Goal: Transaction & Acquisition: Purchase product/service

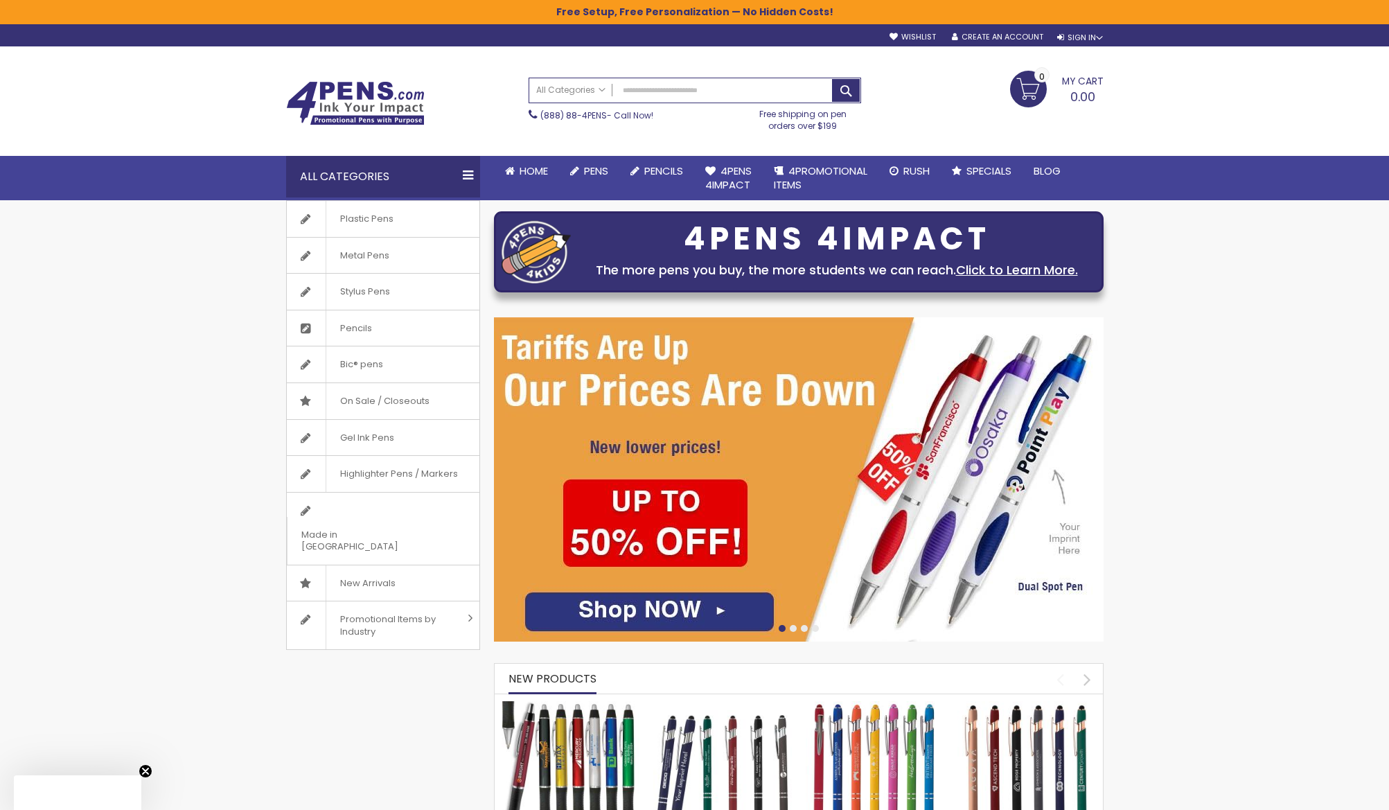
click at [1088, 30] on div "sample Wishlist Sign Out Sign In Sign In Login Forgot Your Password? Create an …" at bounding box center [989, 35] width 227 height 15
click at [1084, 35] on div "Sign In" at bounding box center [1080, 38] width 46 height 10
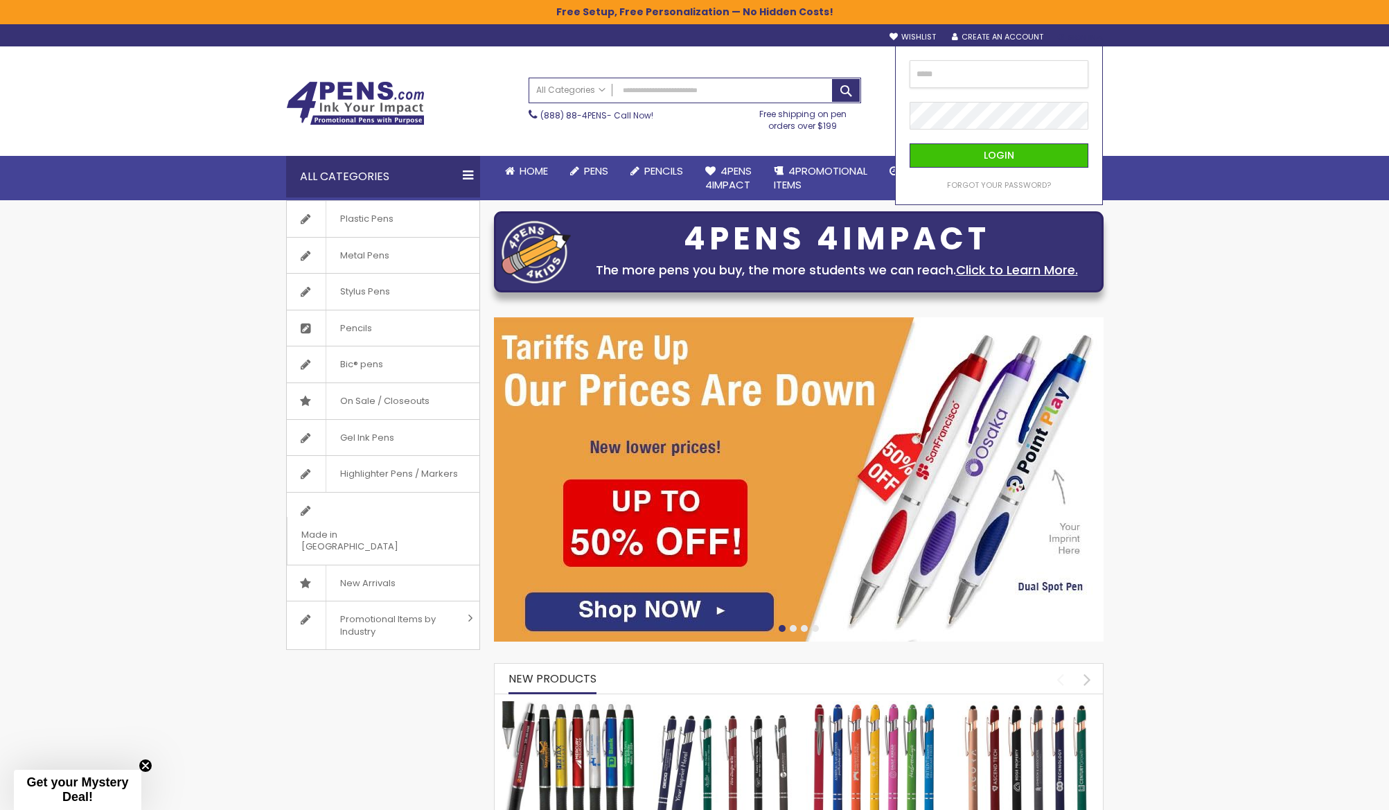
click at [1046, 75] on input "email" at bounding box center [999, 74] width 179 height 28
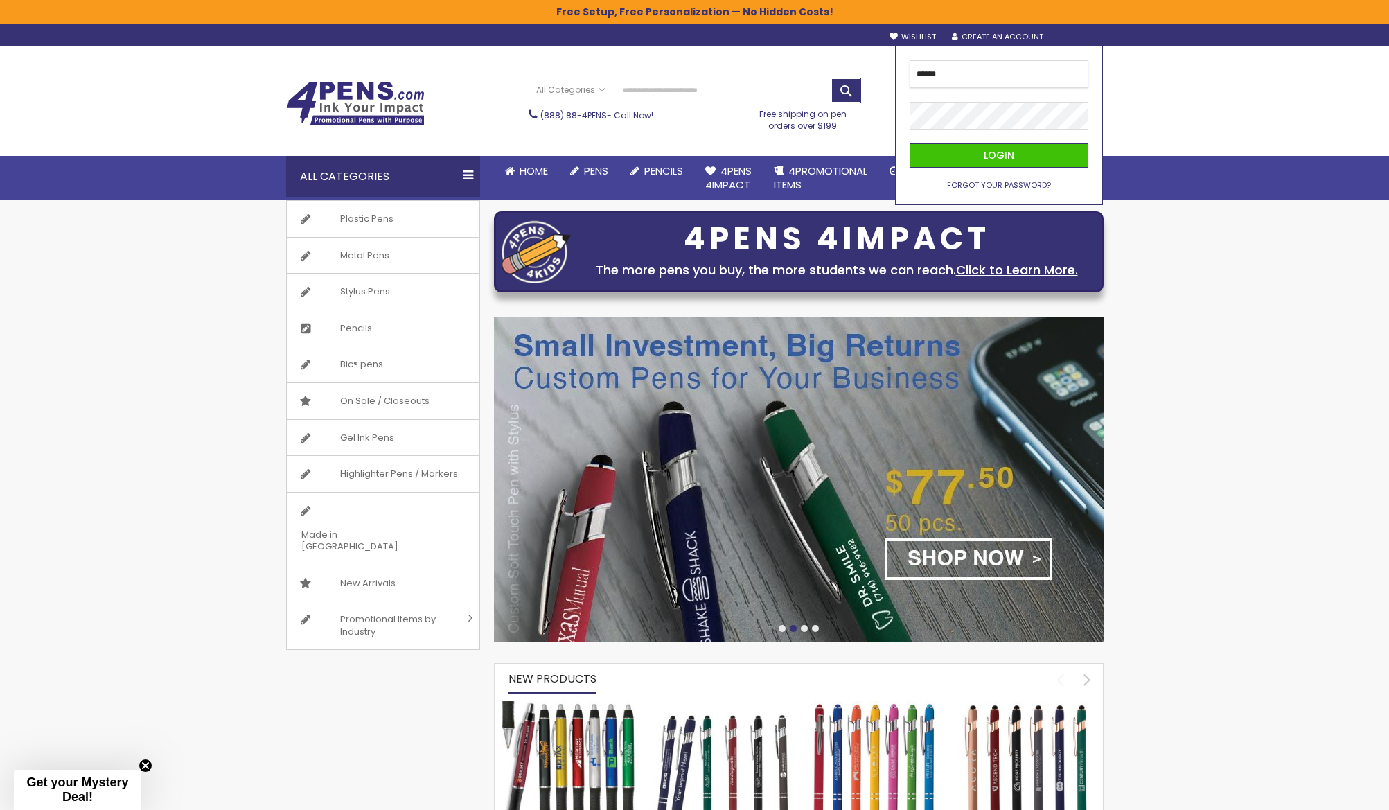
type input "******"
click at [1029, 185] on span "Forgot Your Password?" at bounding box center [999, 184] width 104 height 11
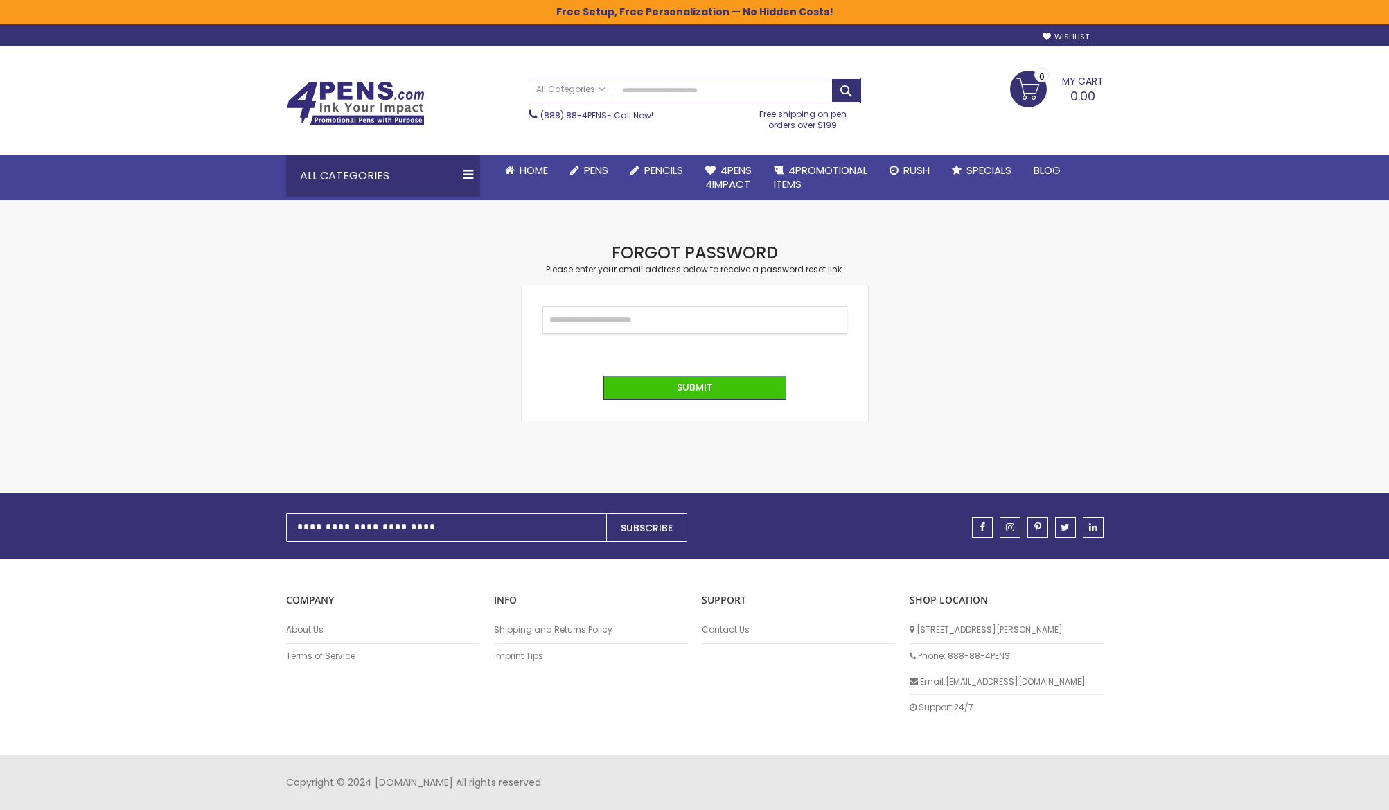
click at [598, 323] on input "Email" at bounding box center [694, 320] width 305 height 28
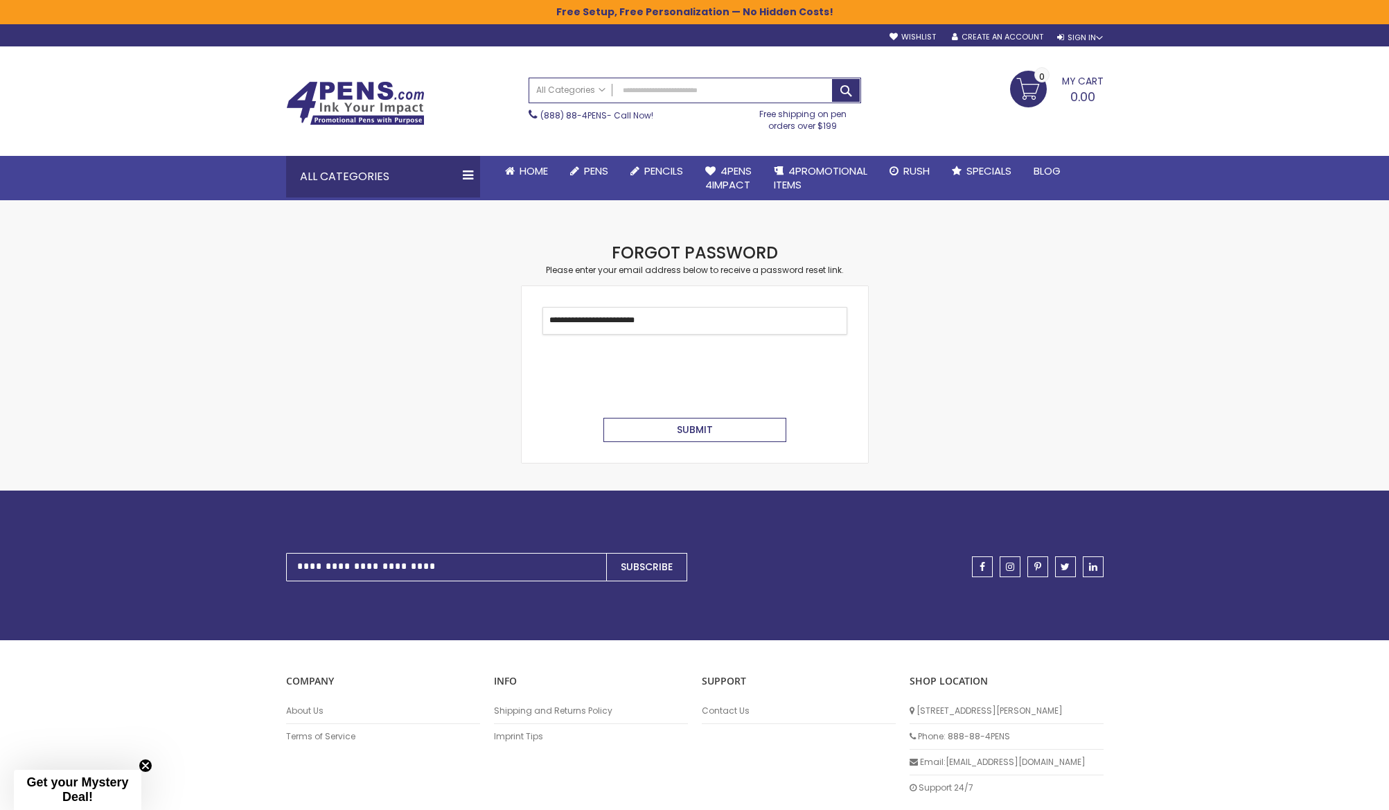
type input "**********"
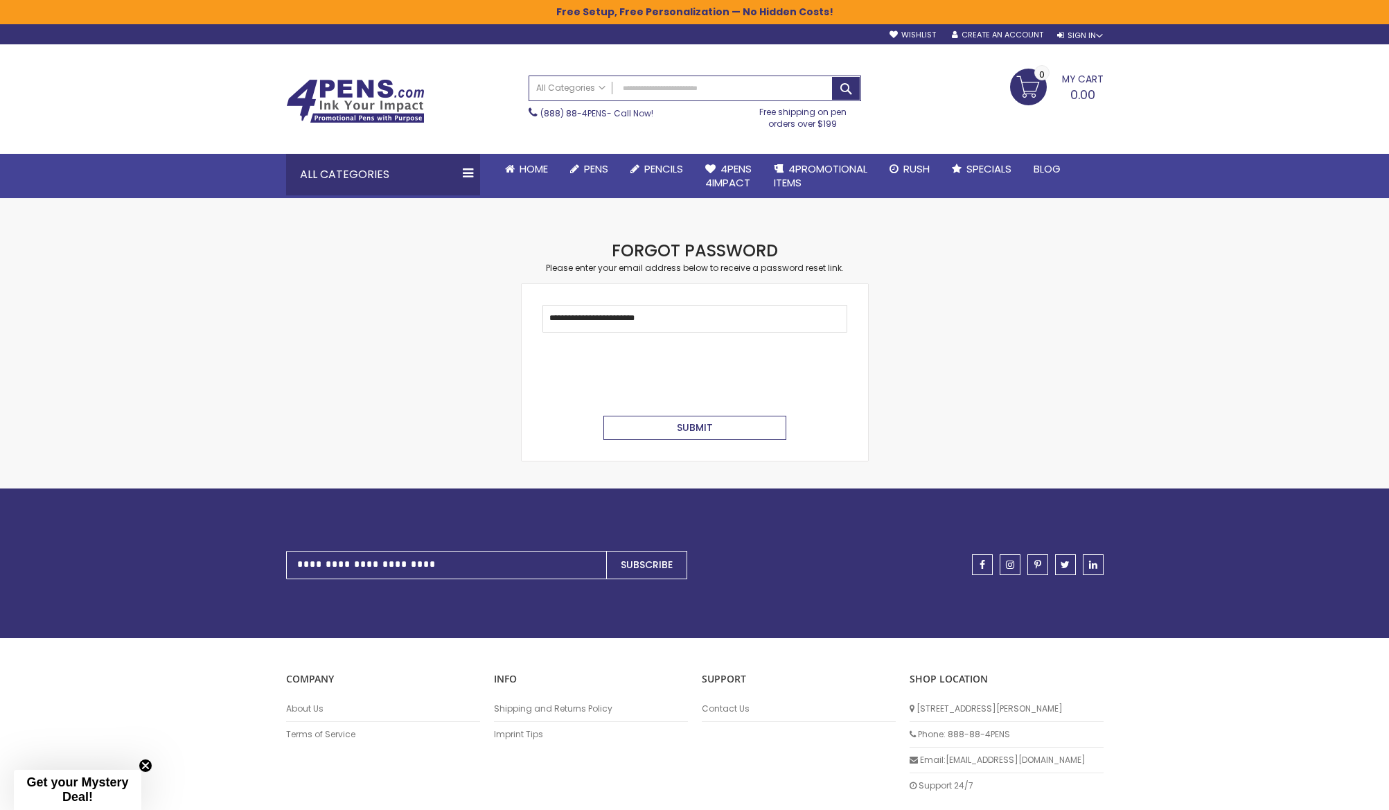
click at [692, 429] on span "Submit" at bounding box center [695, 427] width 36 height 14
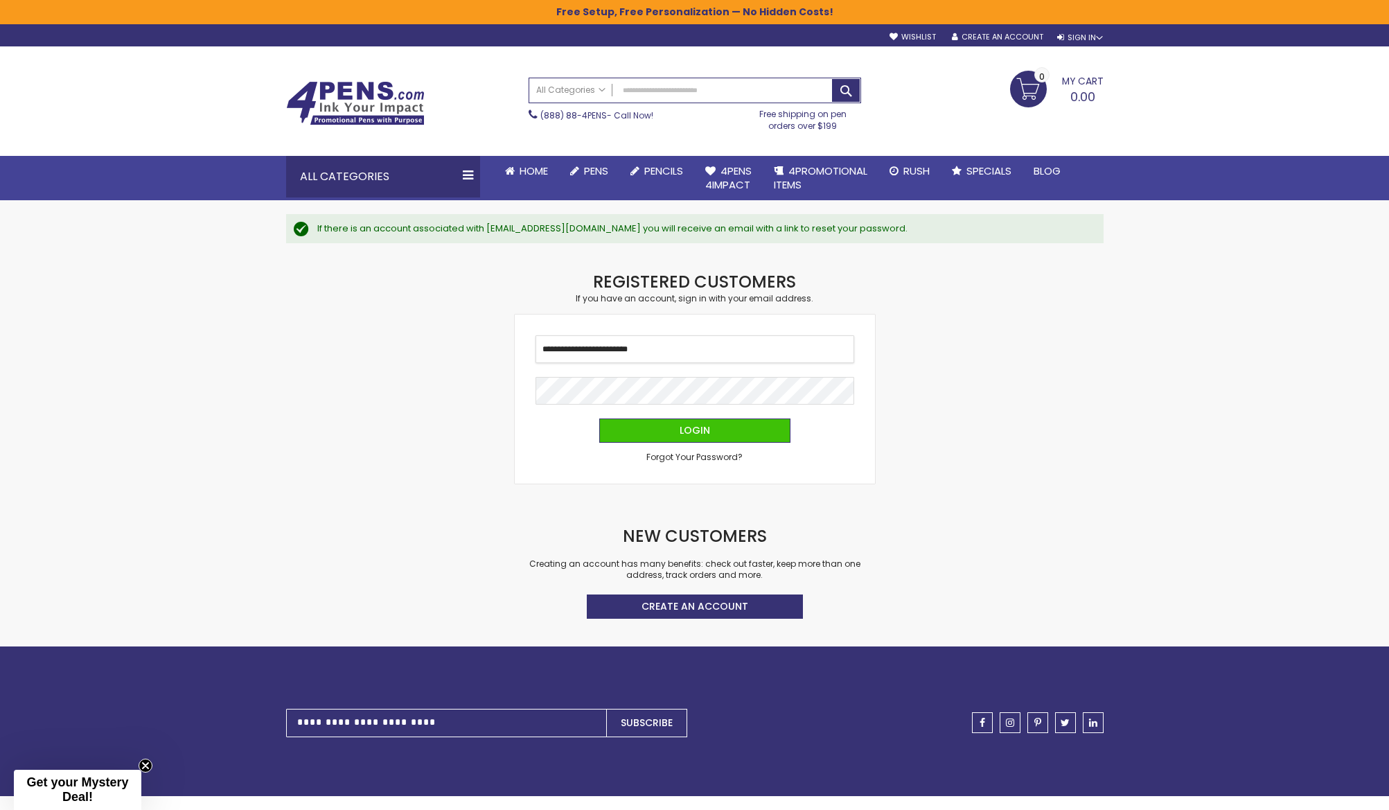
type input "**********"
click at [641, 415] on fieldset "**********" at bounding box center [694, 398] width 319 height 127
click at [644, 427] on button "Login" at bounding box center [694, 430] width 191 height 24
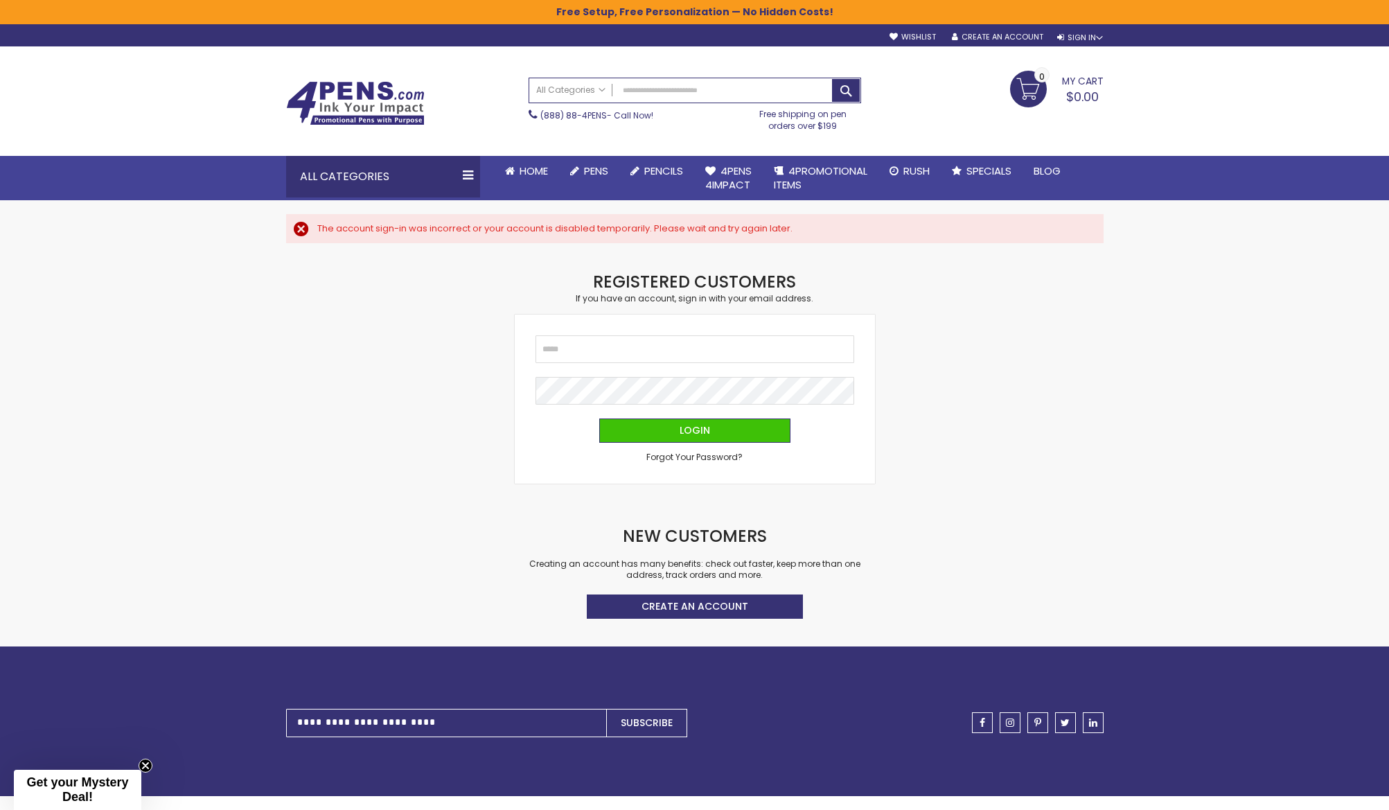
click at [337, 333] on div "Checkout as a new customer Creating an account has many benefits: See order and…" at bounding box center [694, 458] width 831 height 375
click at [662, 452] on span "Forgot Your Password?" at bounding box center [694, 457] width 96 height 12
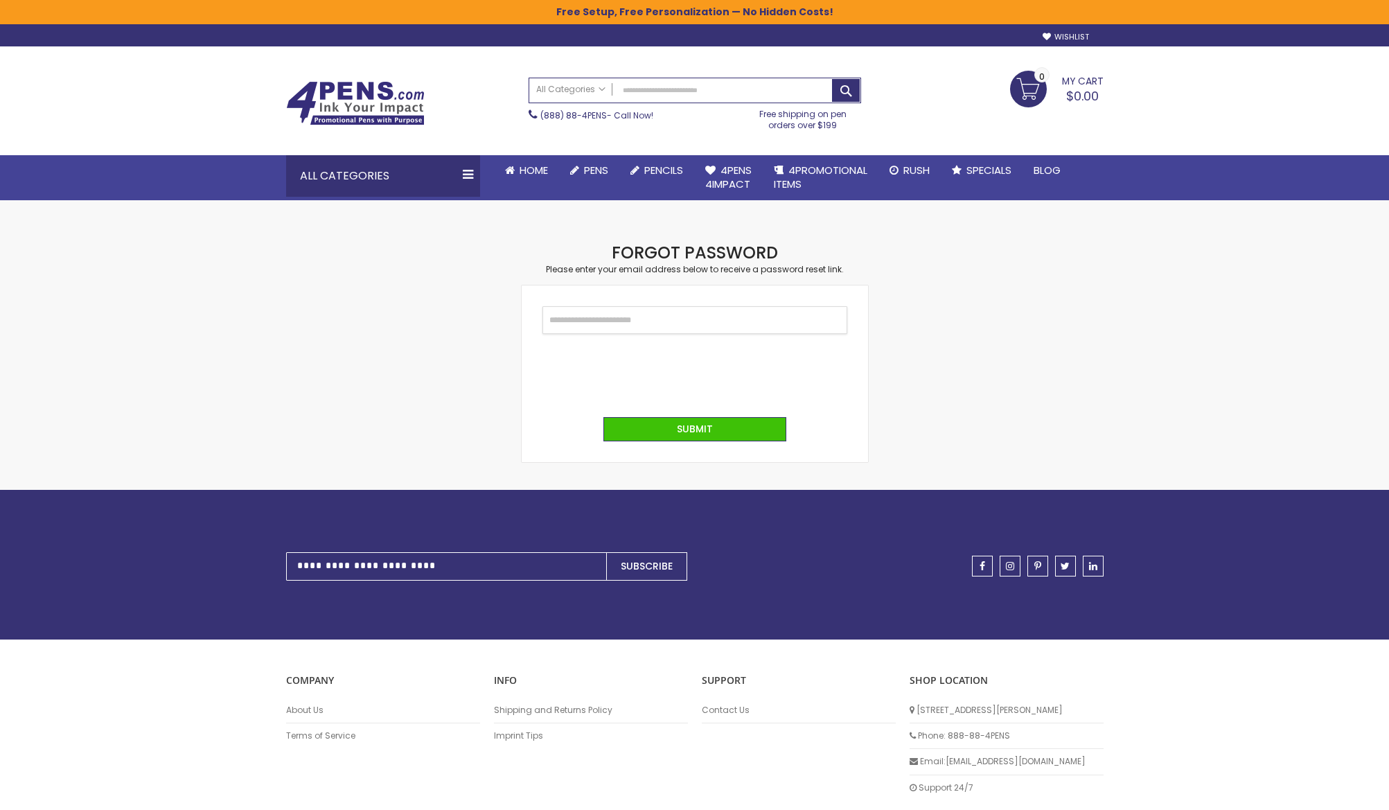
click at [689, 320] on input "Email" at bounding box center [694, 320] width 305 height 28
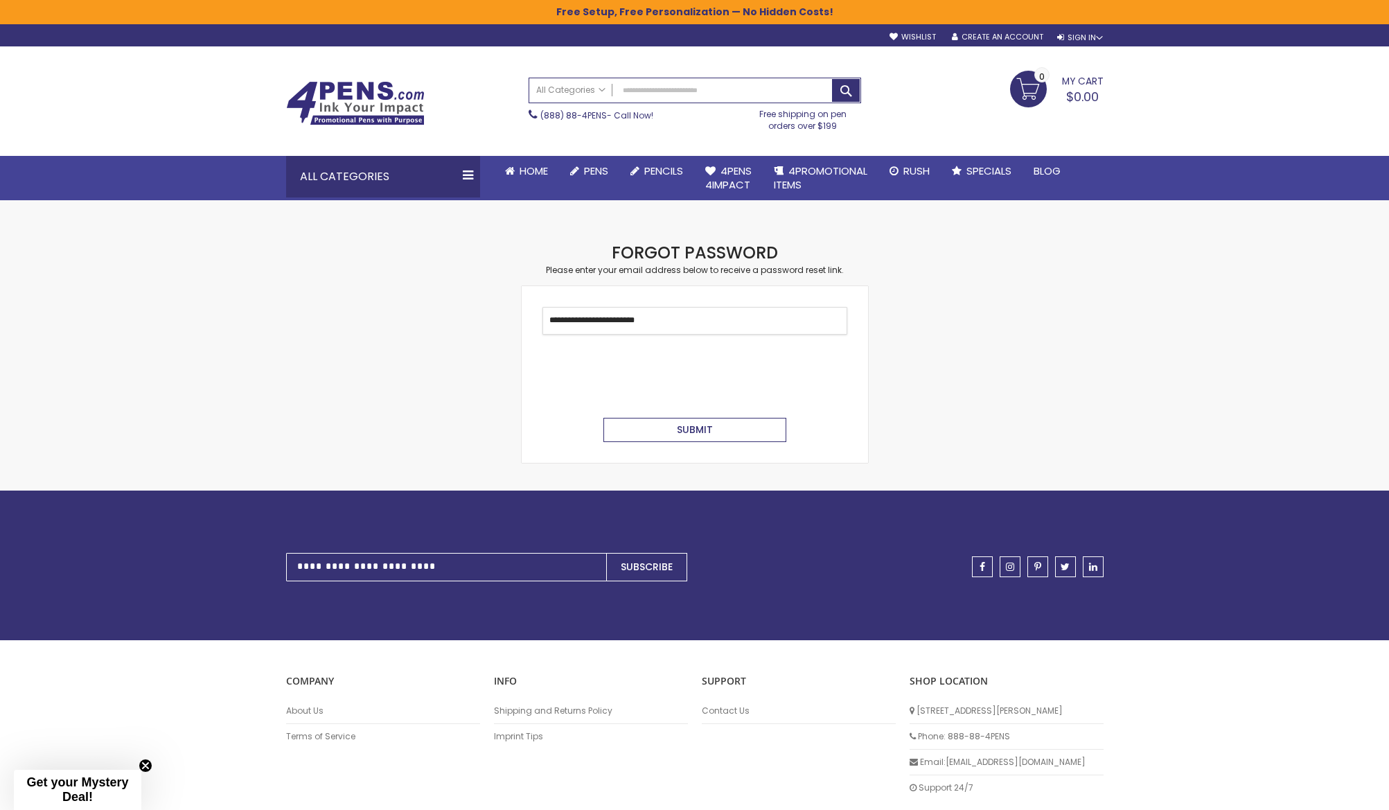
type input "**********"
click at [691, 425] on span "Submit" at bounding box center [695, 430] width 36 height 14
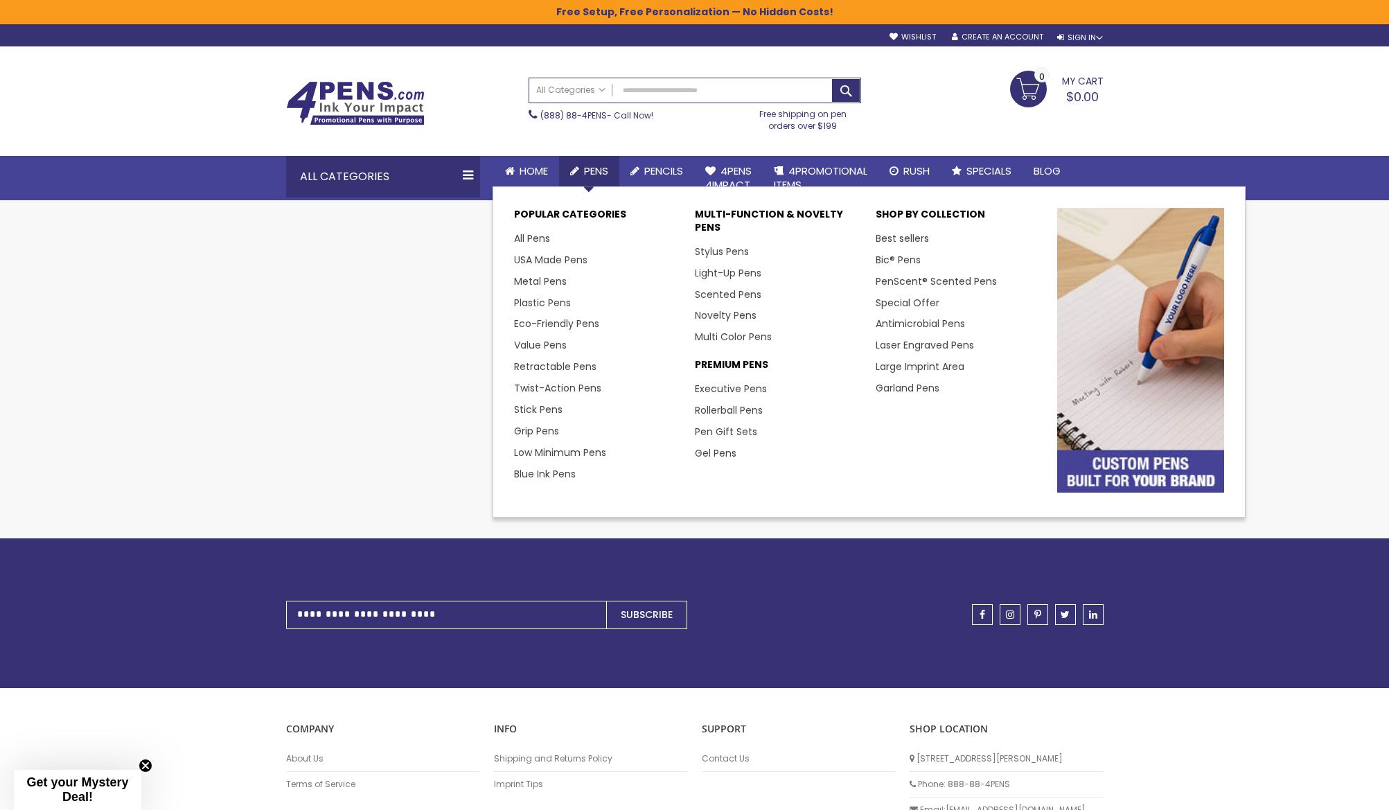
click at [599, 172] on span "Pens" at bounding box center [596, 170] width 24 height 15
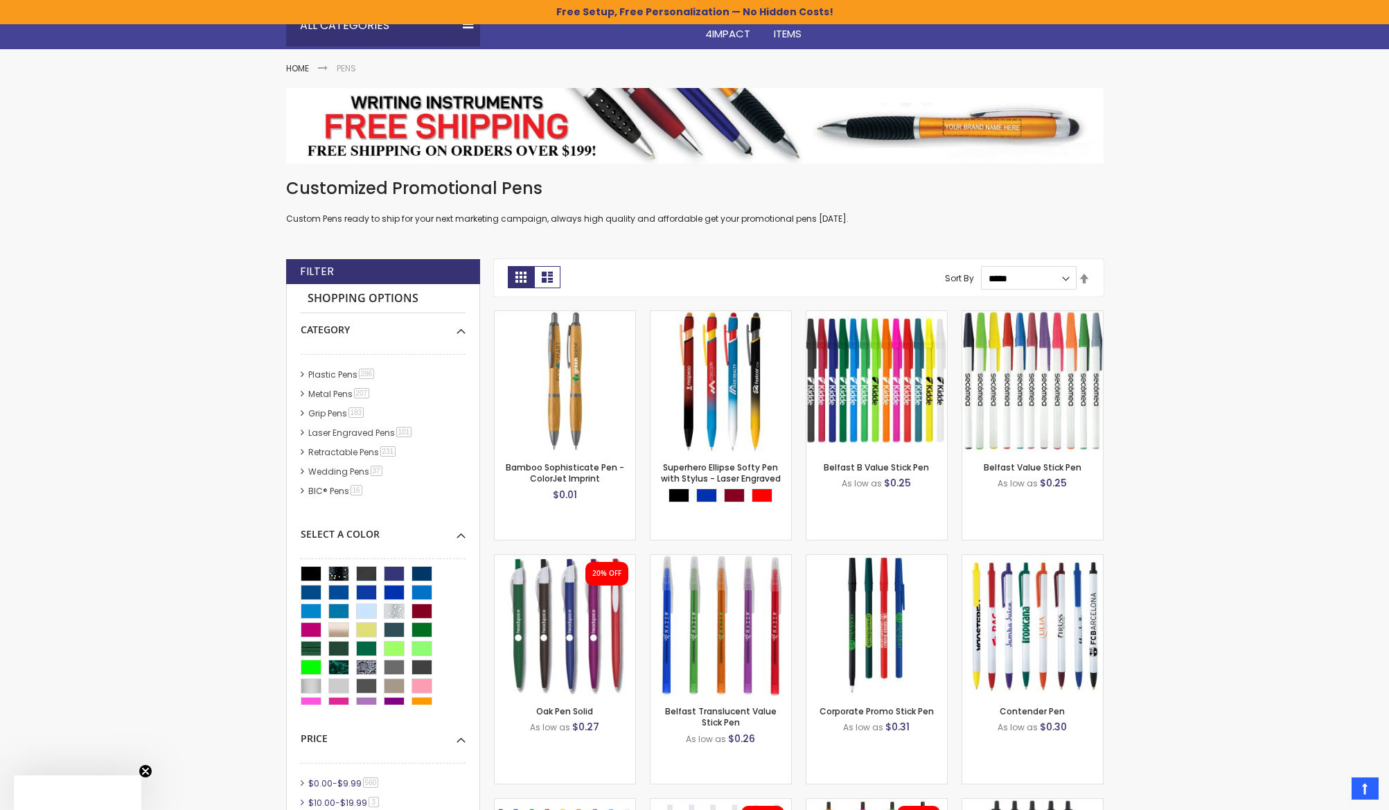
scroll to position [319, 0]
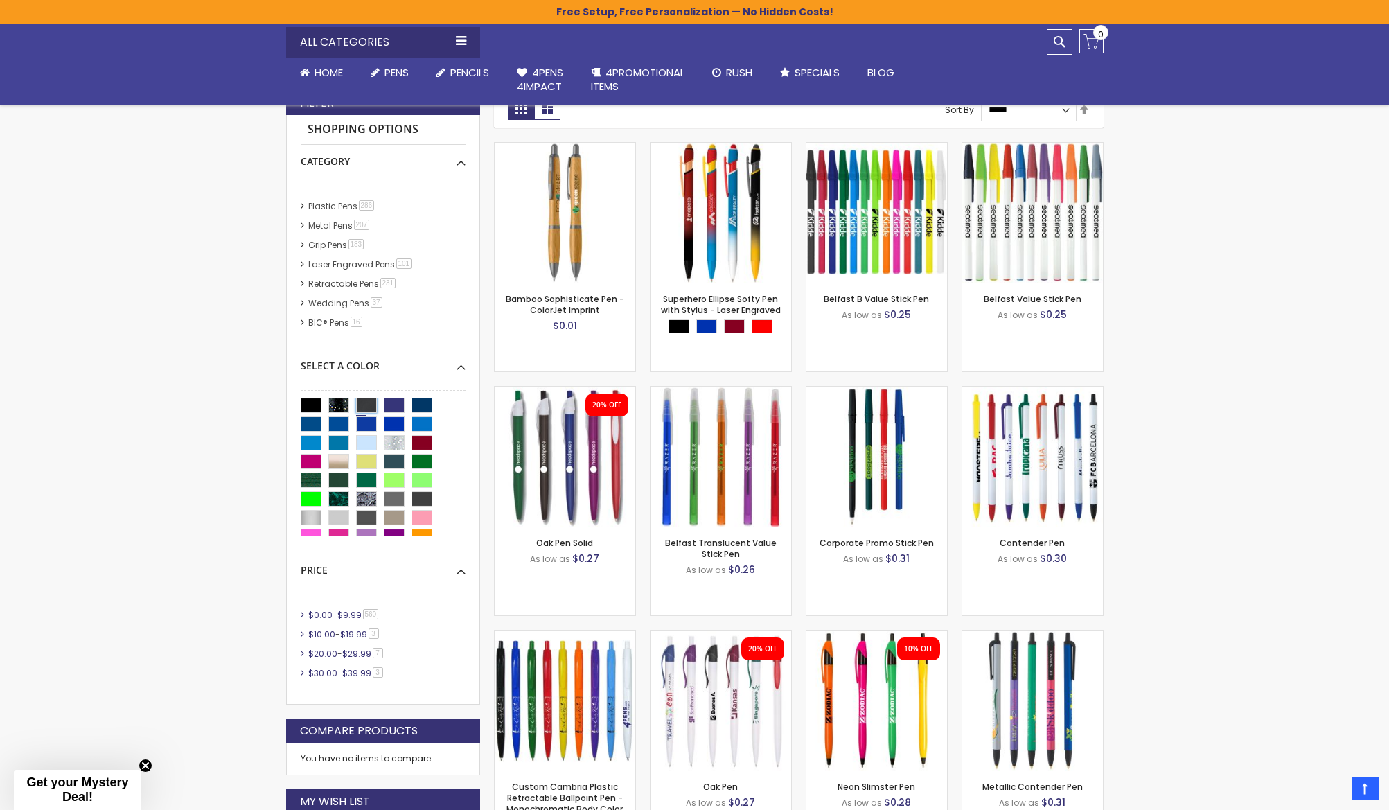
click at [366, 403] on div "Matte Black" at bounding box center [366, 405] width 21 height 15
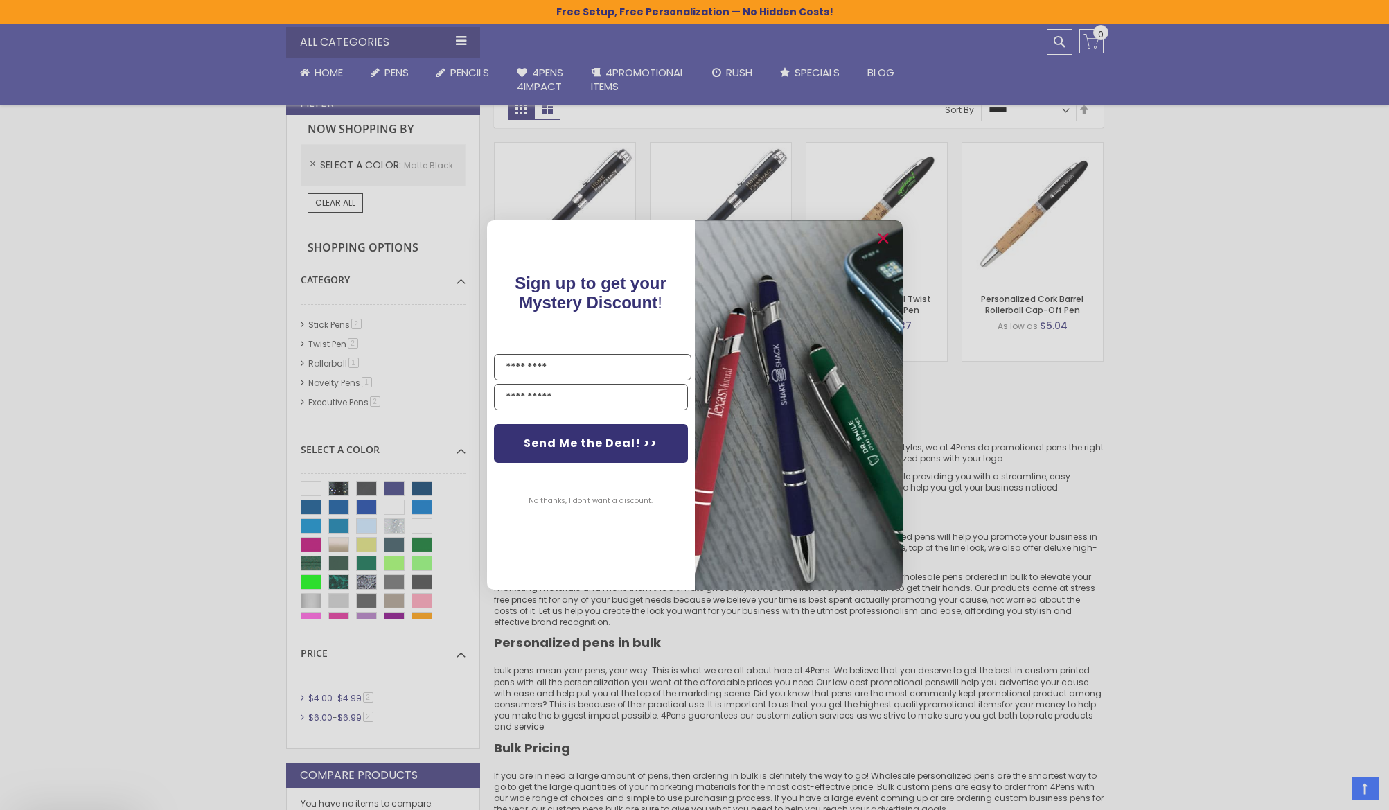
scroll to position [282, 0]
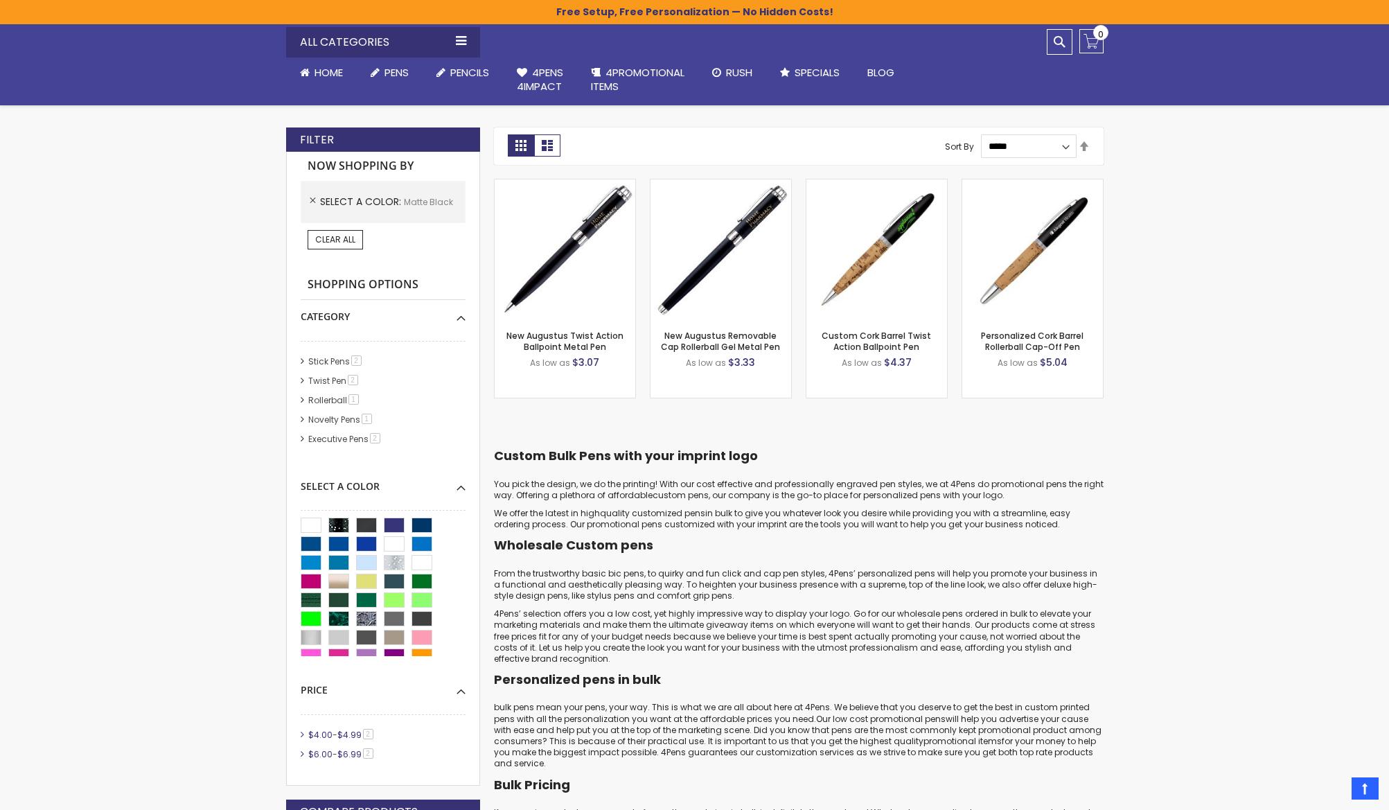
click at [150, 404] on div "Close dialog Sign up to get your Mystery Discount ! Name Email Send Me the Deal…" at bounding box center [694, 405] width 1389 height 810
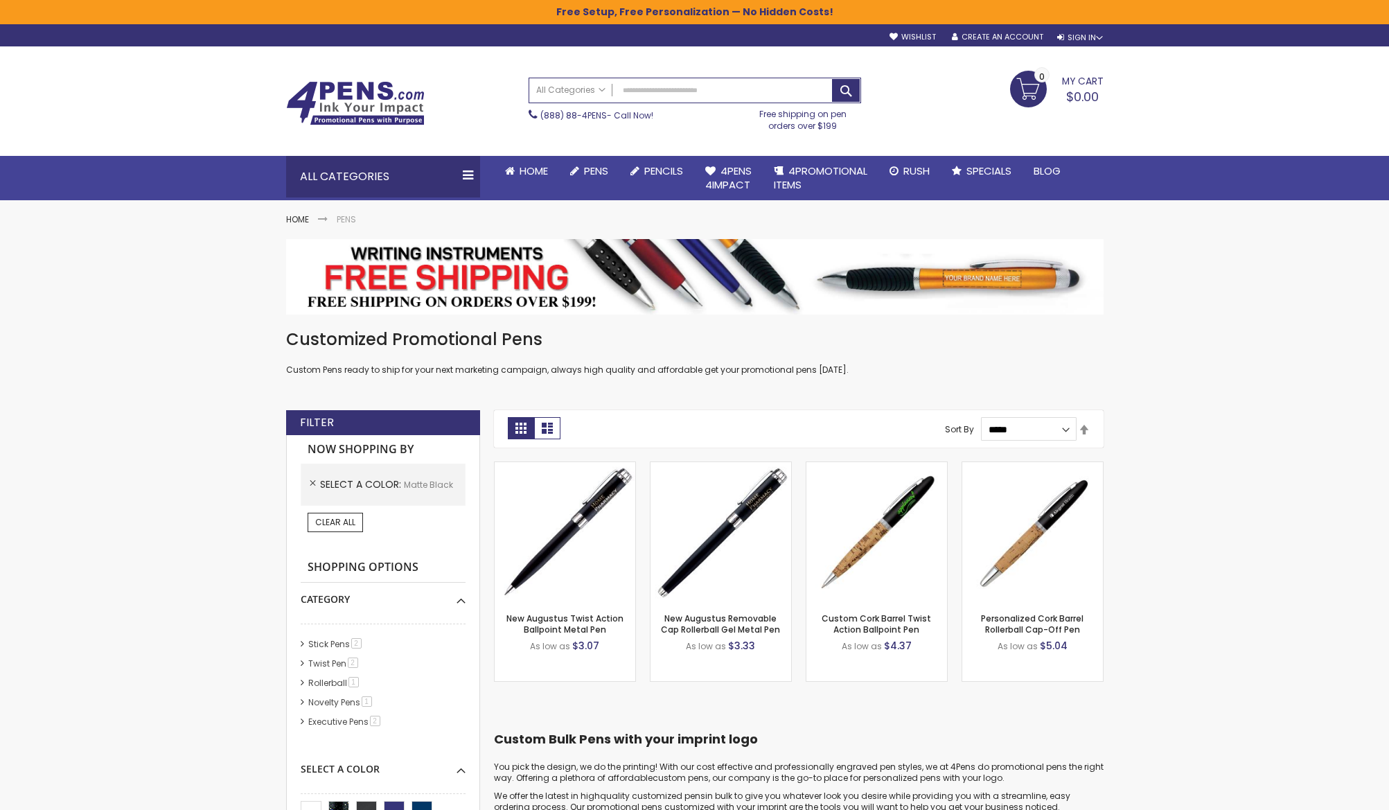
scroll to position [0, 0]
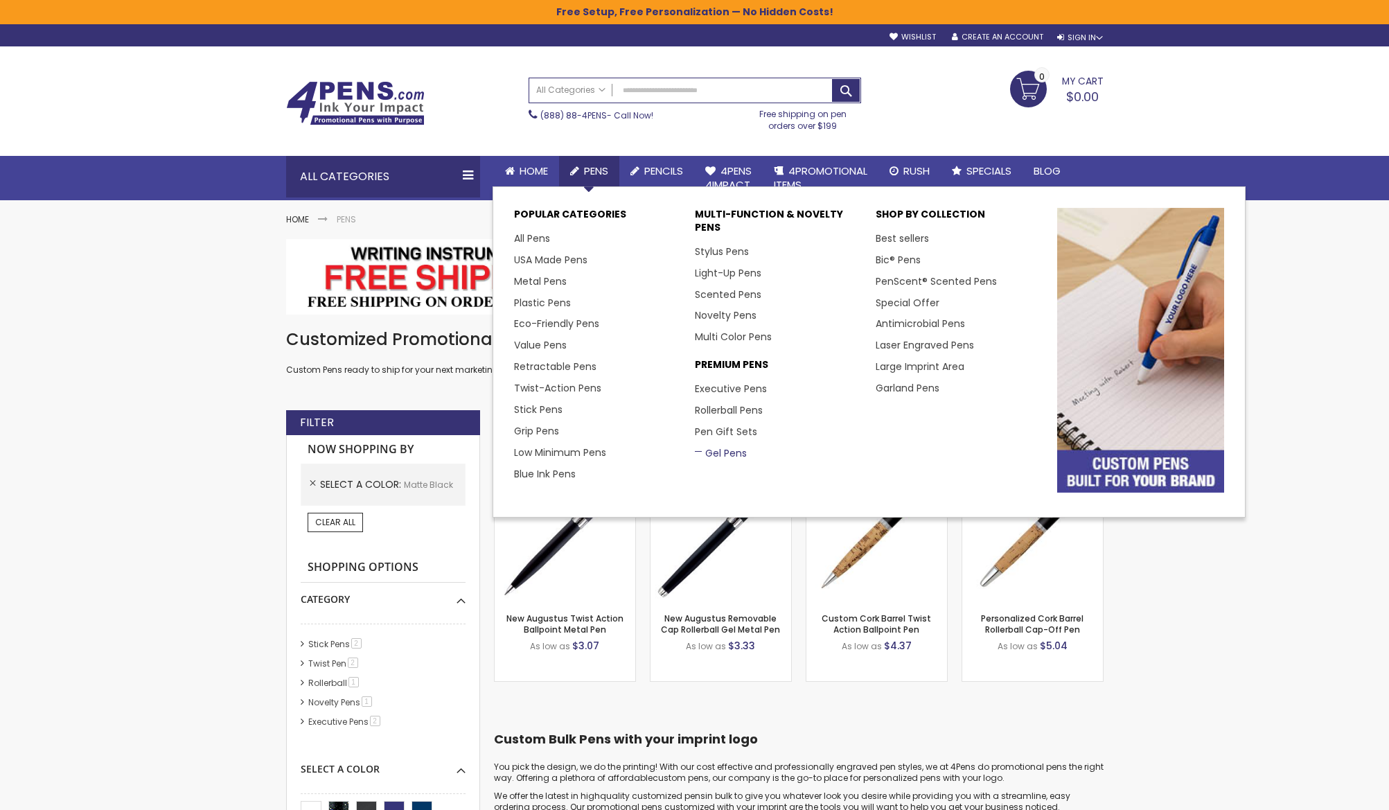
click at [716, 447] on link "Gel Pens" at bounding box center [721, 453] width 52 height 14
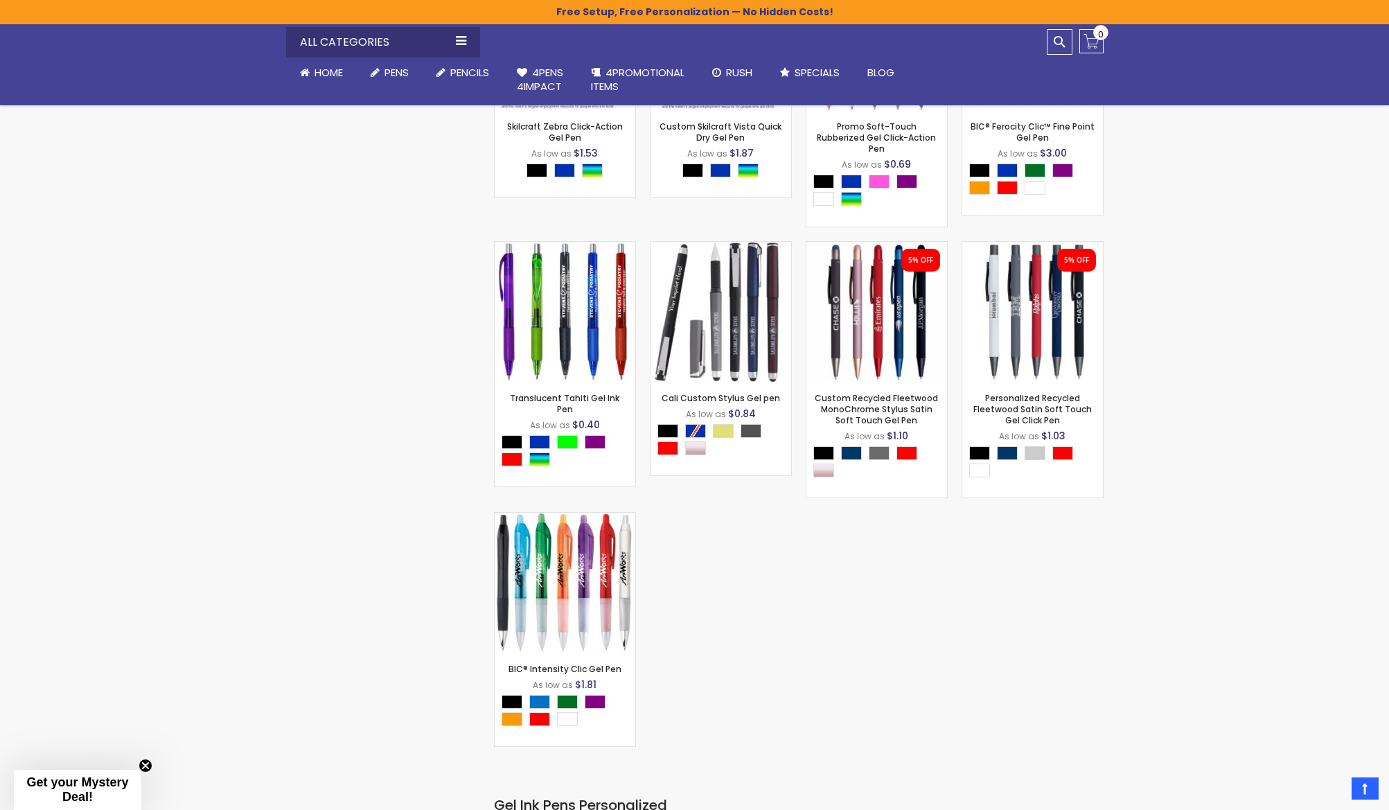
scroll to position [3454, 0]
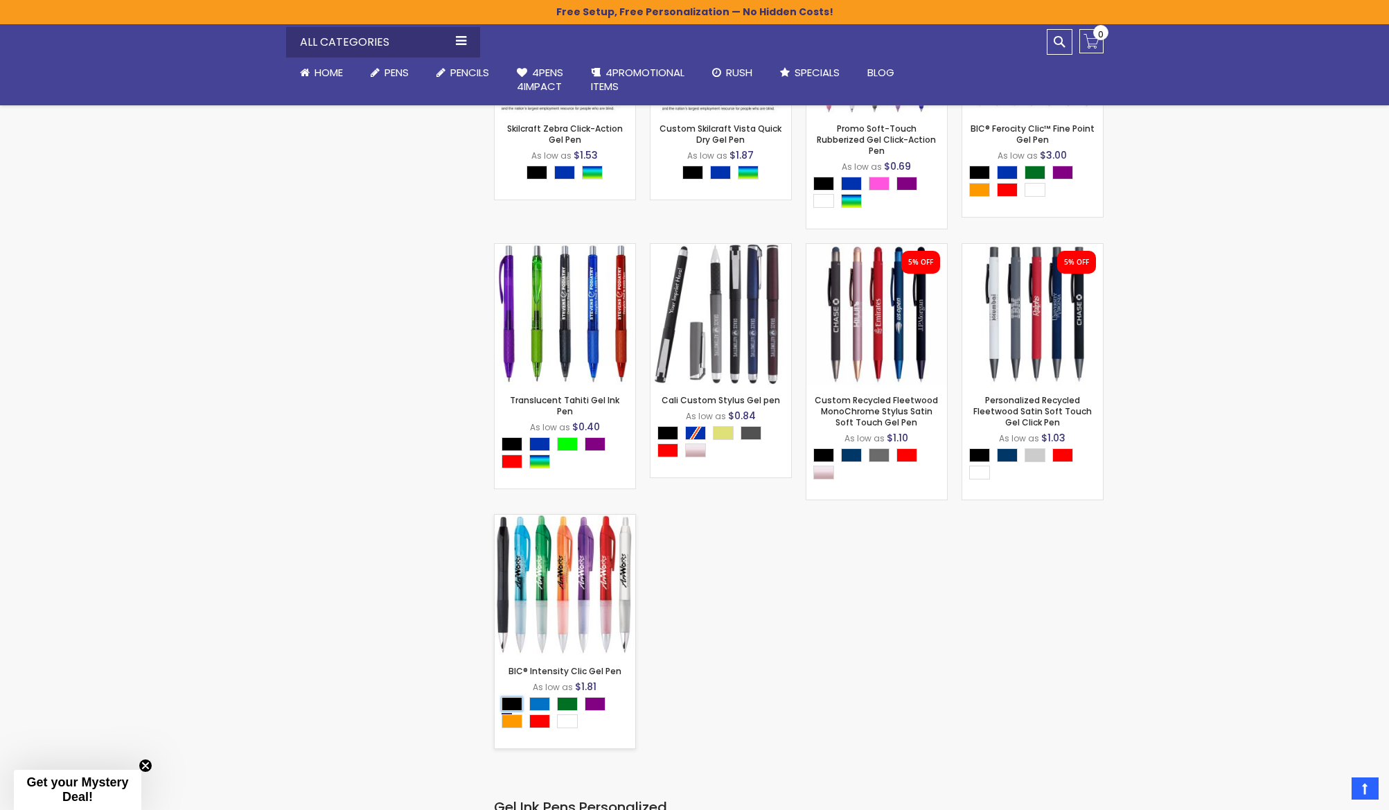
click at [510, 697] on div "Black" at bounding box center [512, 704] width 21 height 14
type input "****"
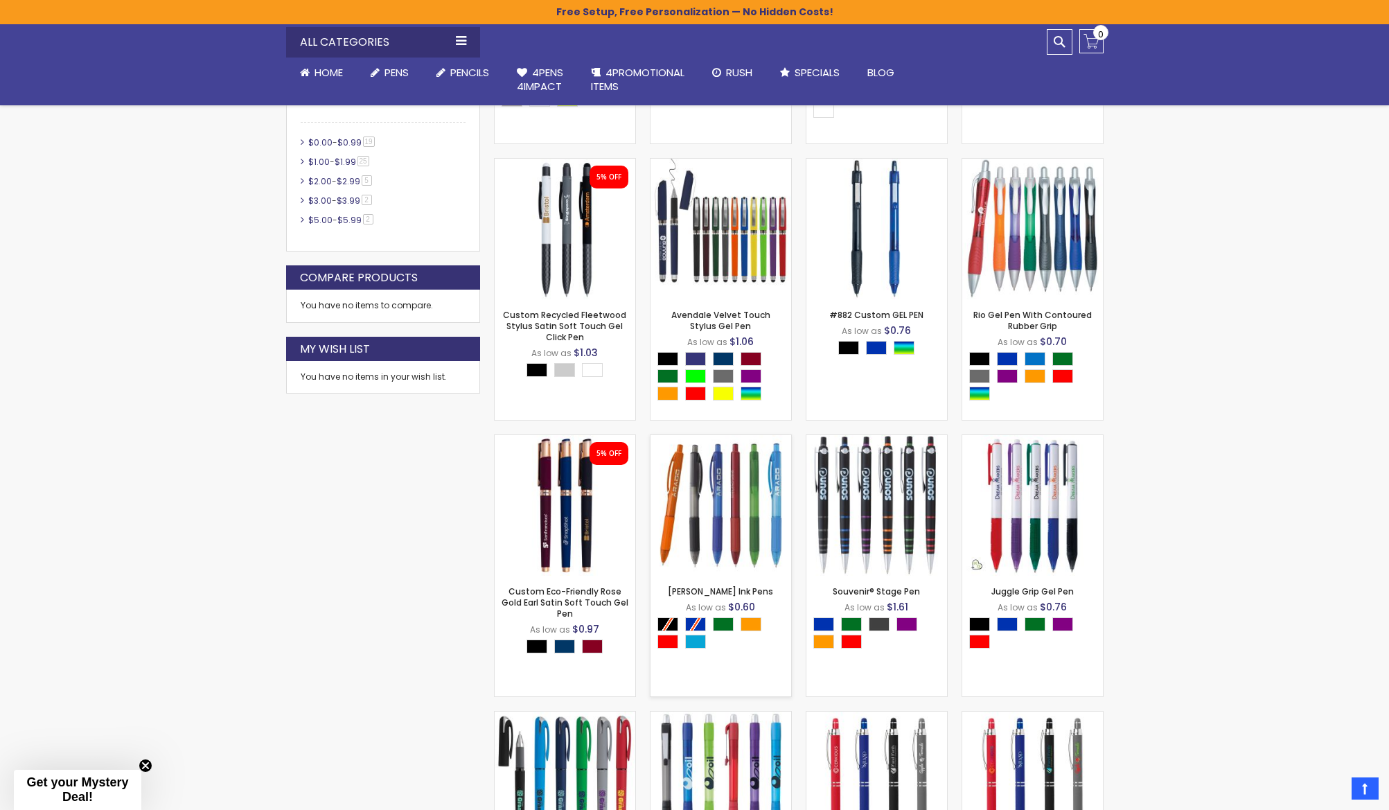
scroll to position [576, 0]
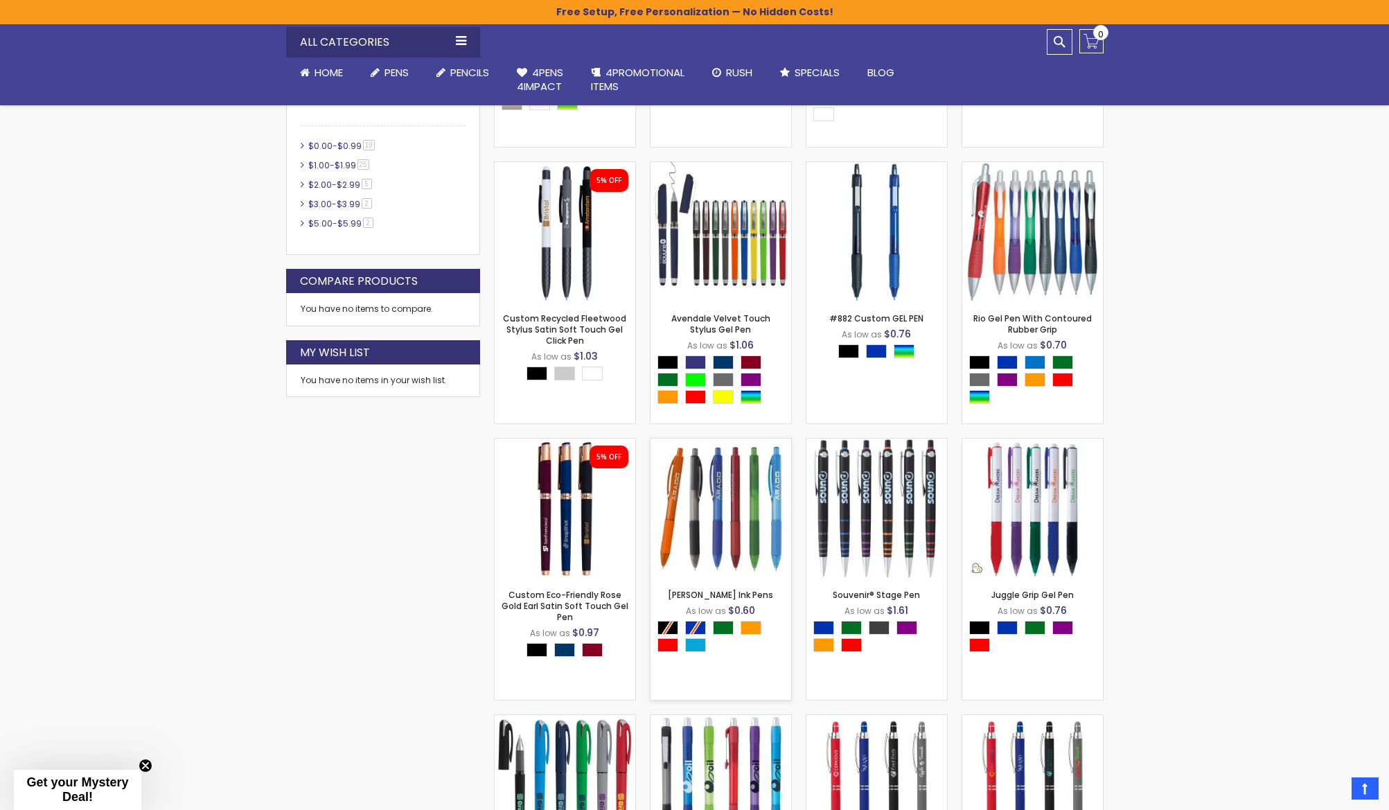
click at [705, 527] on img at bounding box center [720, 509] width 141 height 141
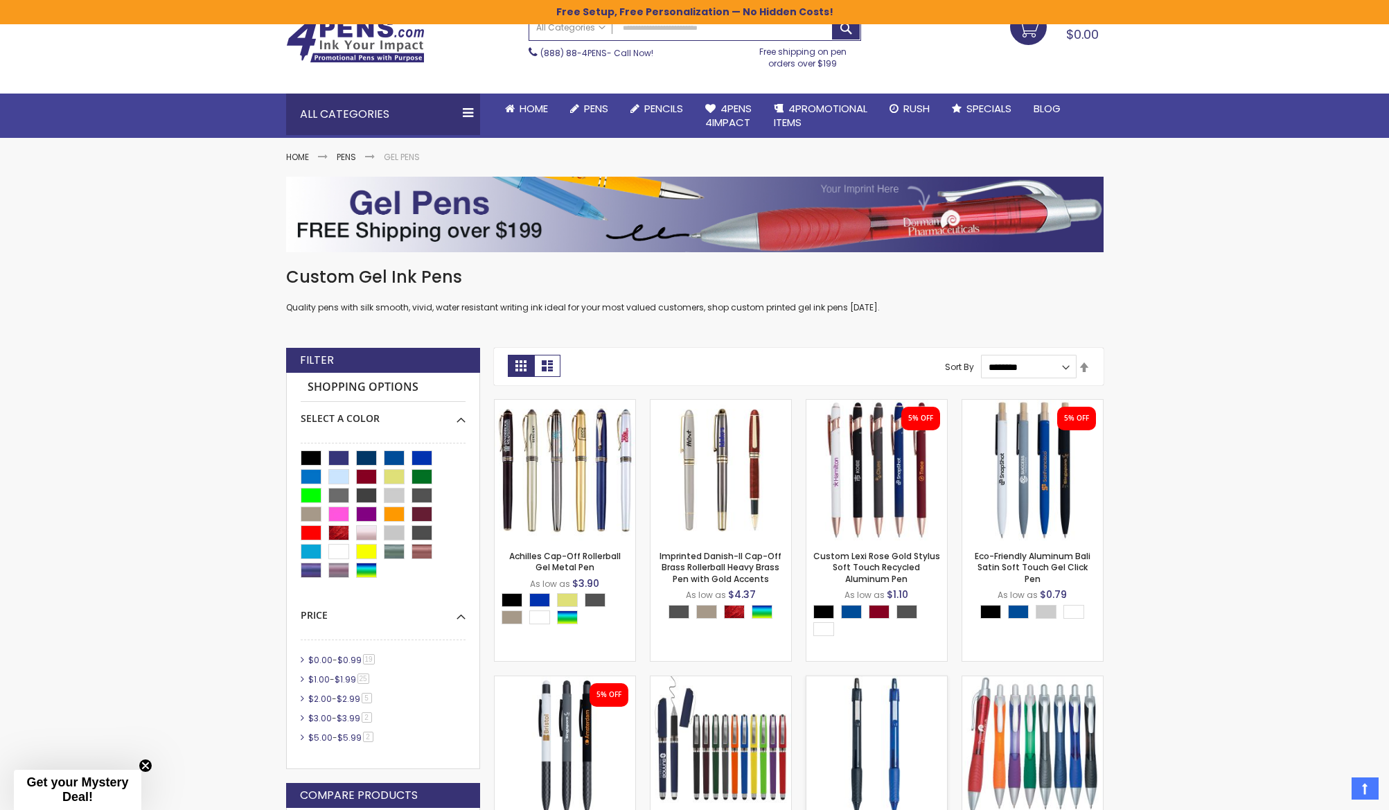
scroll to position [60, 0]
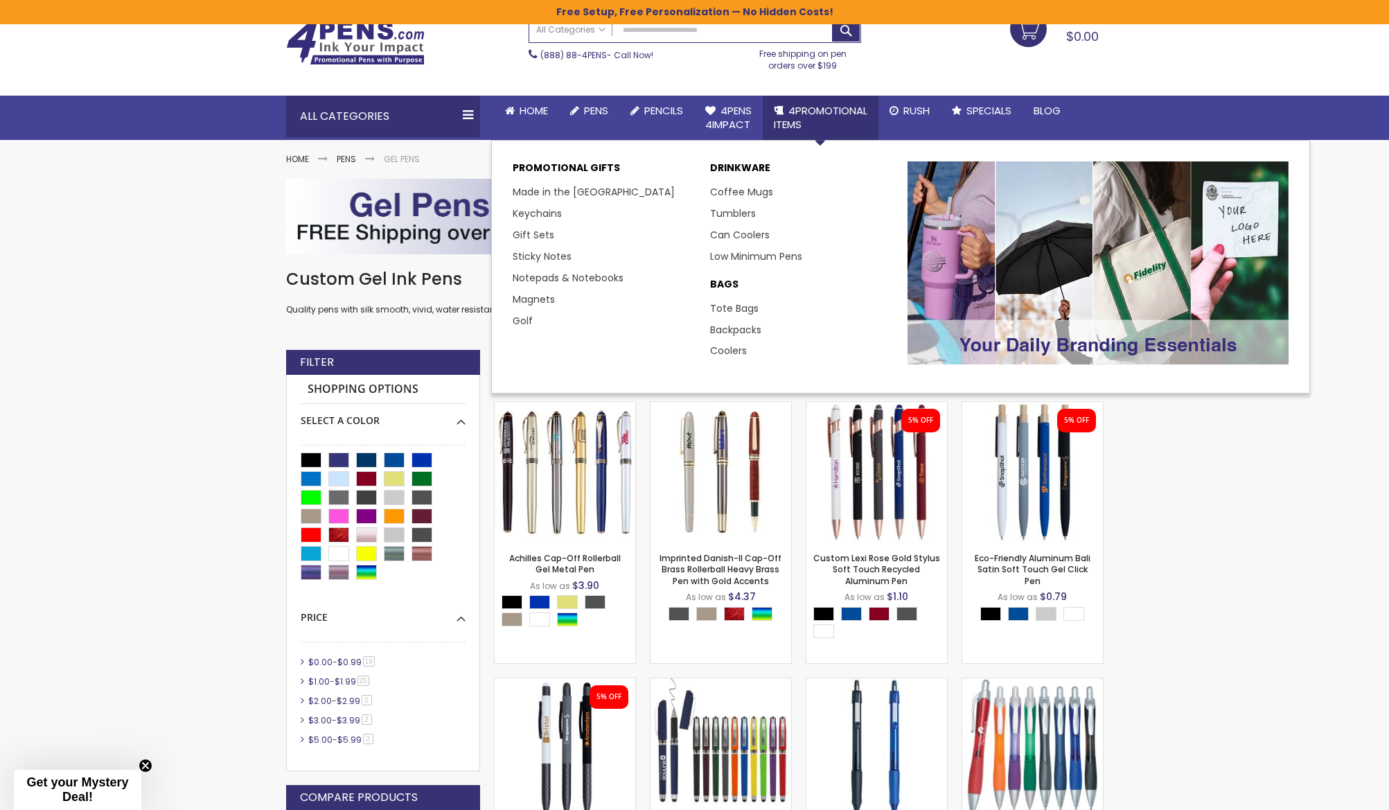
click at [817, 107] on span "4PROMOTIONAL ITEMS" at bounding box center [821, 117] width 94 height 28
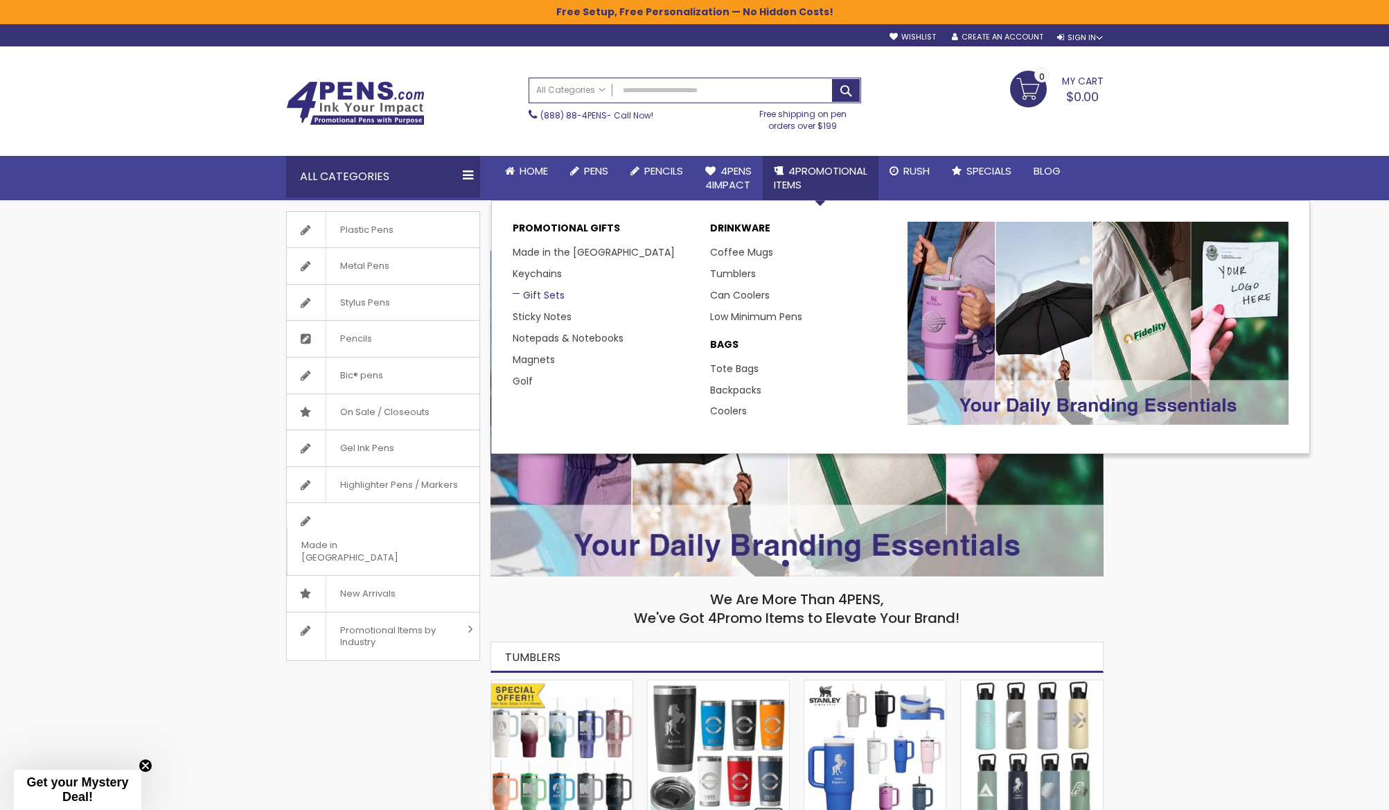
click at [535, 294] on link "Gift Sets" at bounding box center [539, 295] width 52 height 14
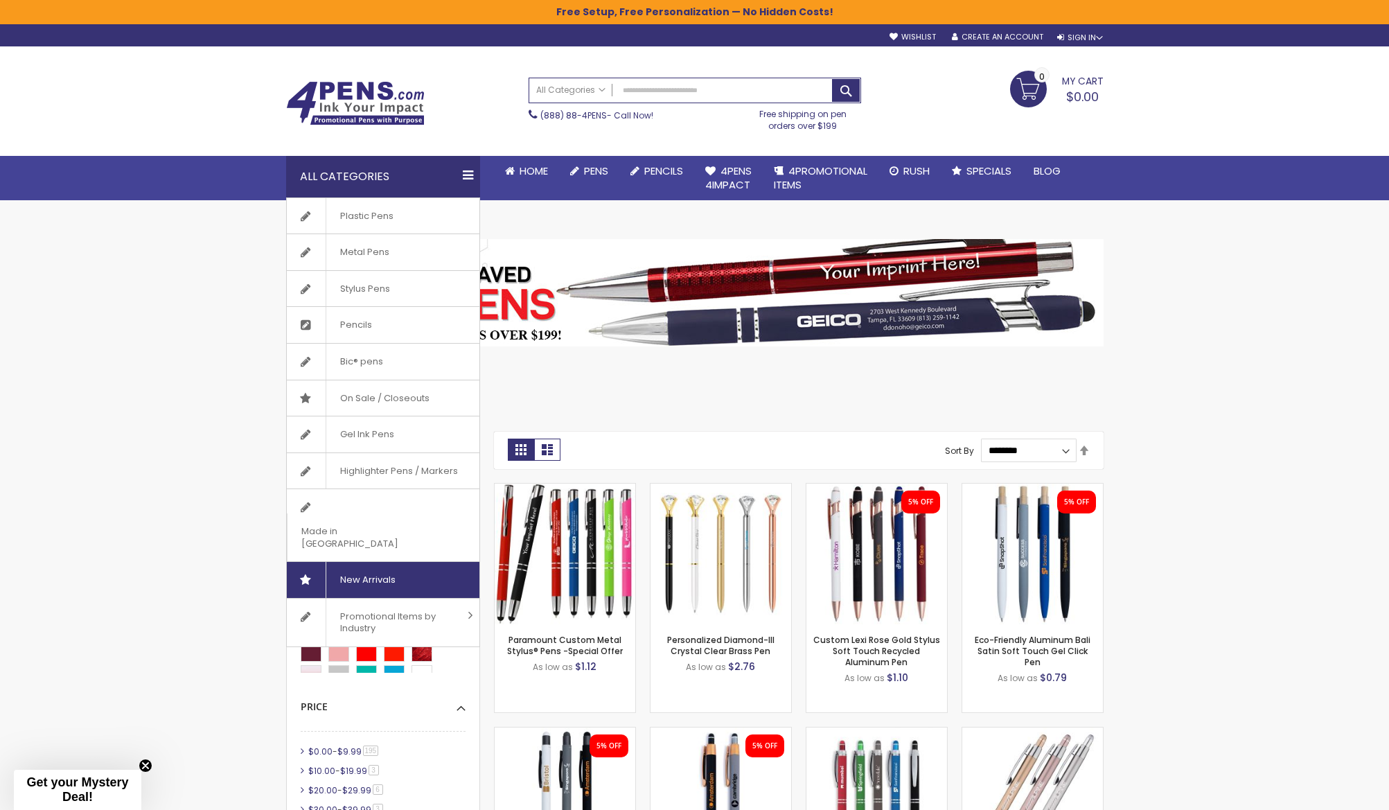
click at [384, 562] on span "New Arrivals" at bounding box center [368, 580] width 84 height 36
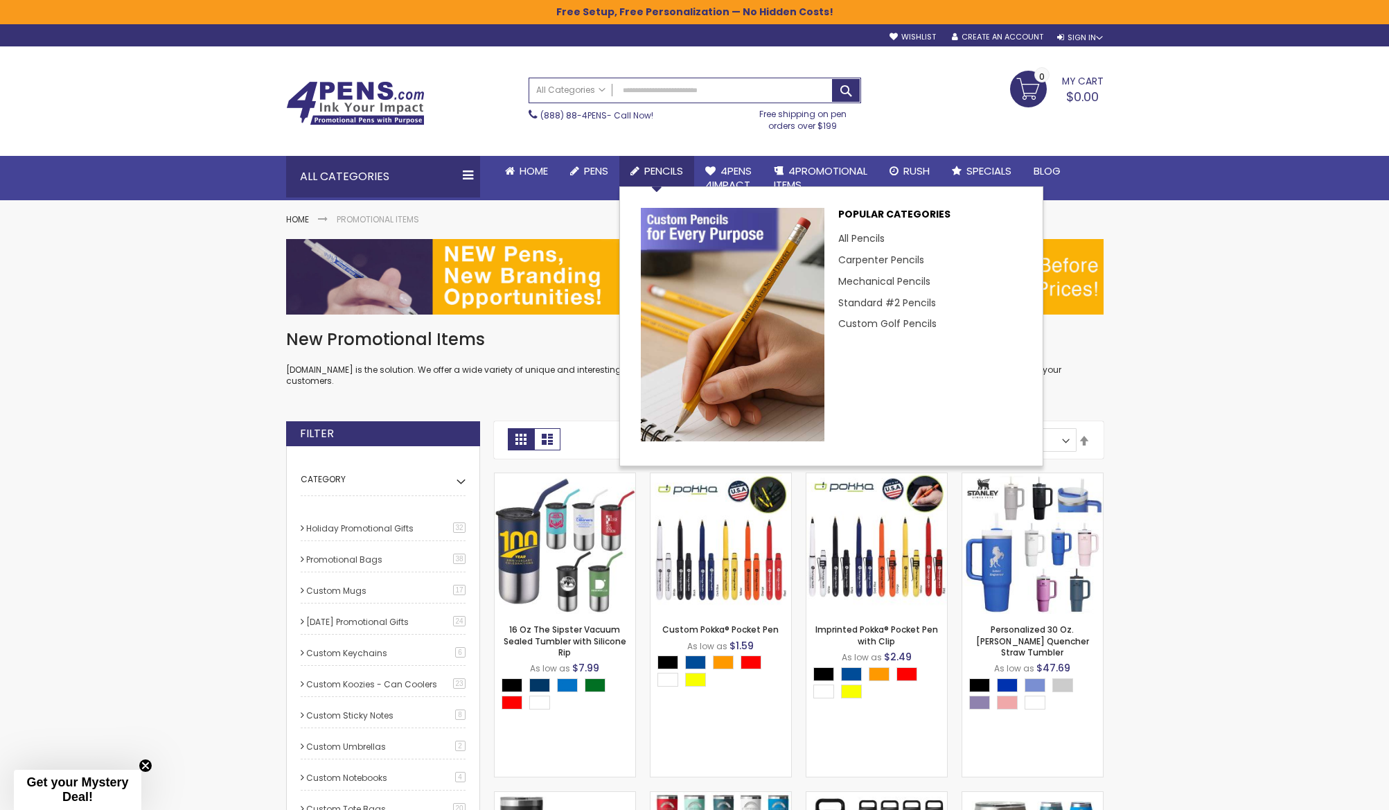
click at [655, 169] on span "Pencils" at bounding box center [663, 170] width 39 height 15
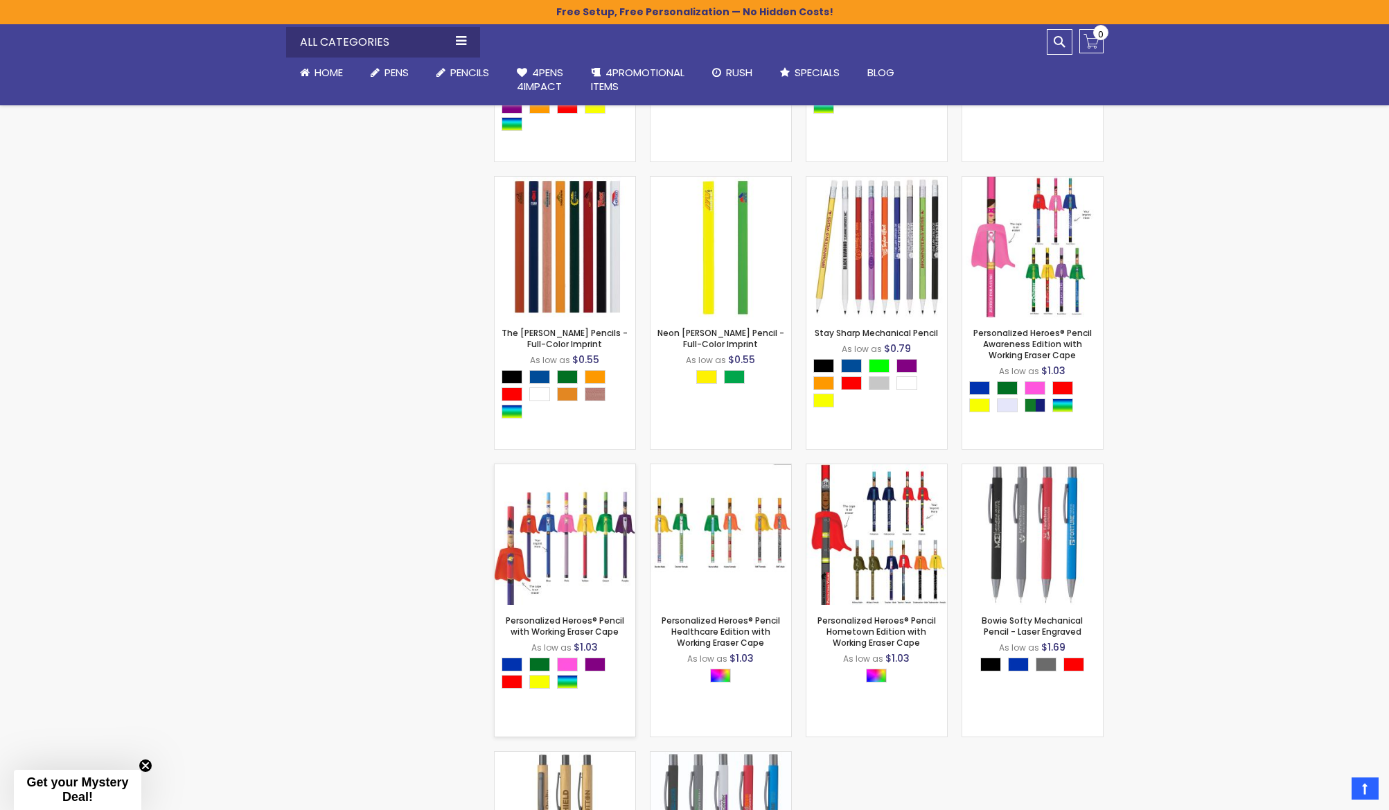
scroll to position [1434, 0]
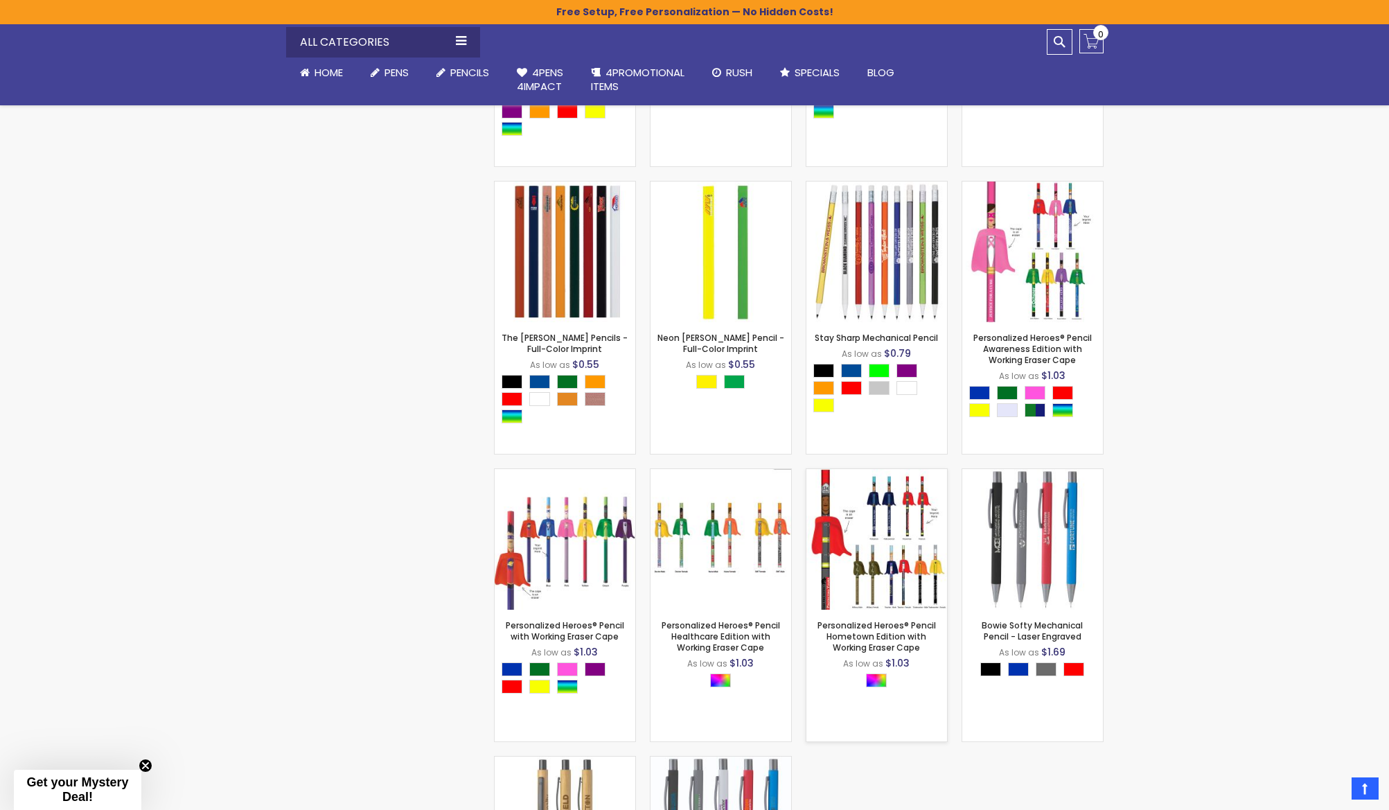
click at [873, 538] on img at bounding box center [876, 539] width 141 height 141
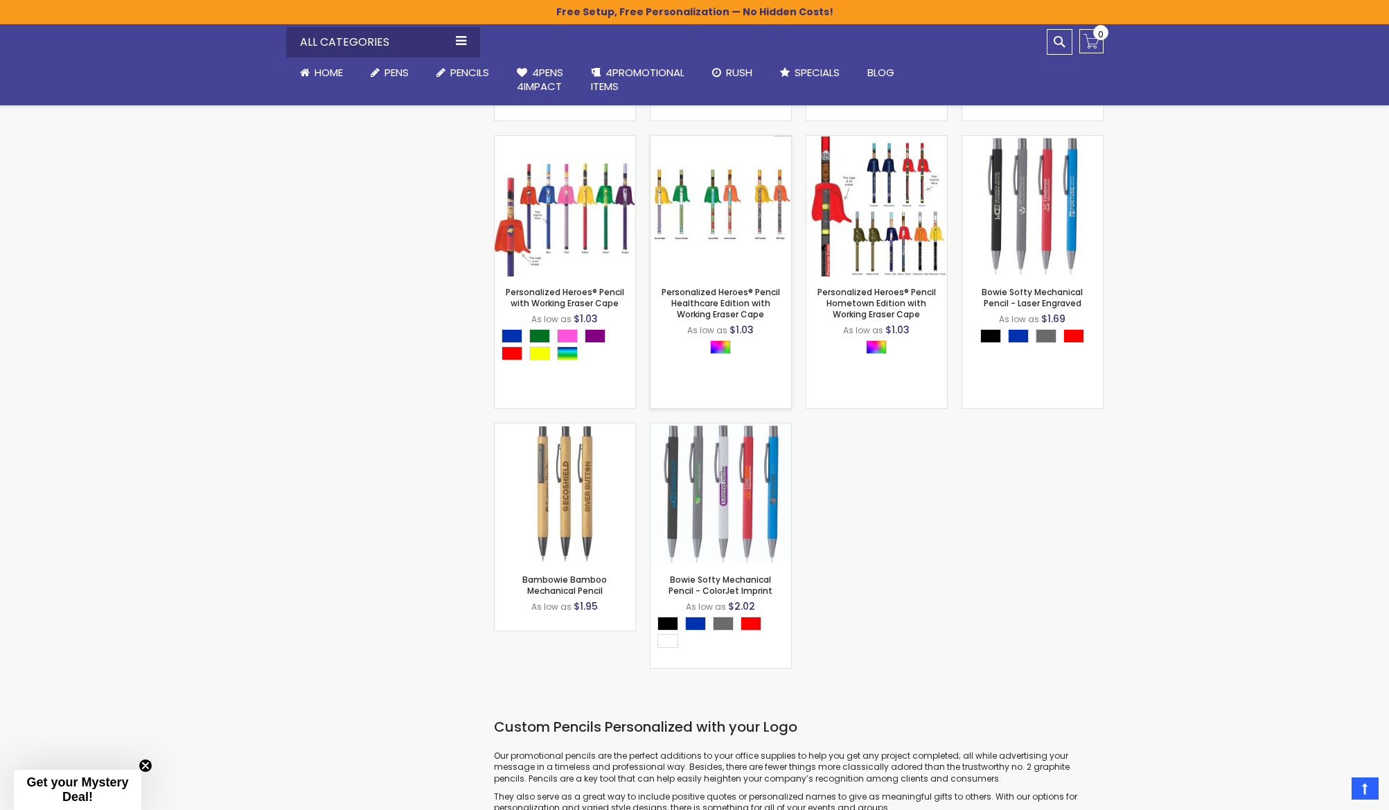
scroll to position [1776, 0]
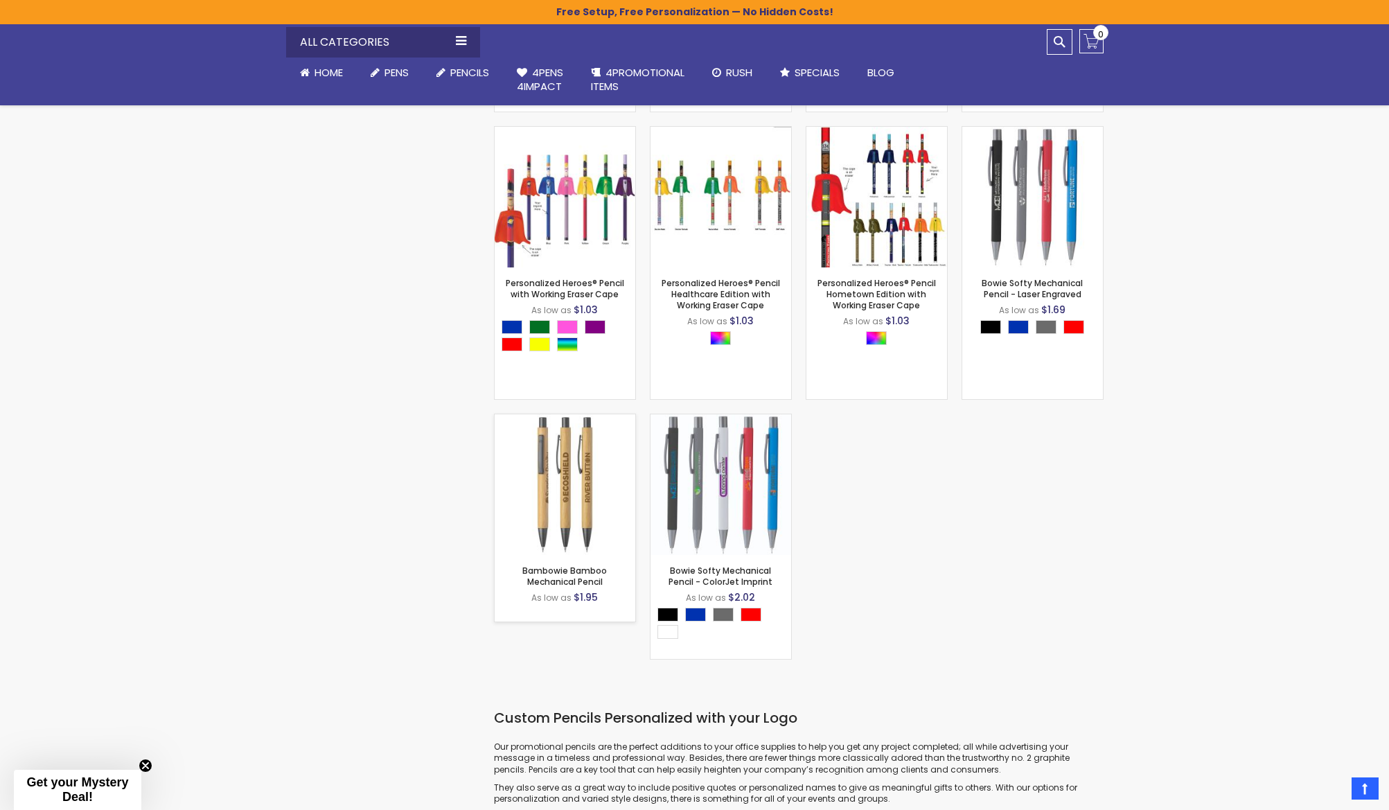
click at [540, 476] on img at bounding box center [565, 484] width 141 height 141
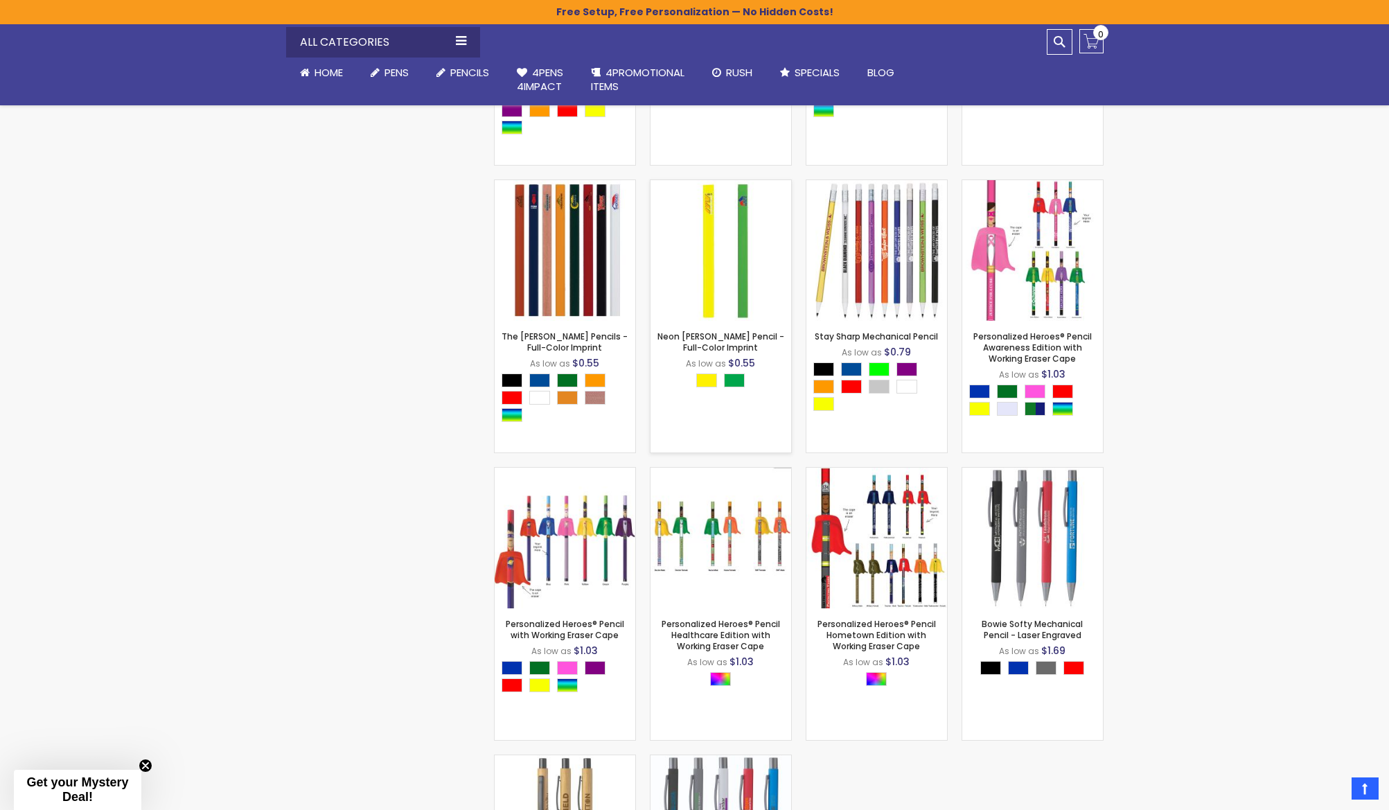
scroll to position [1436, 0]
click at [572, 513] on img at bounding box center [565, 537] width 141 height 141
click at [1031, 326] on div "Personalized Heroes® Pencil Awareness Edition with Working Eraser Cape As low a…" at bounding box center [1032, 386] width 141 height 132
click at [1025, 339] on link "Personalized Heroes® Pencil Awareness Edition with Working Eraser Cape" at bounding box center [1032, 347] width 118 height 34
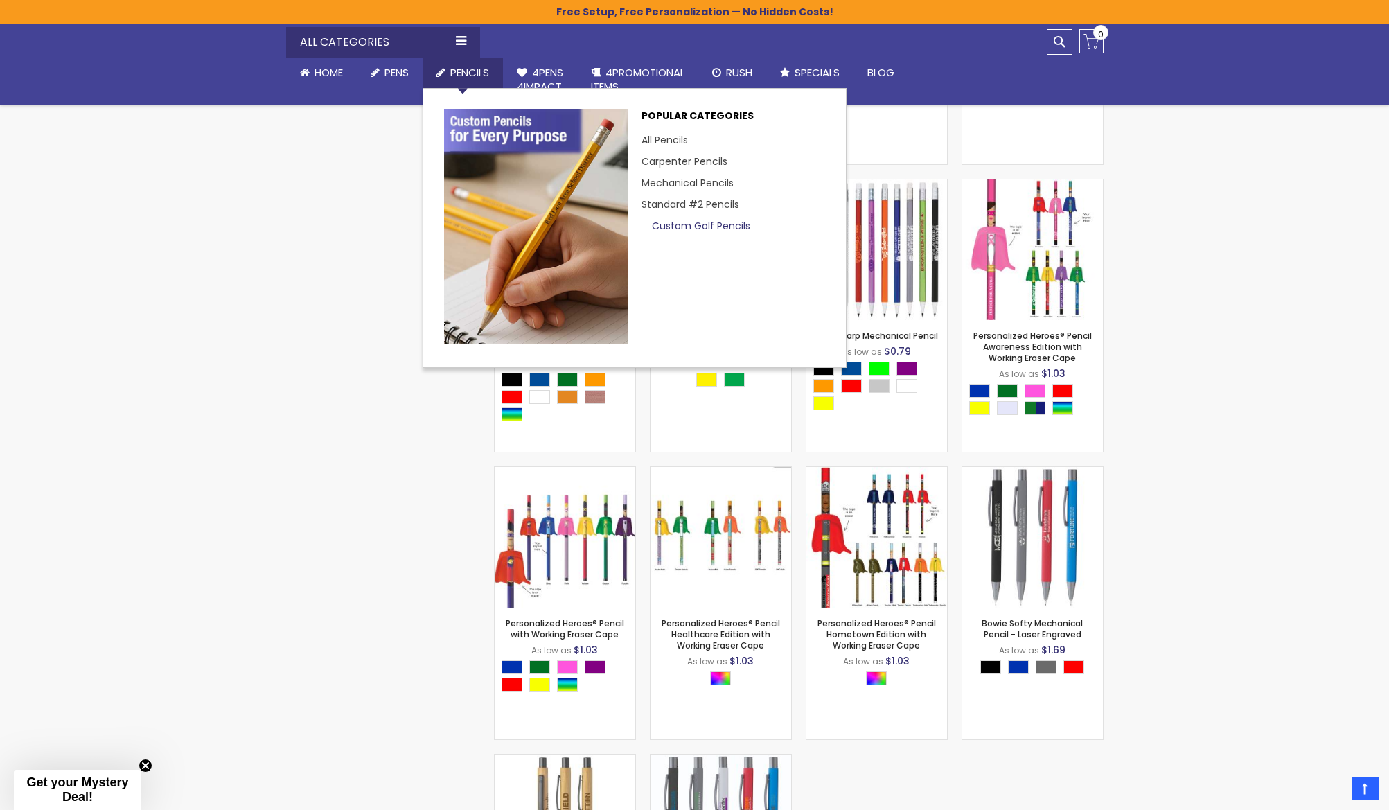
click at [716, 224] on link "Custom Golf Pencils" at bounding box center [695, 226] width 109 height 14
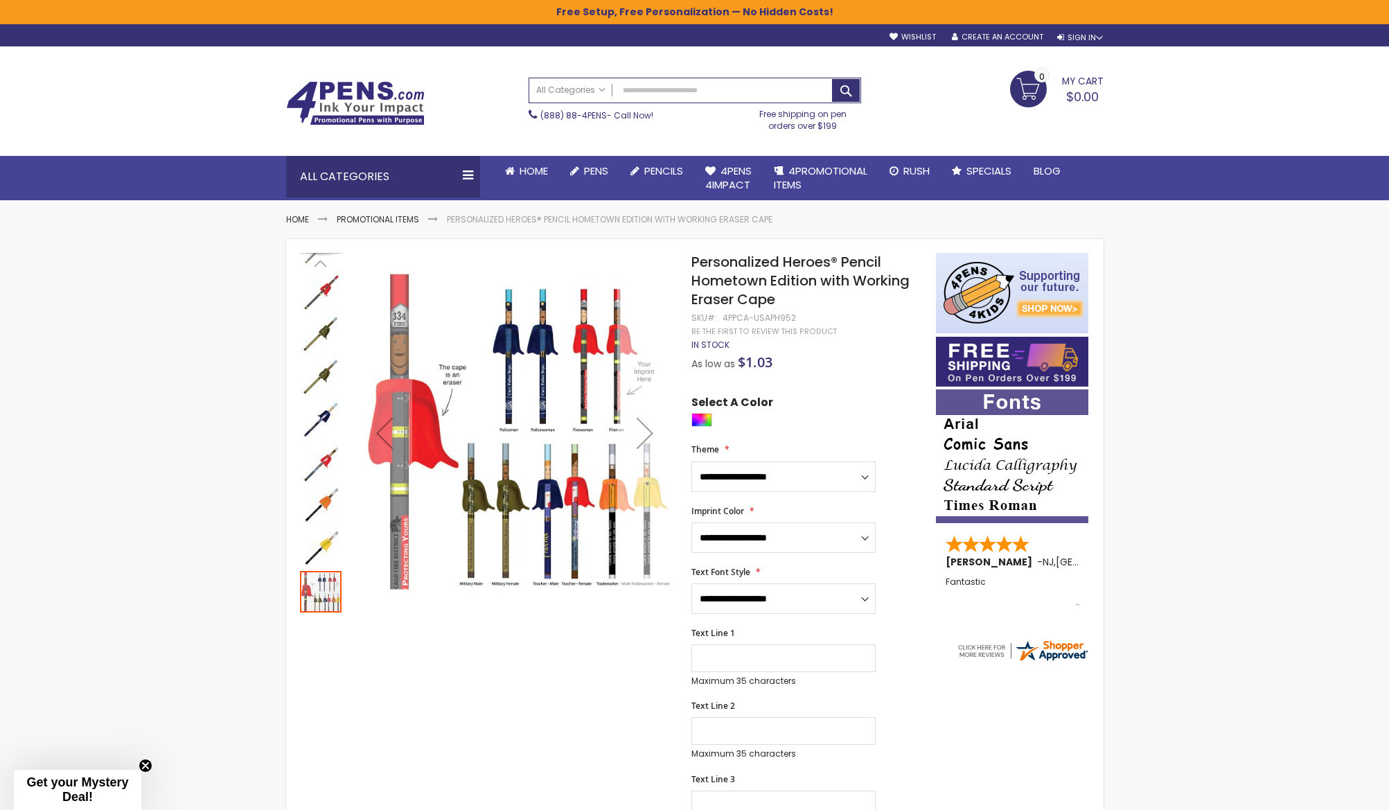
click at [646, 432] on div "Next" at bounding box center [644, 432] width 55 height 55
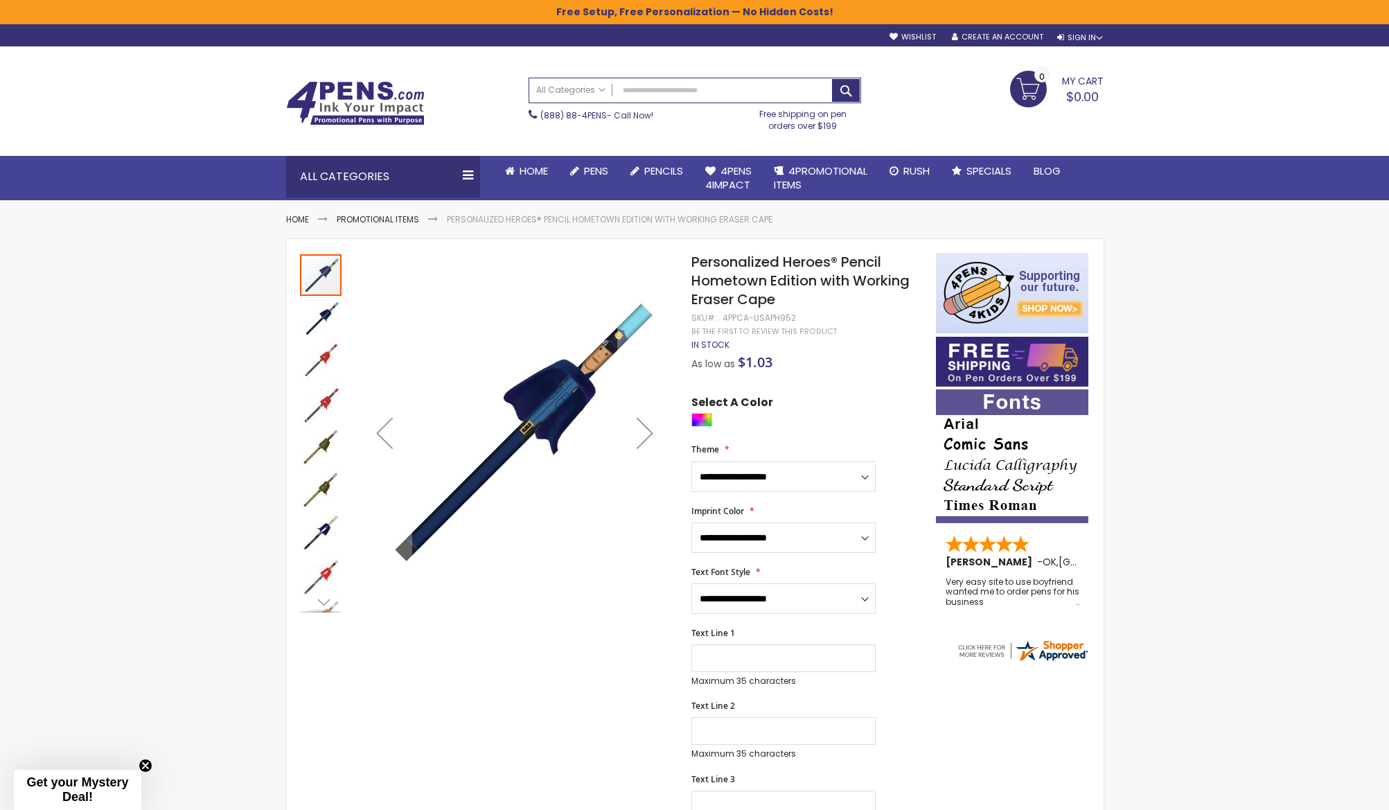
click at [327, 319] on img "Personalized Heroes® Pencil Hometown Edition with Working Eraser Cape" at bounding box center [321, 318] width 42 height 42
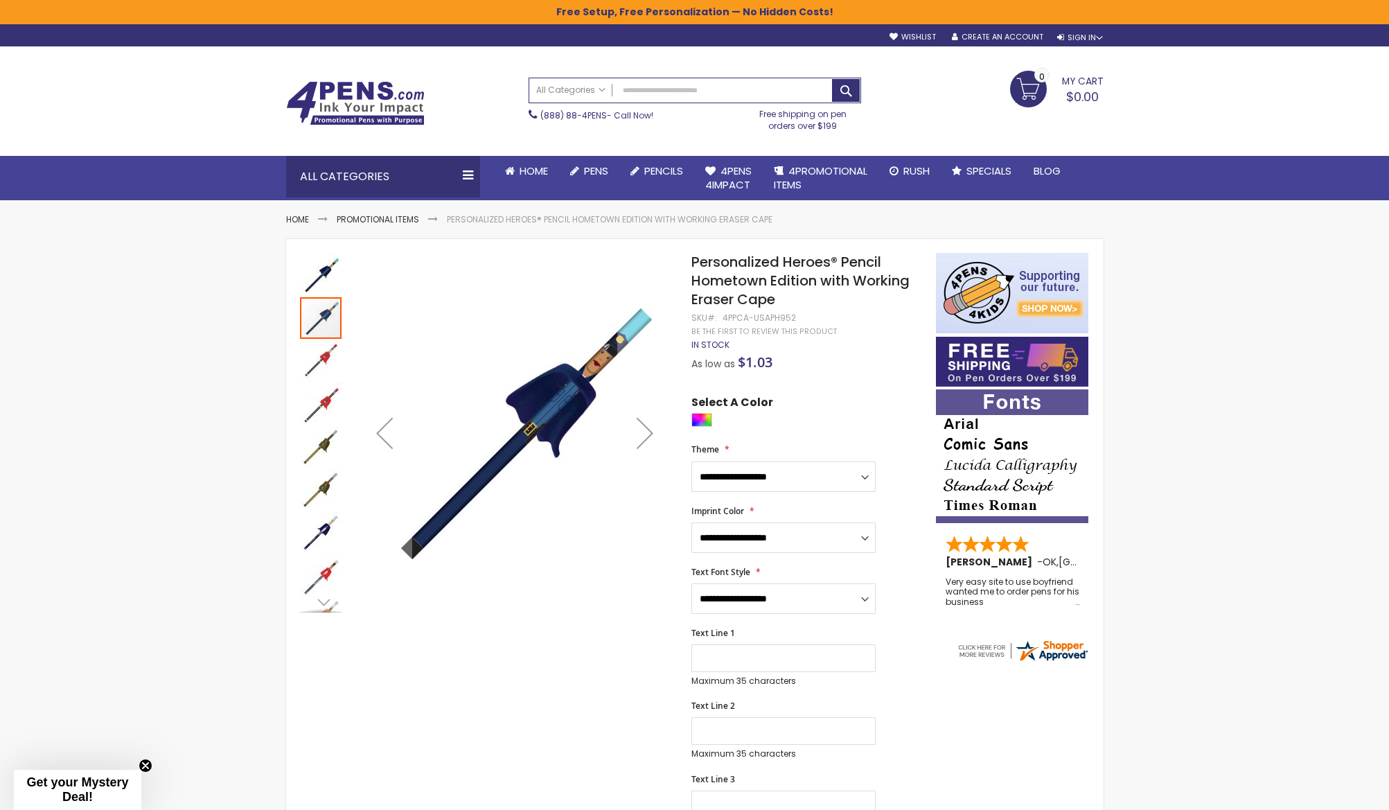
click at [327, 358] on img "Personalized Heroes® Pencil Hometown Edition with Working Eraser Cape" at bounding box center [321, 361] width 42 height 42
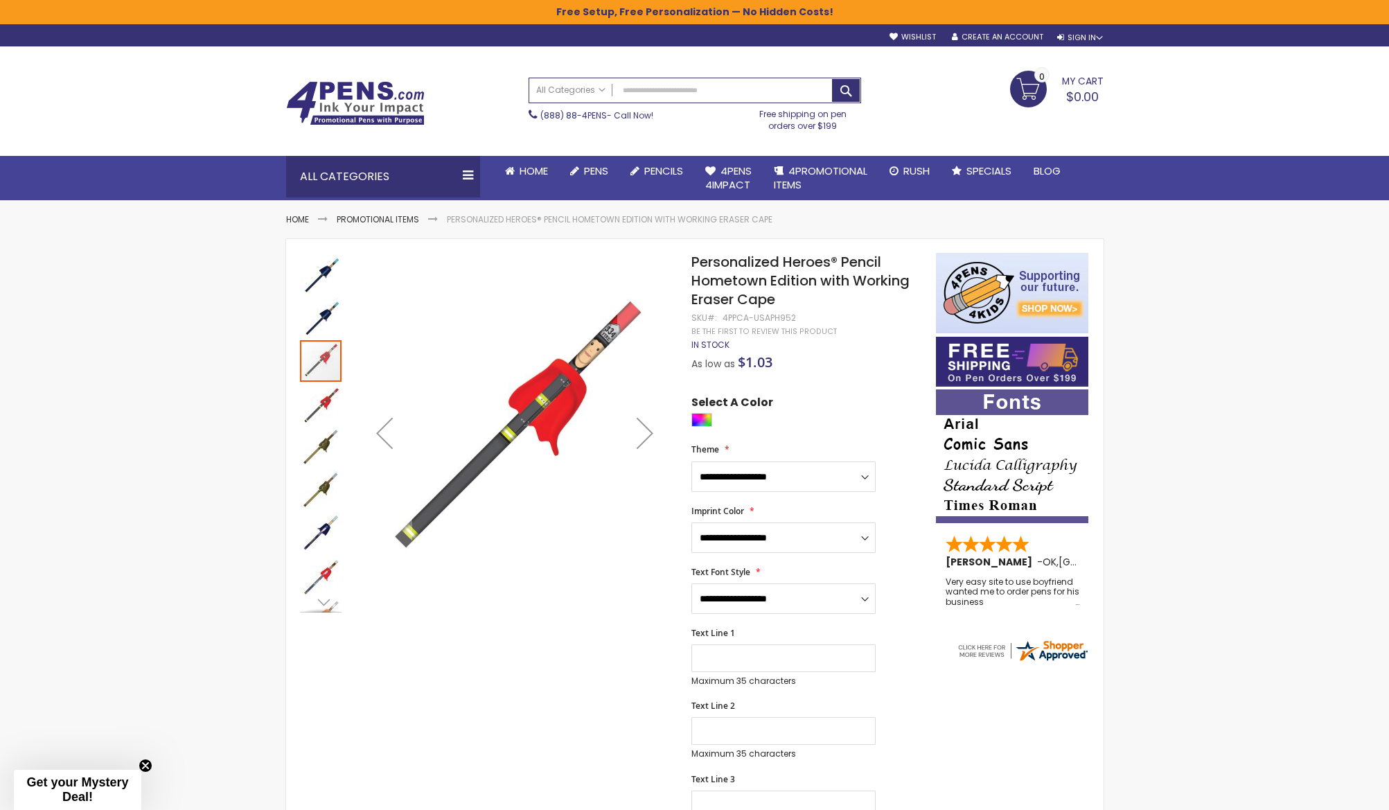
click at [327, 402] on img "Personalized Heroes® Pencil Hometown Edition with Working Eraser Cape" at bounding box center [321, 404] width 42 height 42
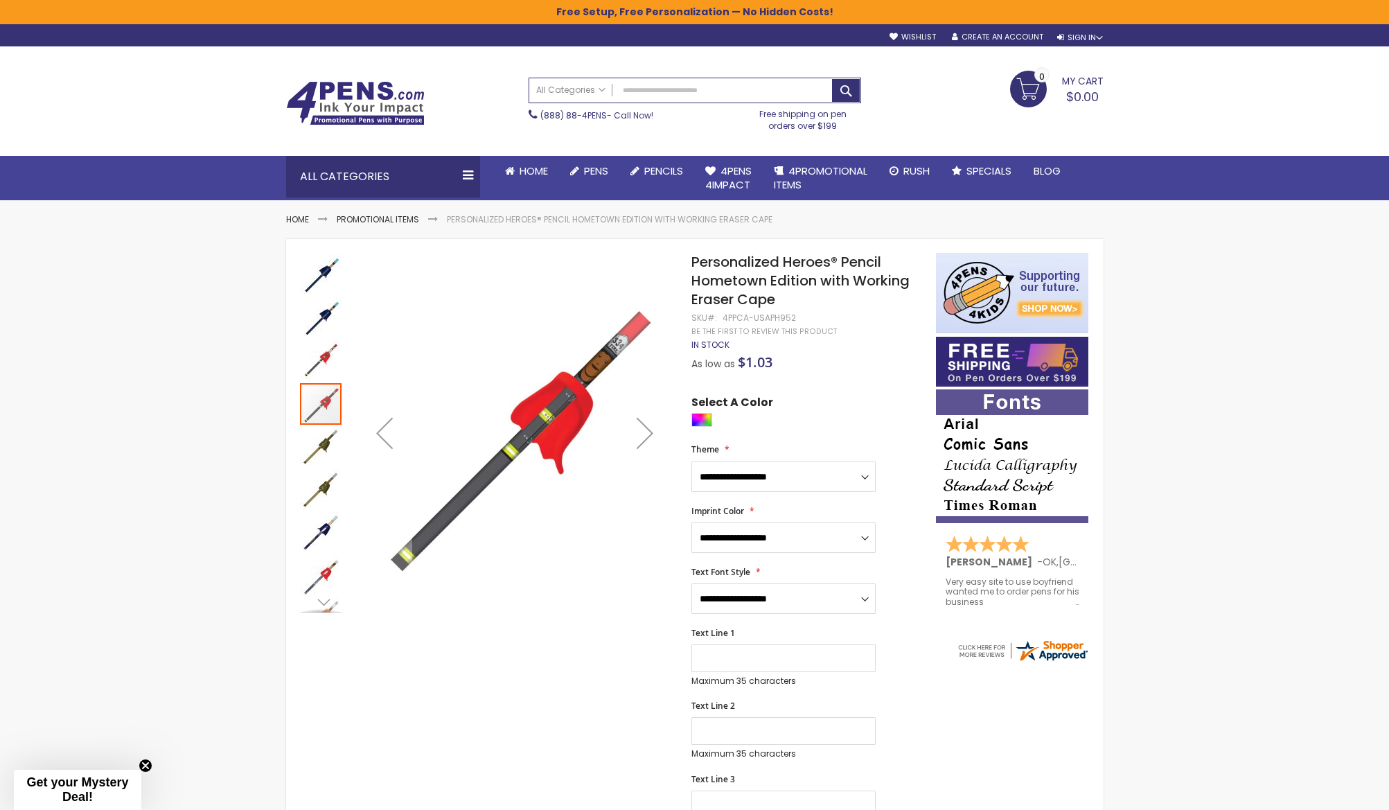
click at [324, 450] on img "Personalized Heroes® Pencil Hometown Edition with Working Eraser Cape" at bounding box center [321, 447] width 42 height 42
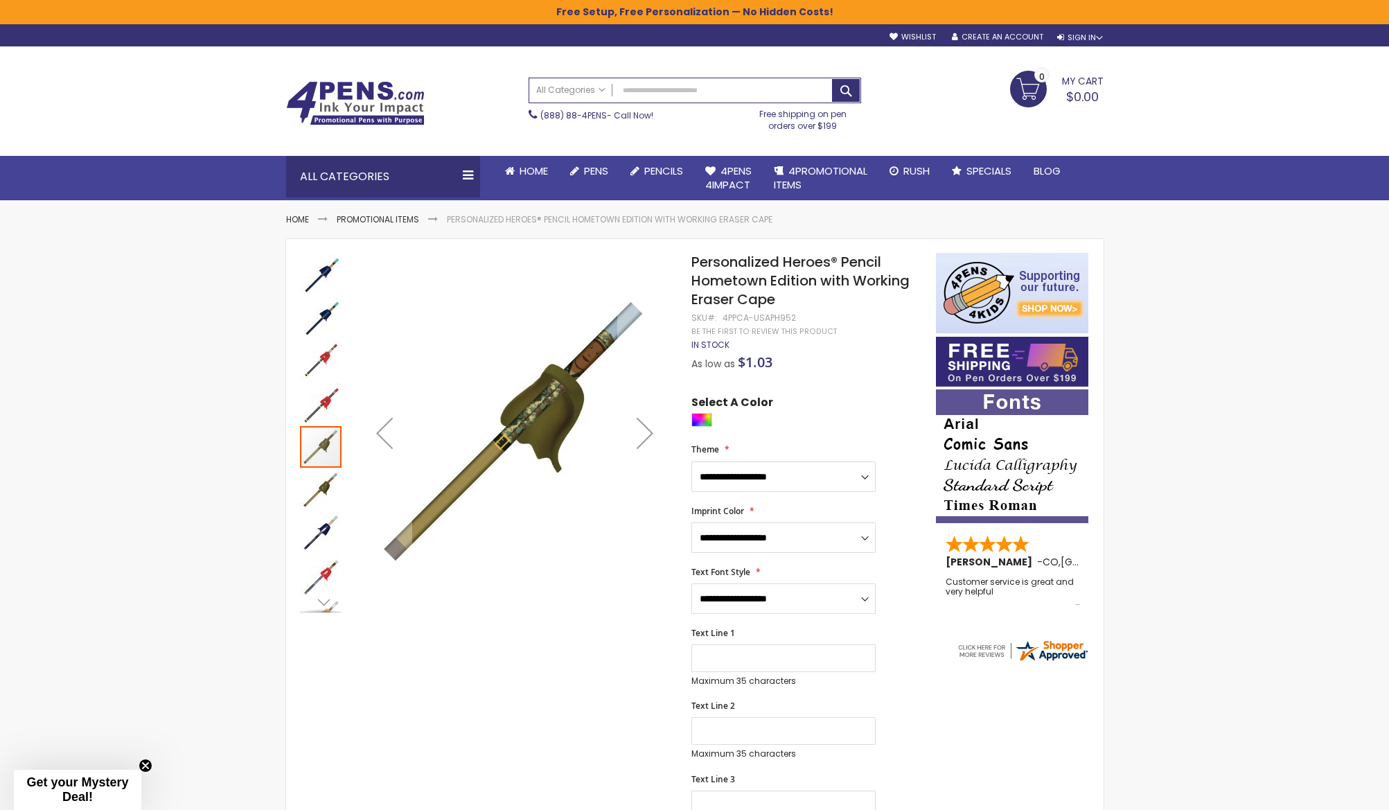
click at [321, 502] on img "Personalized Heroes® Pencil Hometown Edition with Working Eraser Cape" at bounding box center [321, 490] width 42 height 42
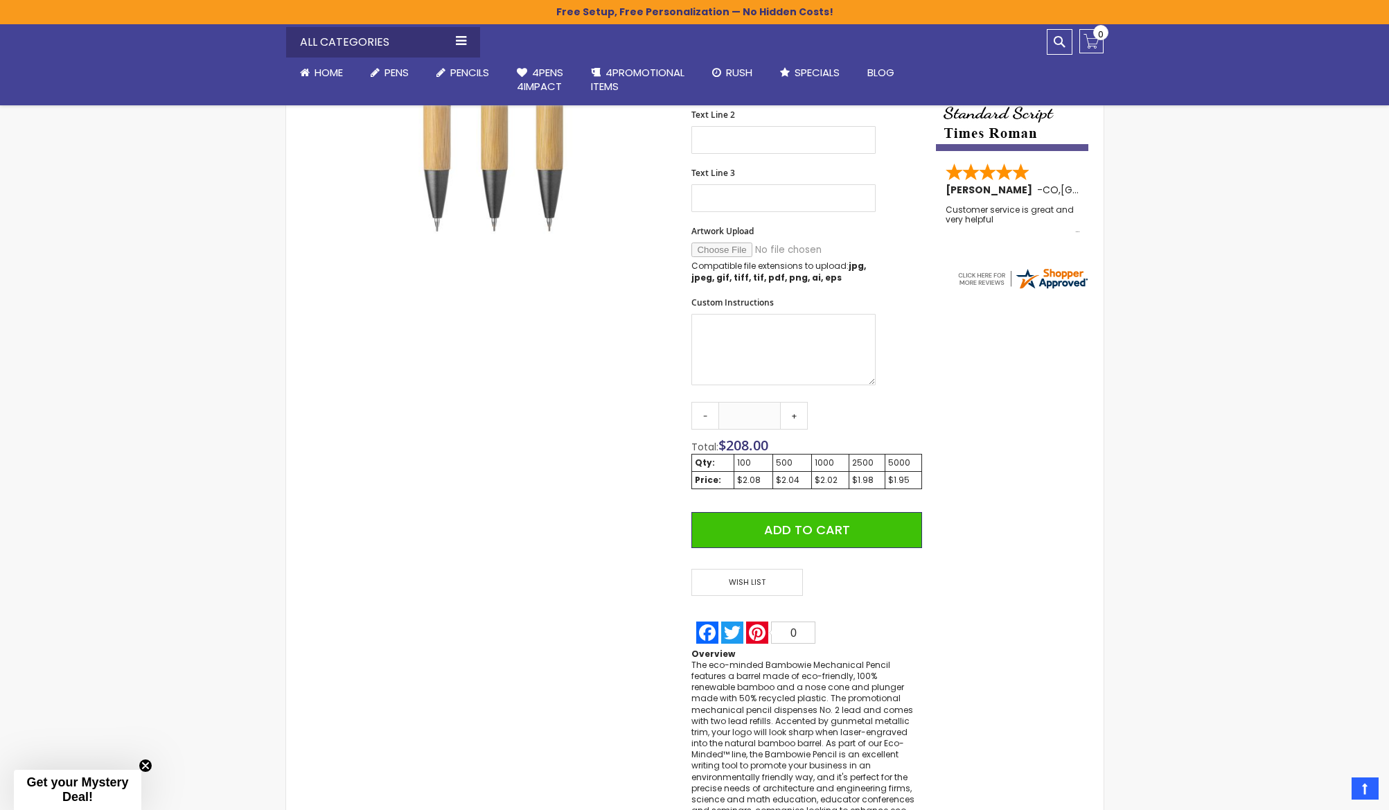
scroll to position [375, 0]
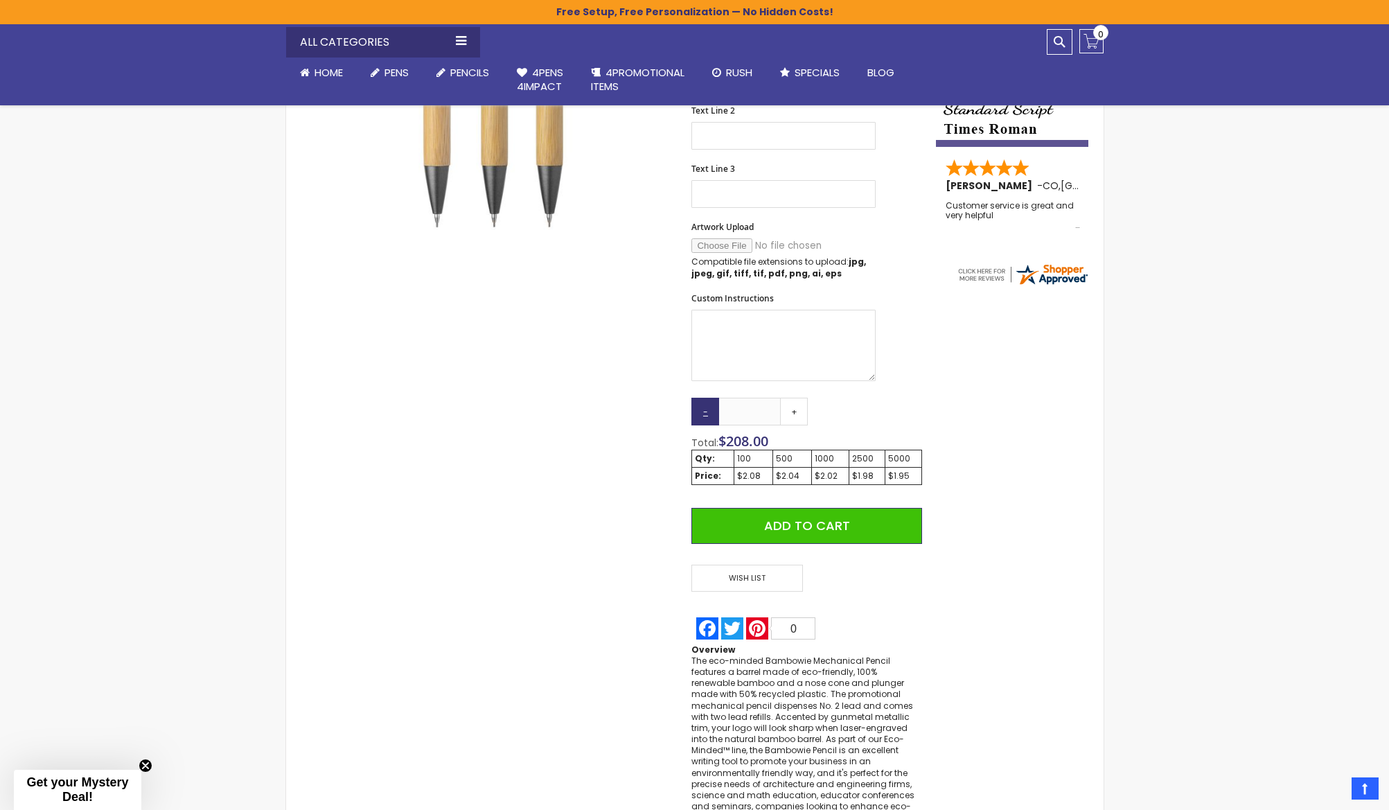
click at [704, 407] on link "-" at bounding box center [705, 412] width 28 height 28
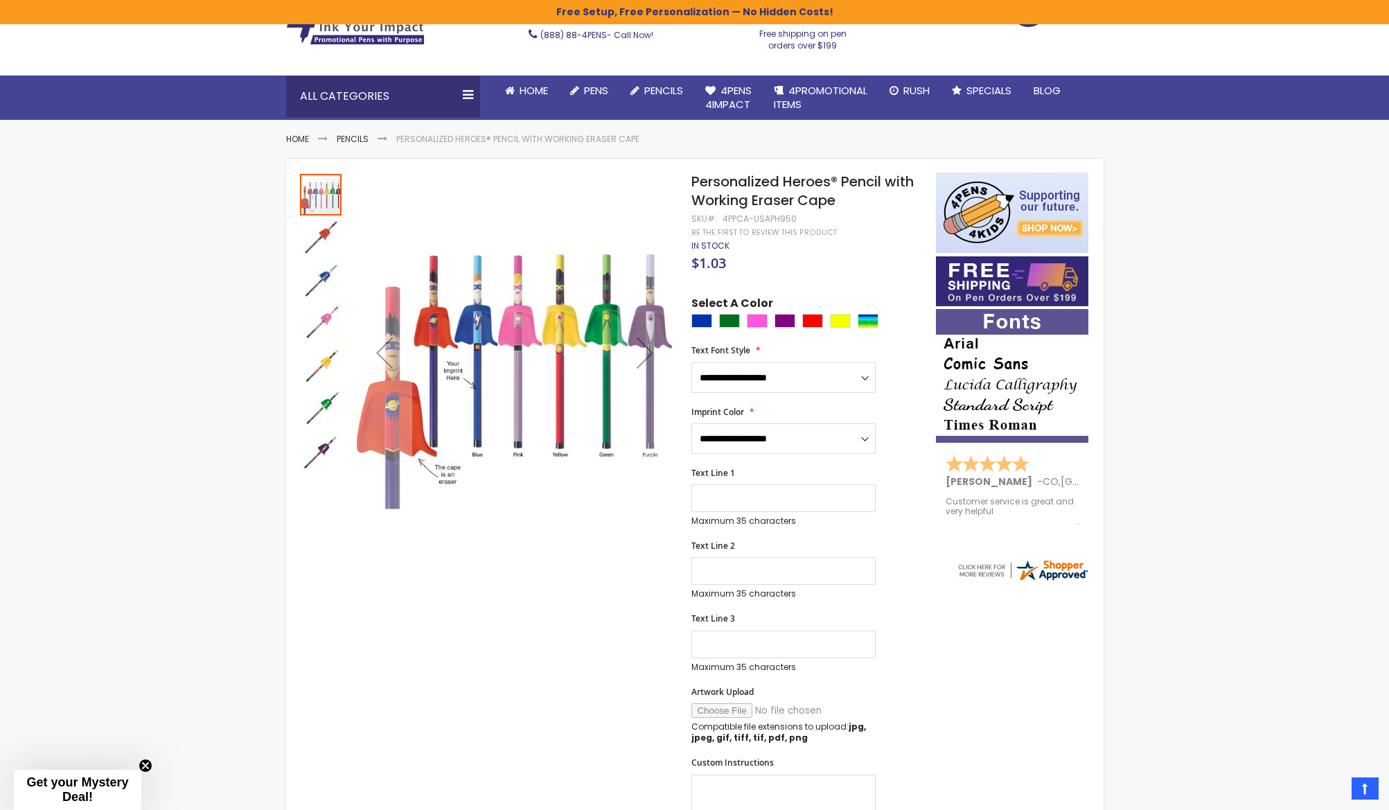
scroll to position [80, 0]
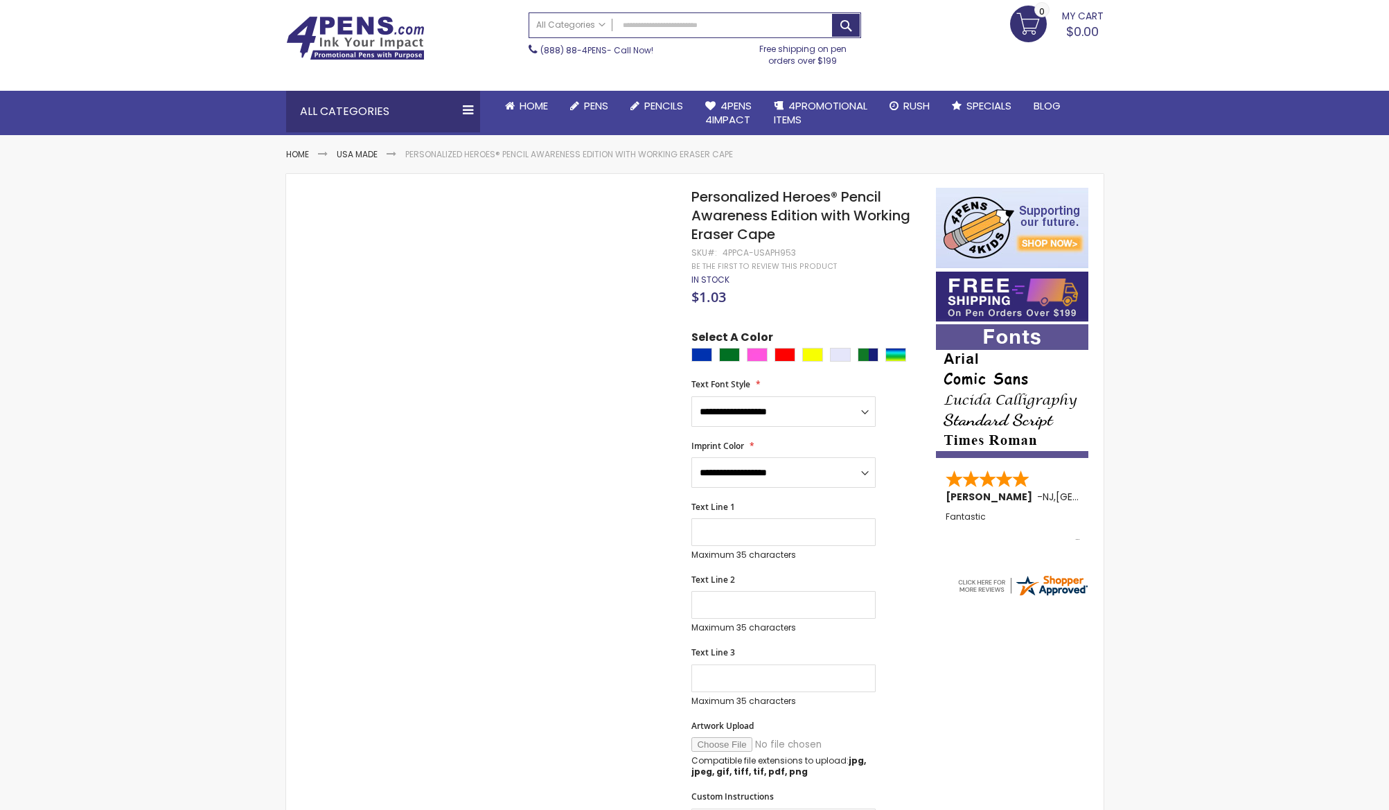
scroll to position [71, 0]
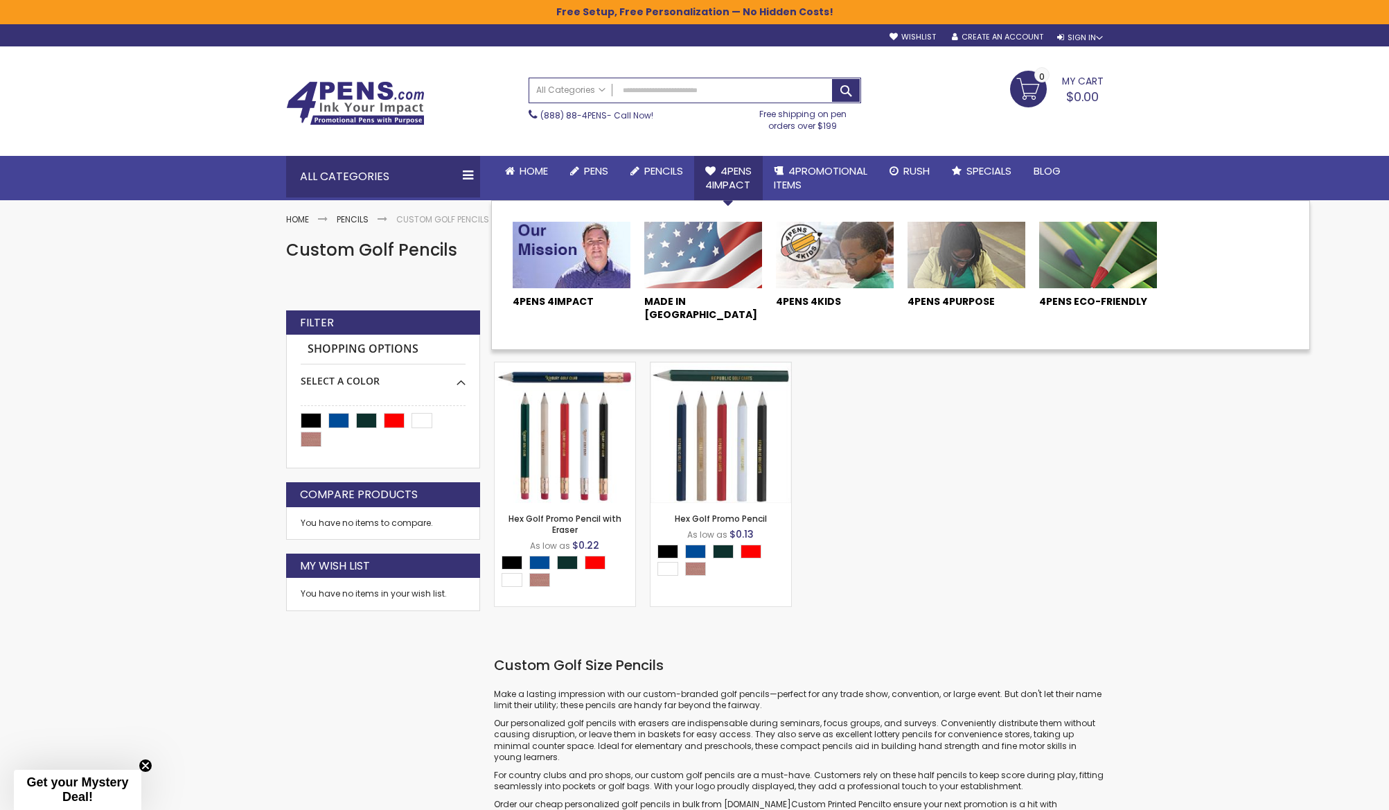
click at [719, 177] on span "4Pens 4impact" at bounding box center [728, 177] width 46 height 28
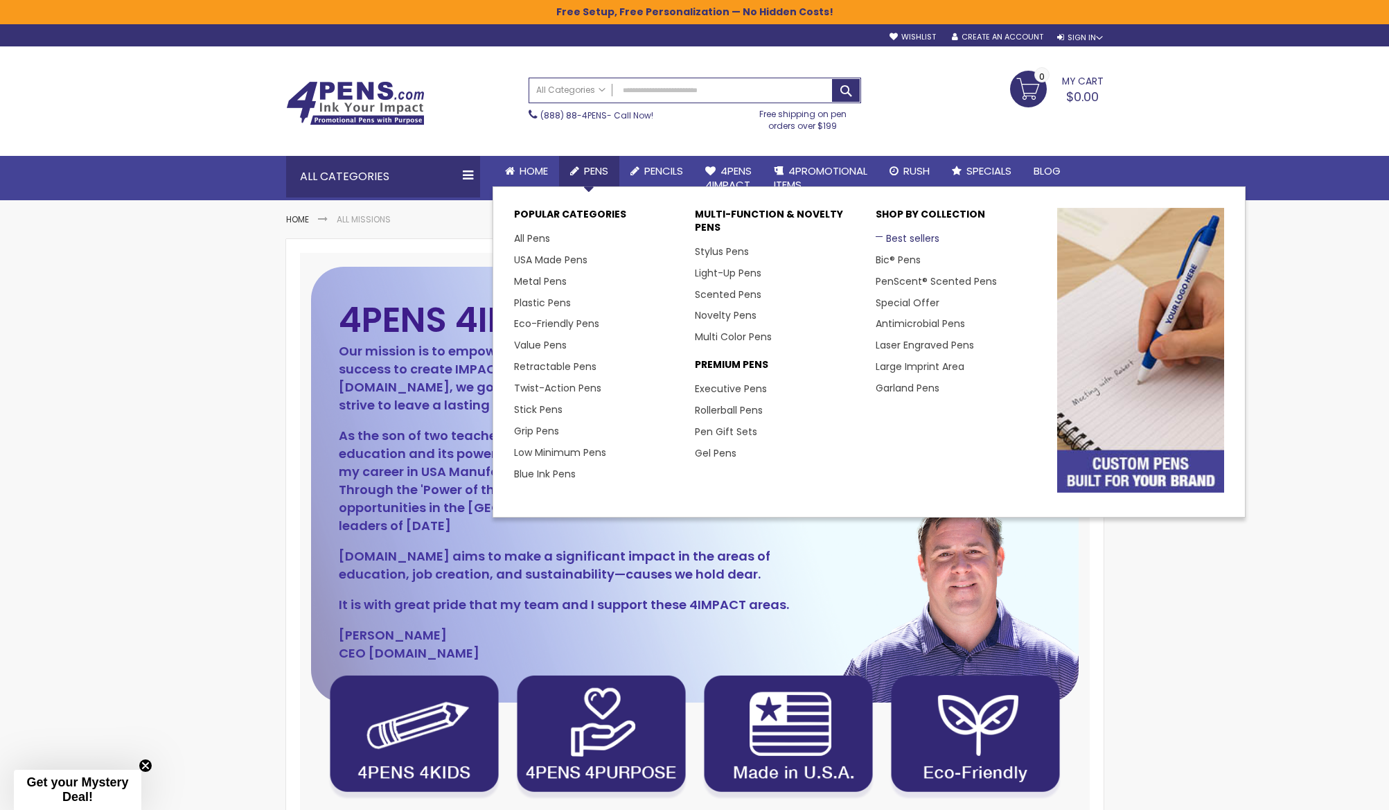
click at [892, 240] on link "Best sellers" at bounding box center [908, 238] width 64 height 14
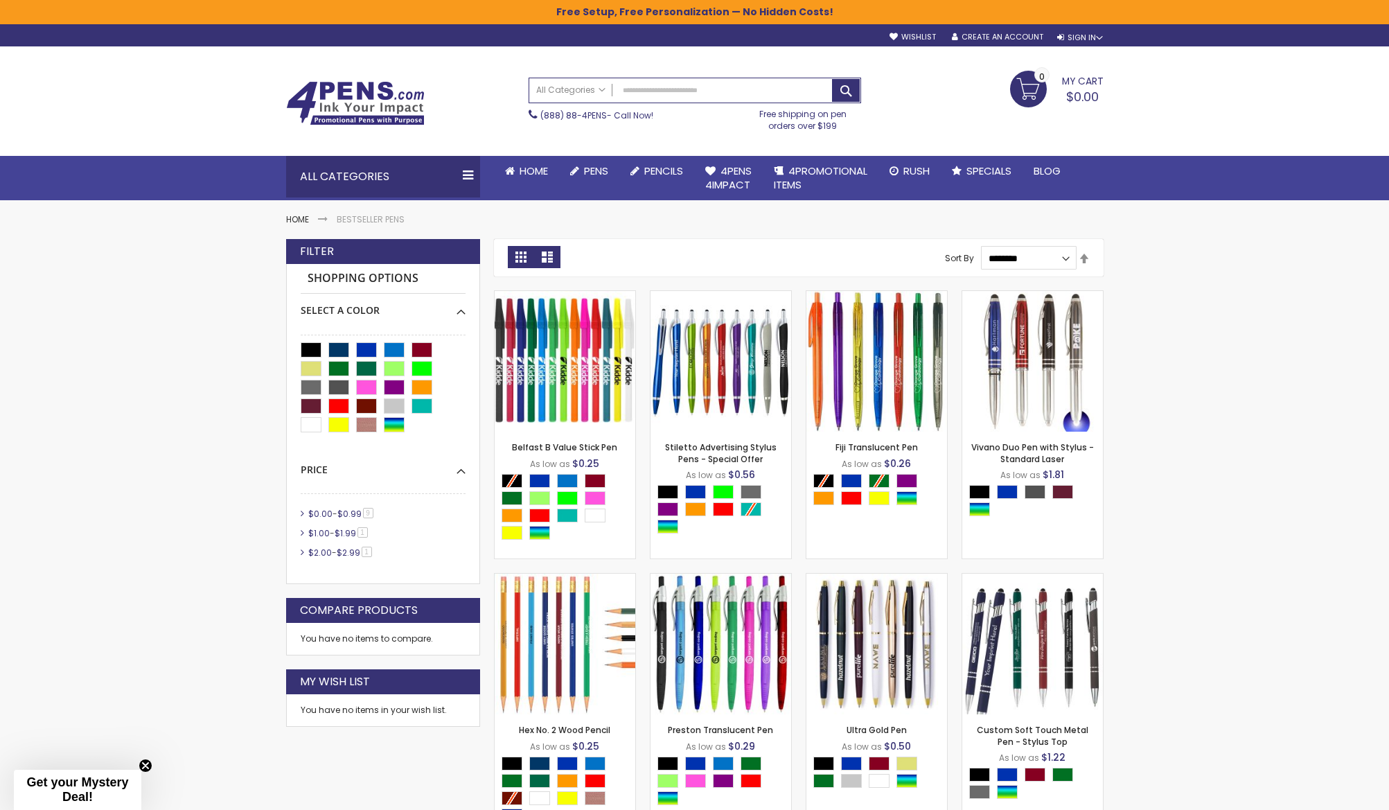
click at [542, 258] on link "List" at bounding box center [547, 257] width 26 height 22
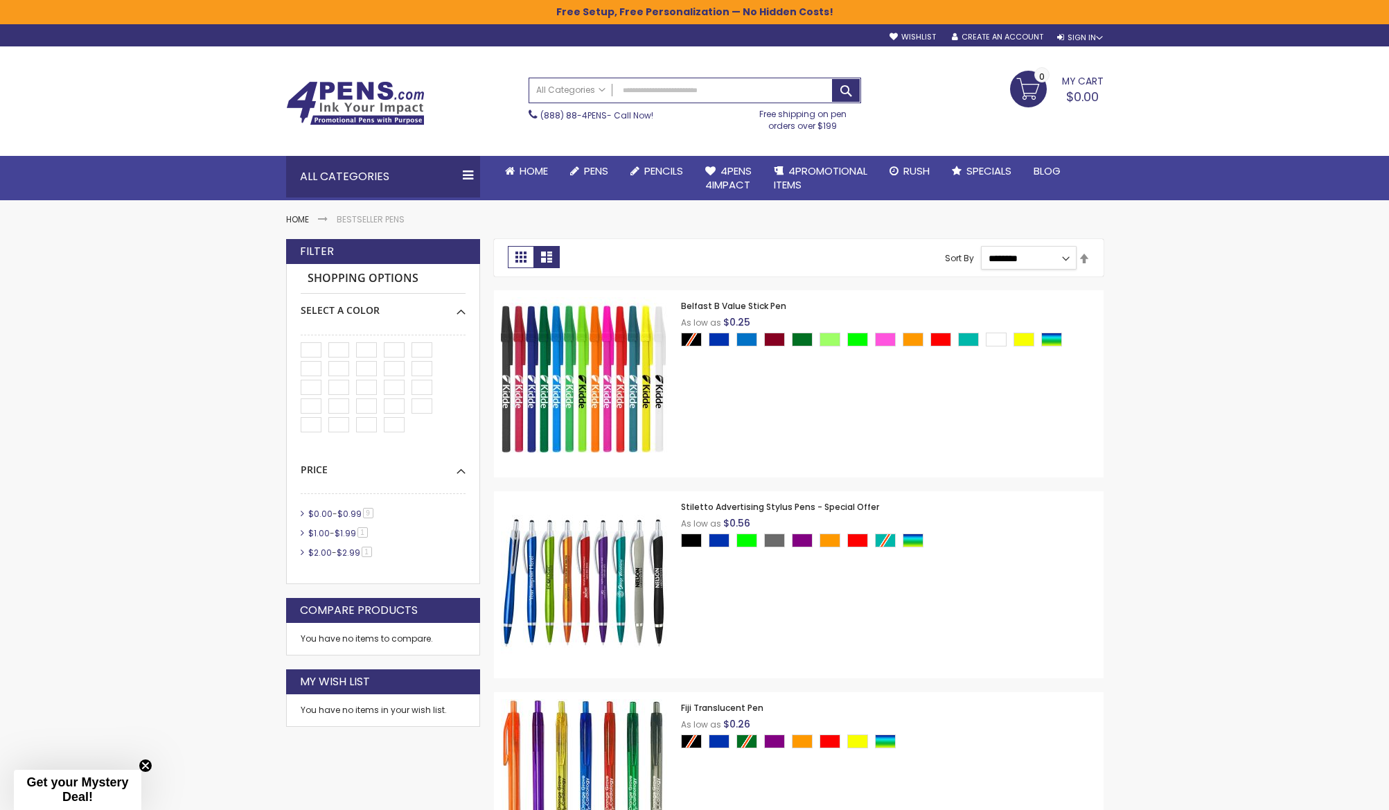
select select "*****"
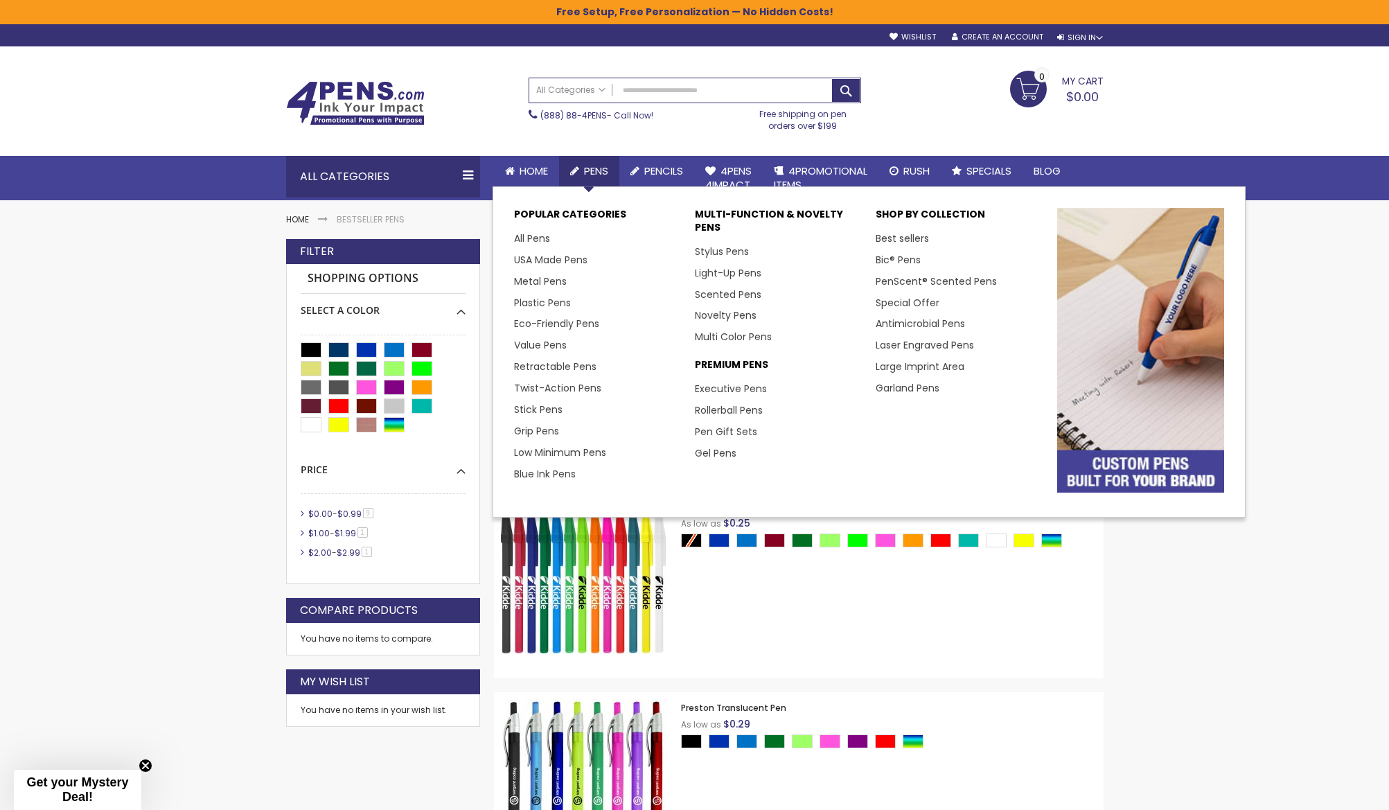
click at [583, 171] on link "Pens" at bounding box center [589, 171] width 60 height 30
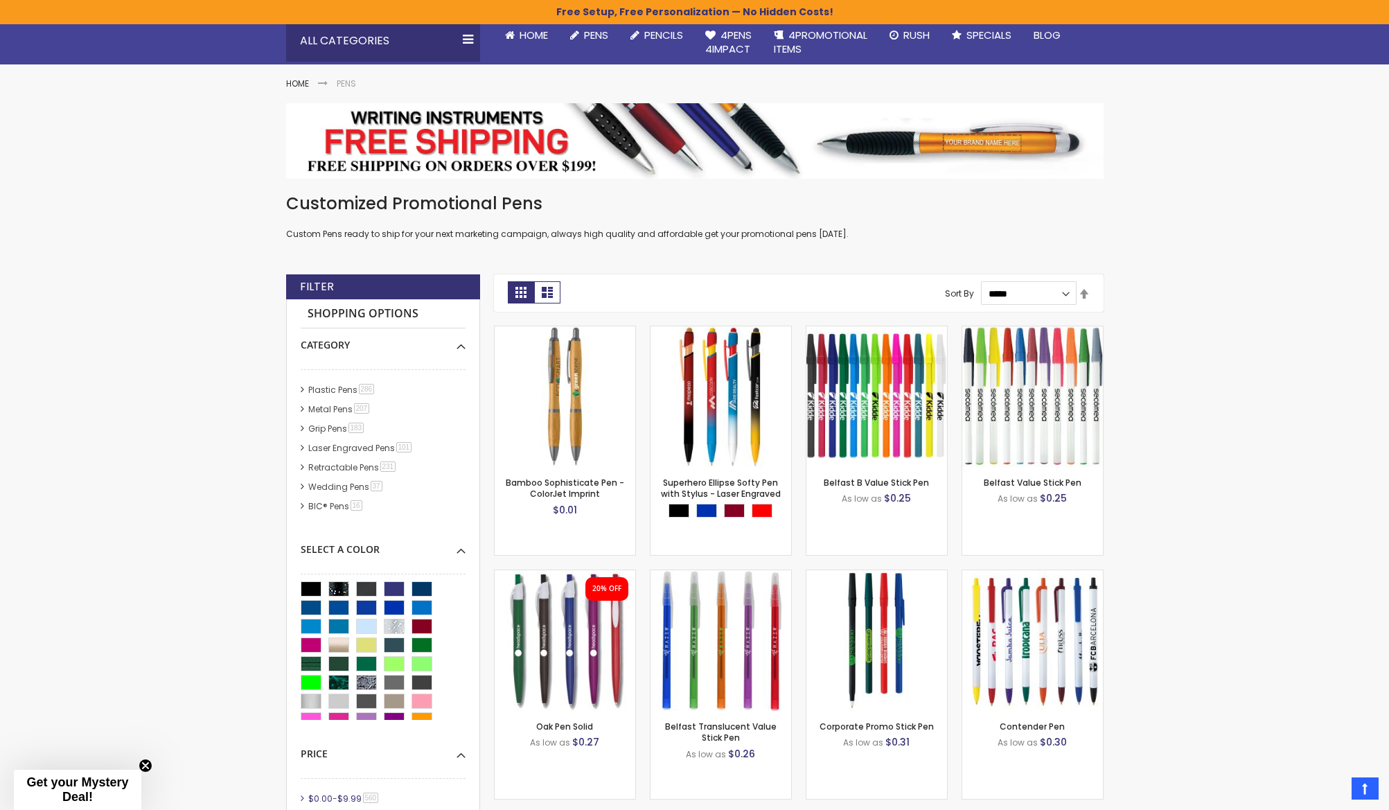
scroll to position [138, 0]
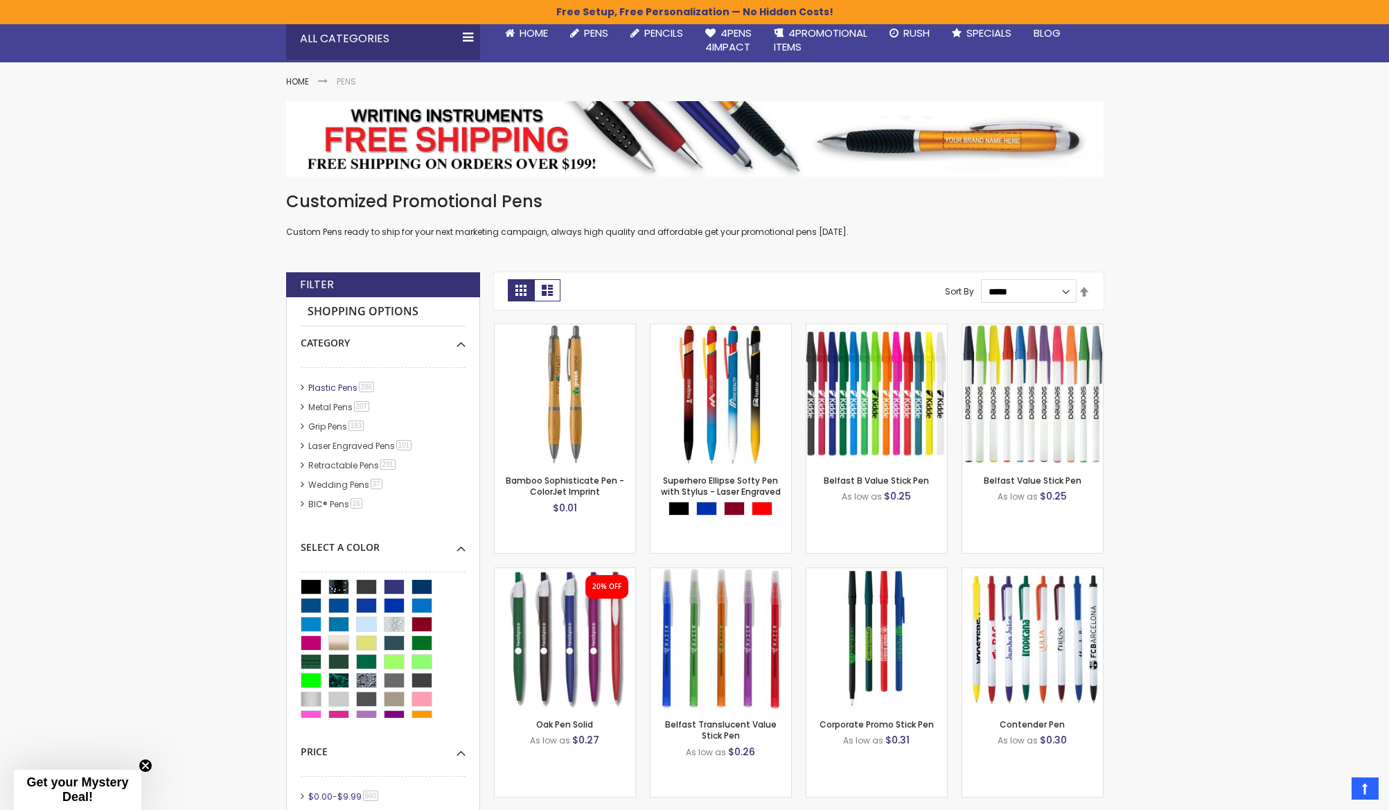
click at [341, 388] on link "Plastic Pens 286 item" at bounding box center [342, 388] width 75 height 12
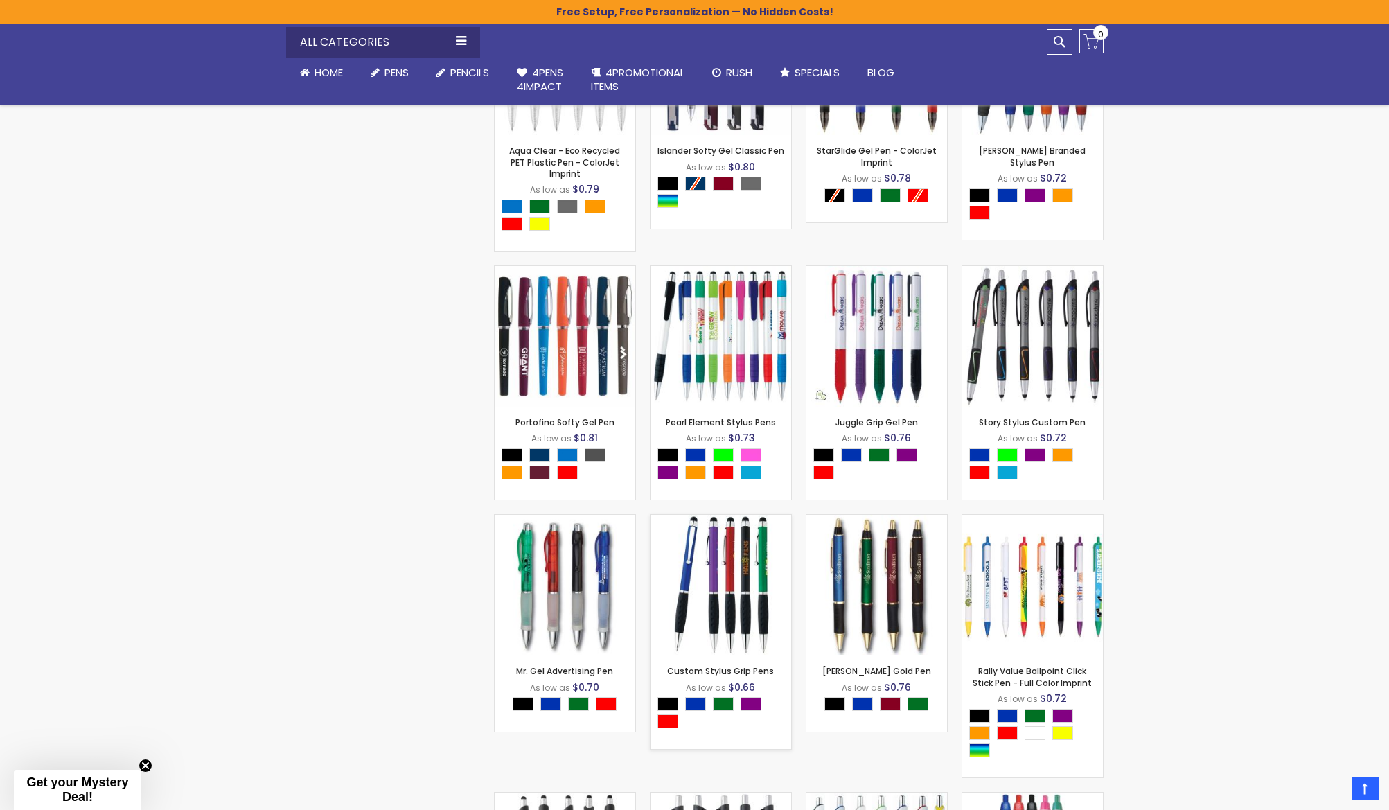
scroll to position [11020, 0]
click at [573, 577] on img at bounding box center [565, 584] width 141 height 141
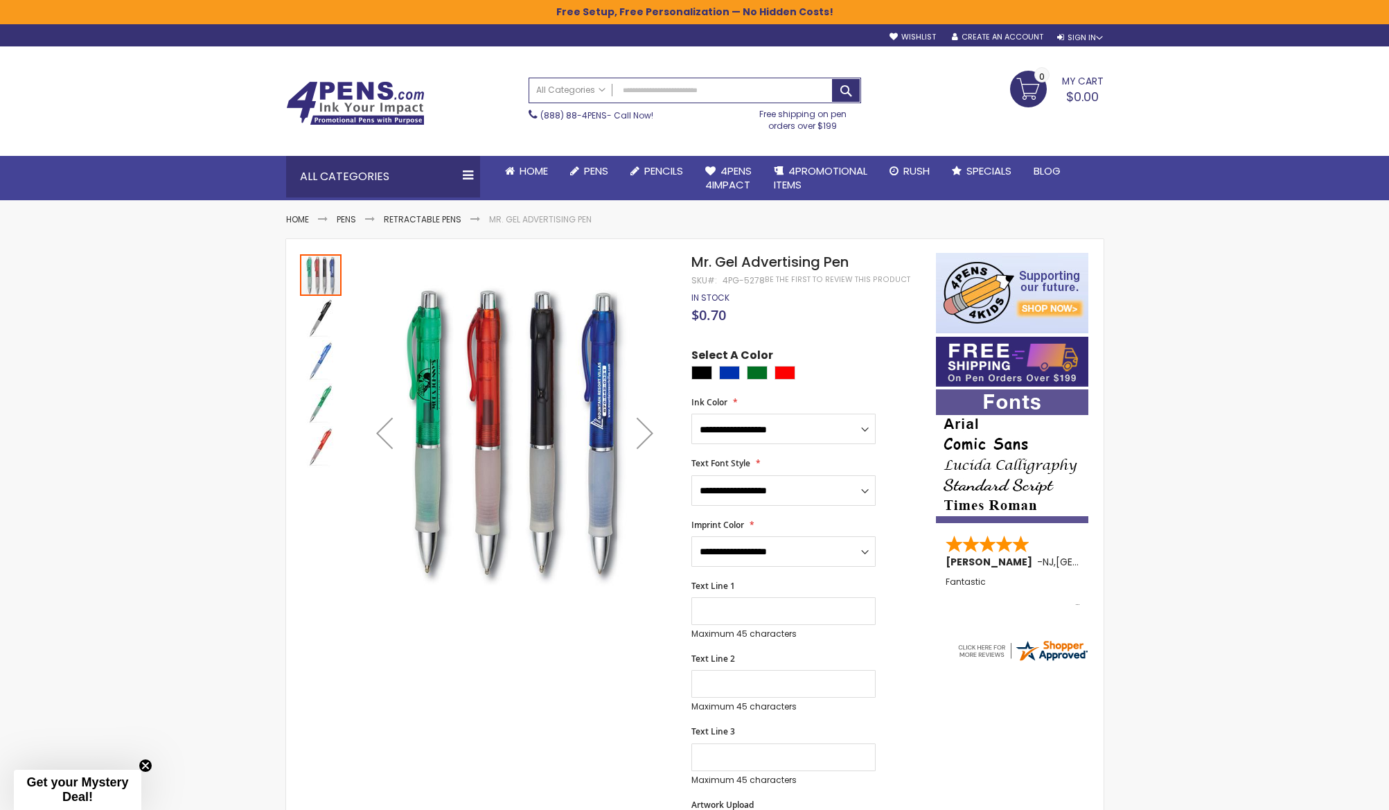
click at [643, 431] on div "Next" at bounding box center [644, 432] width 55 height 55
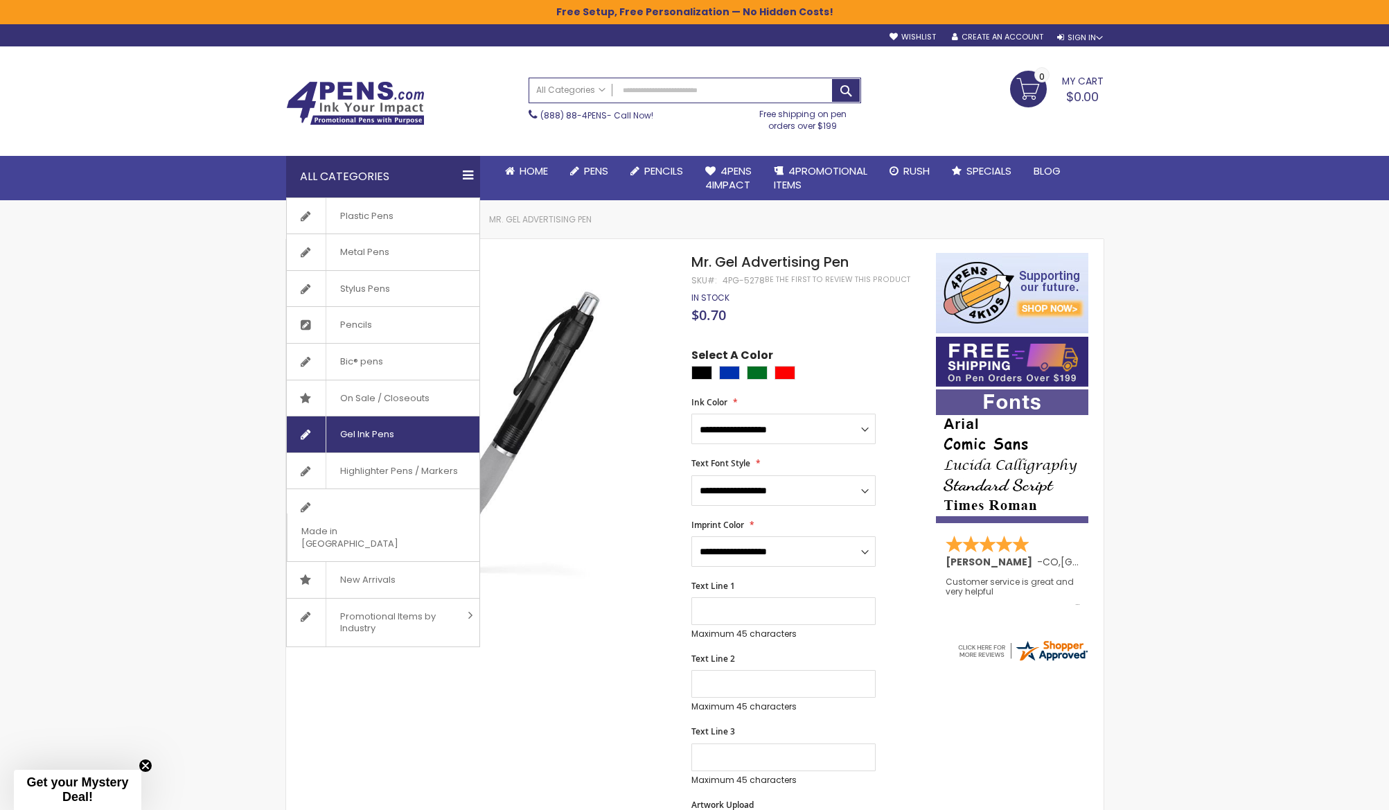
click at [365, 423] on span "Gel Ink Pens" at bounding box center [367, 434] width 82 height 36
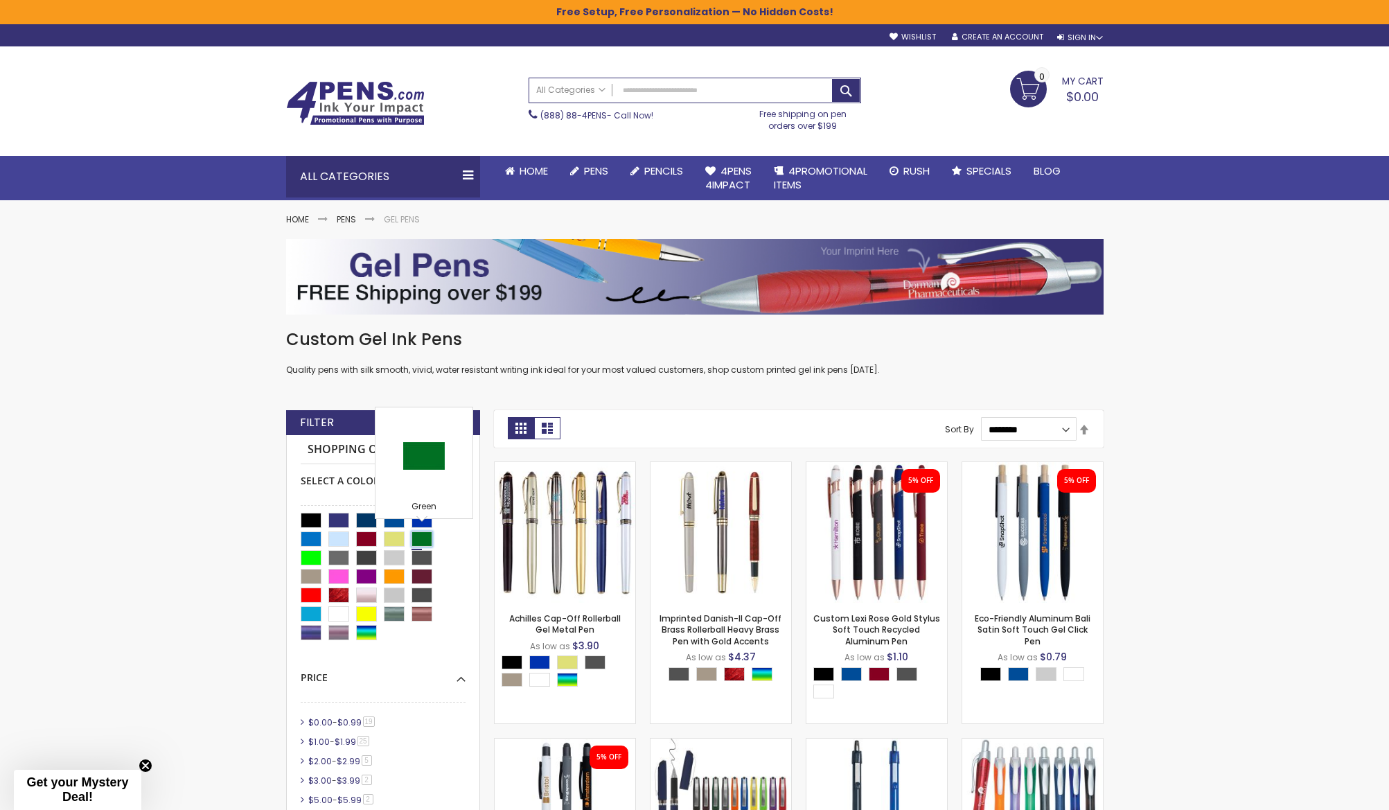
click at [417, 532] on div "Green" at bounding box center [421, 538] width 21 height 15
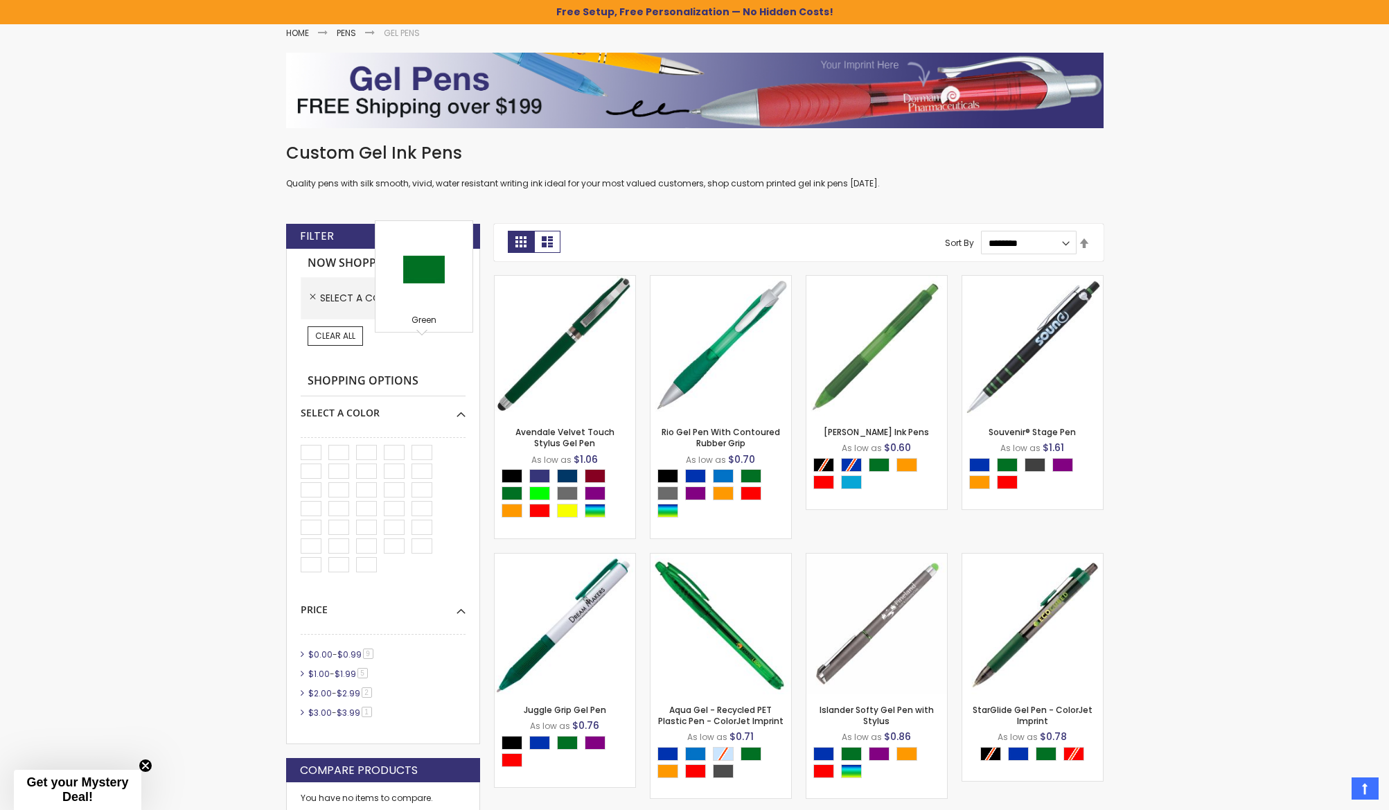
scroll to position [187, 0]
click at [345, 330] on span "Clear All" at bounding box center [335, 335] width 40 height 12
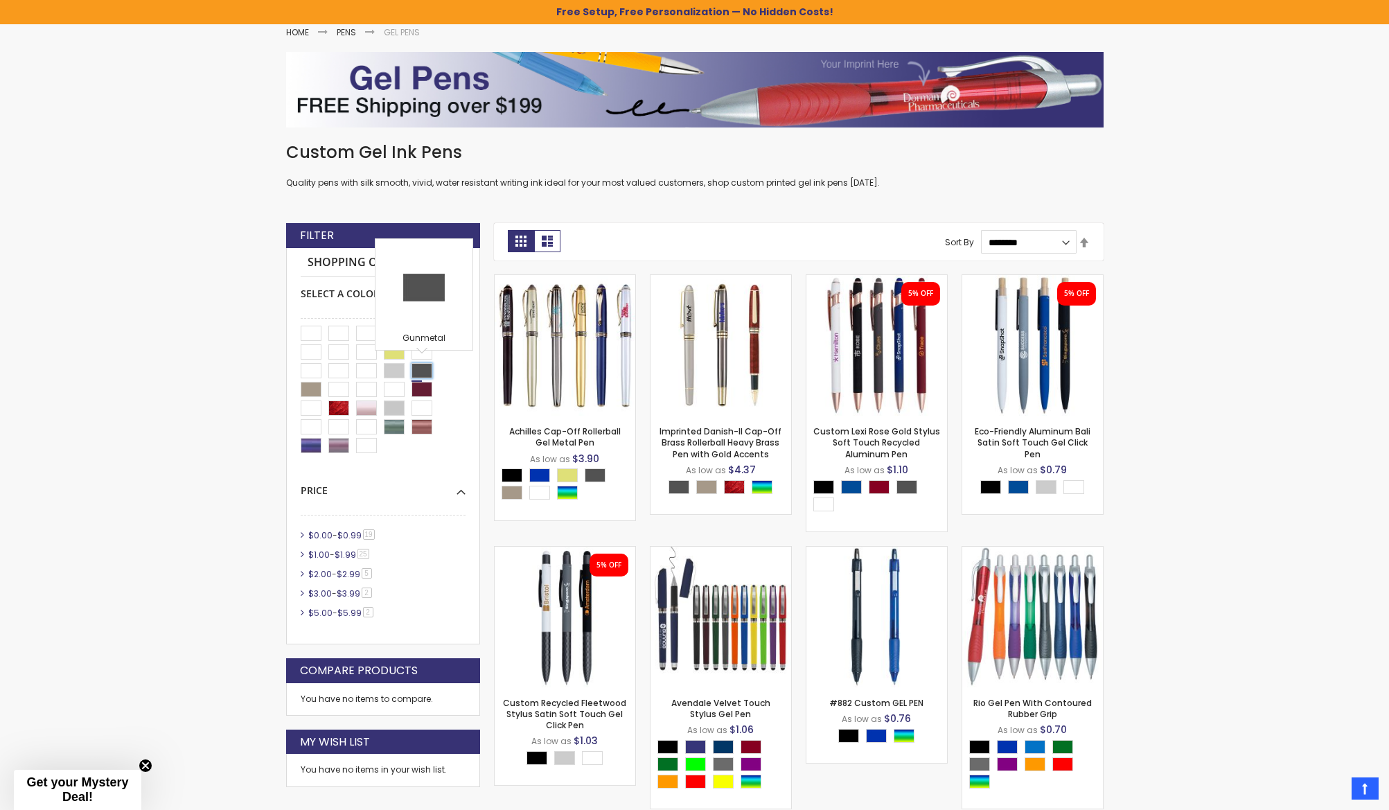
click at [423, 365] on div "Gunmetal" at bounding box center [421, 370] width 21 height 15
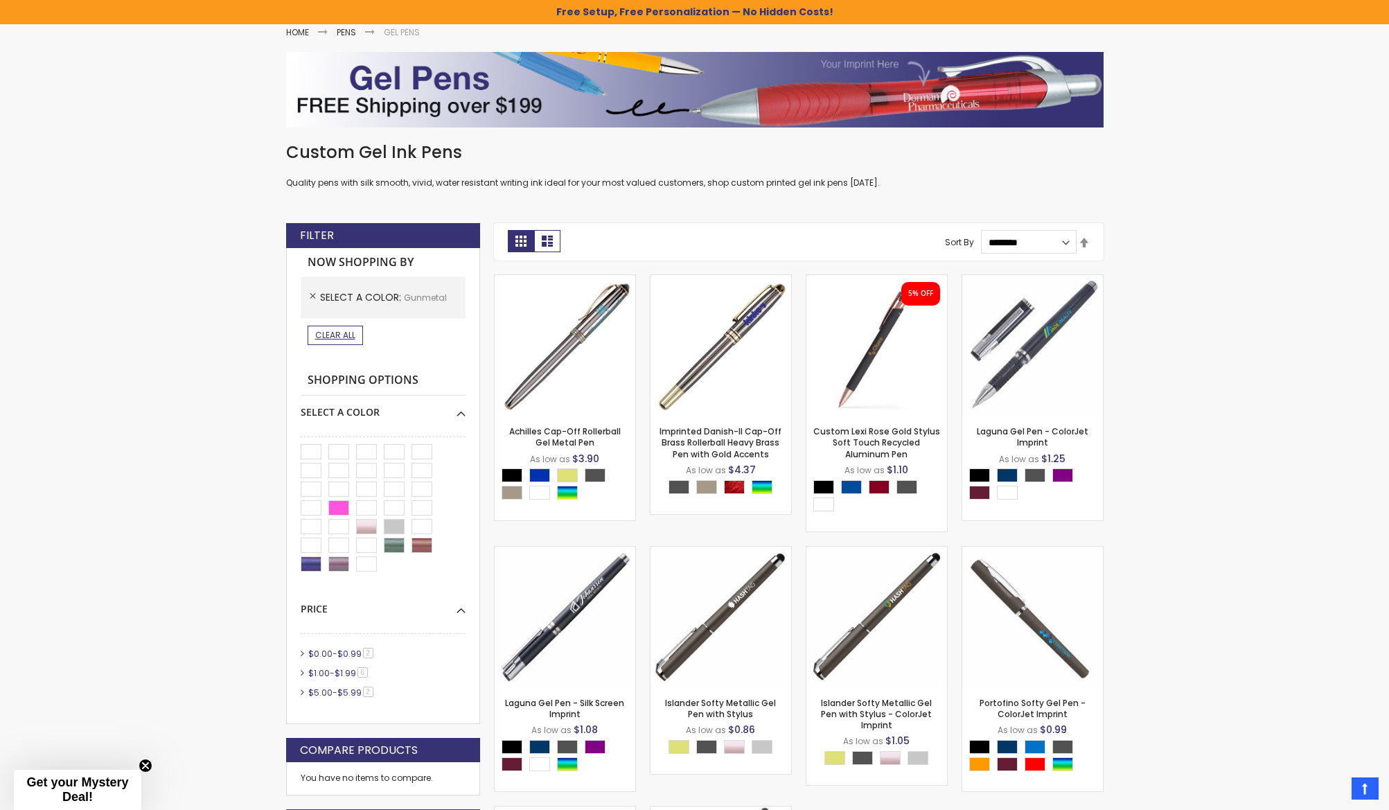
click at [319, 333] on span "Clear All" at bounding box center [335, 335] width 40 height 12
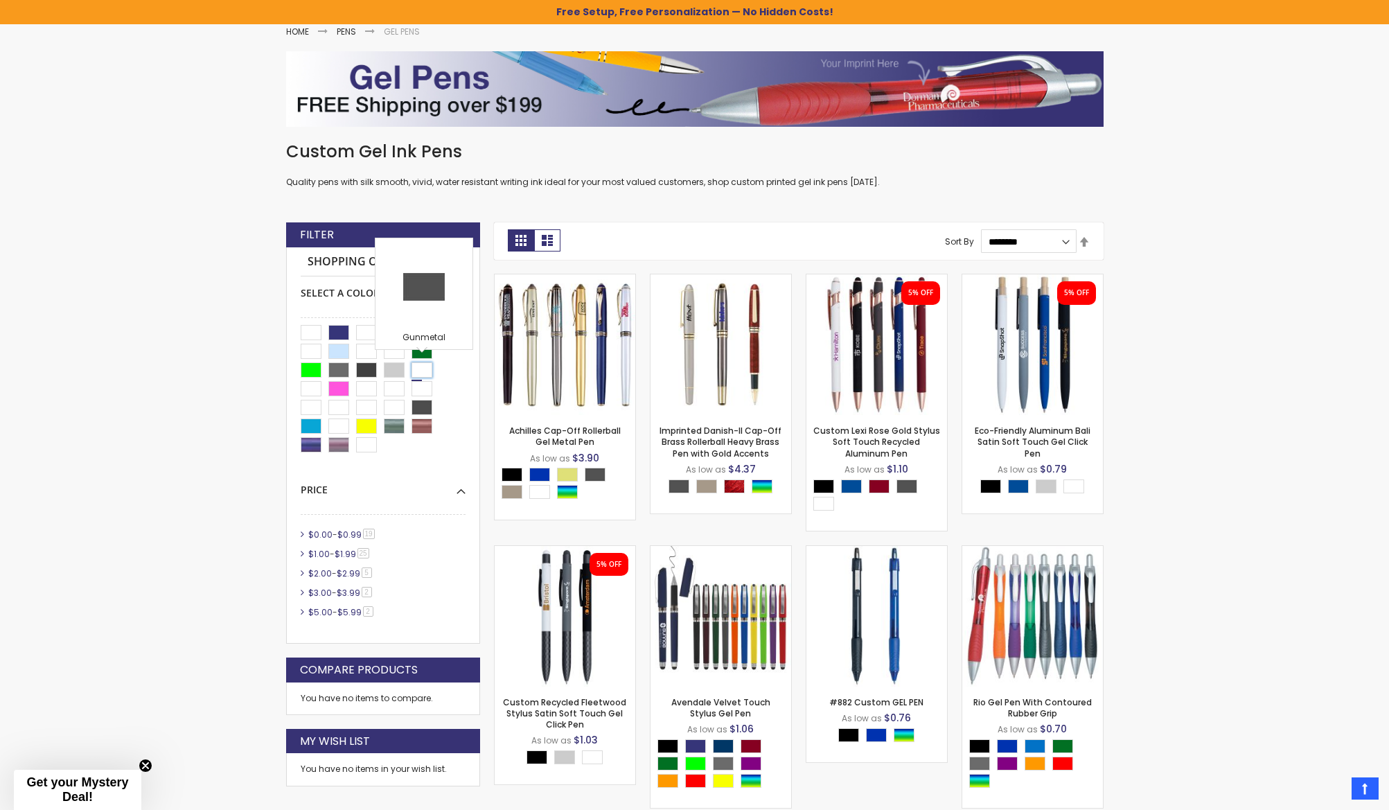
scroll to position [189, 0]
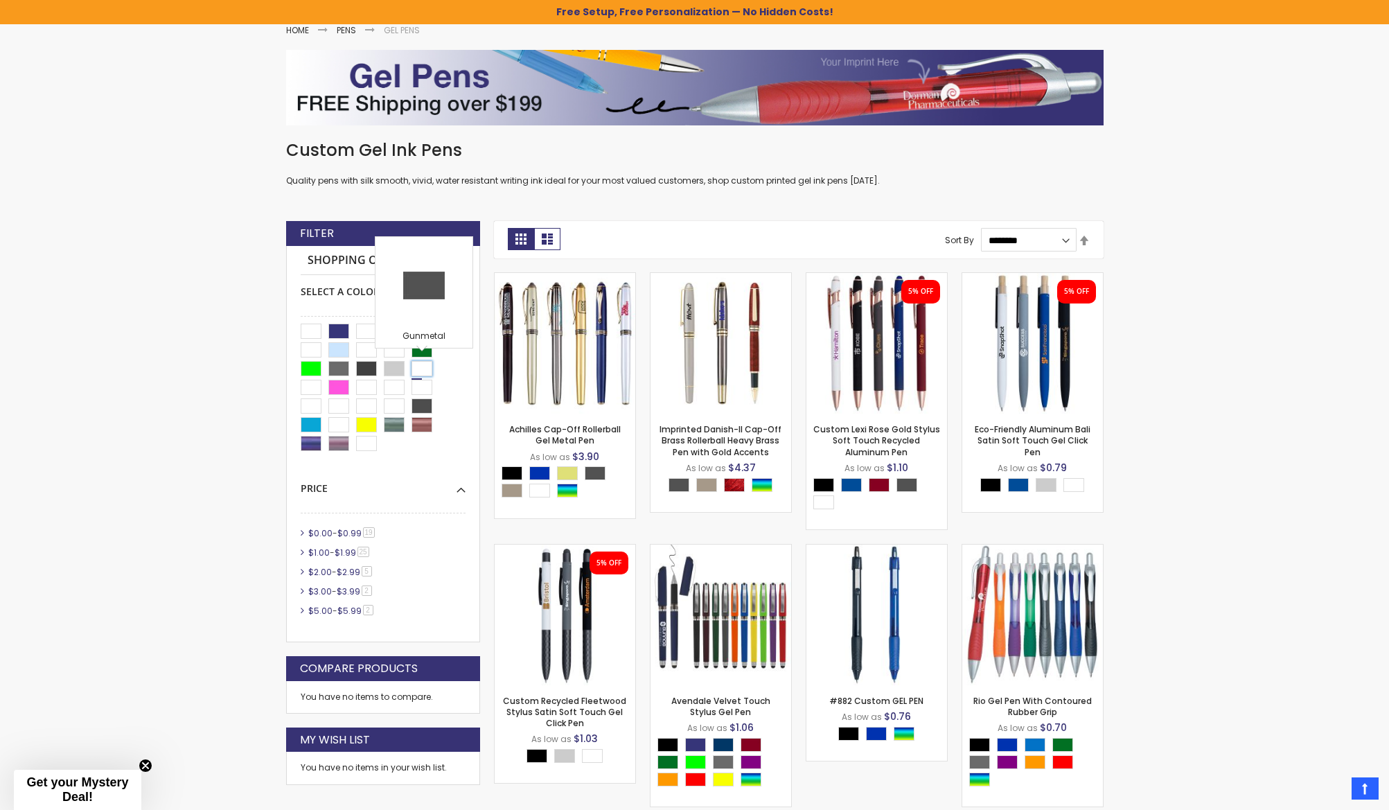
click at [425, 371] on div "Gunmetal" at bounding box center [421, 368] width 21 height 15
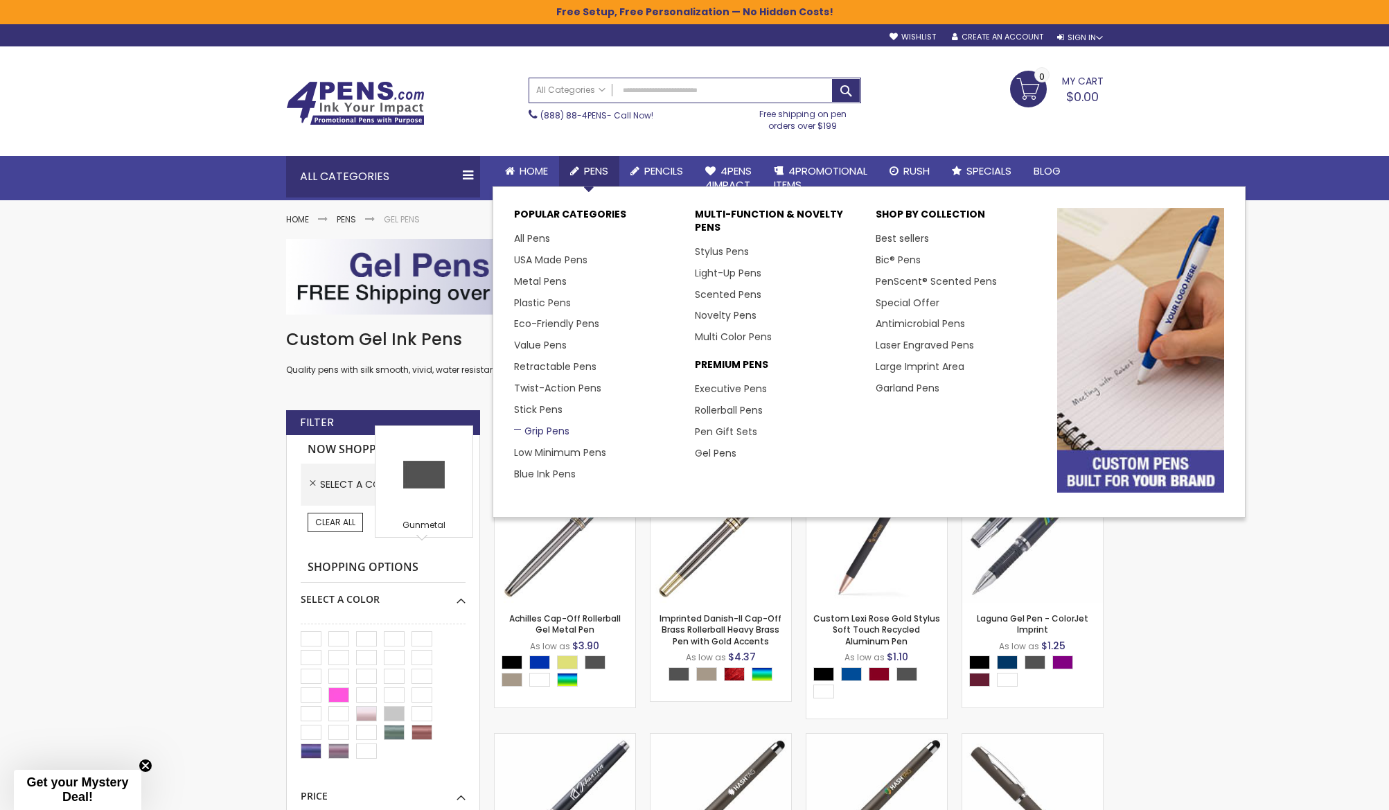
click at [540, 424] on link "Grip Pens" at bounding box center [541, 431] width 55 height 14
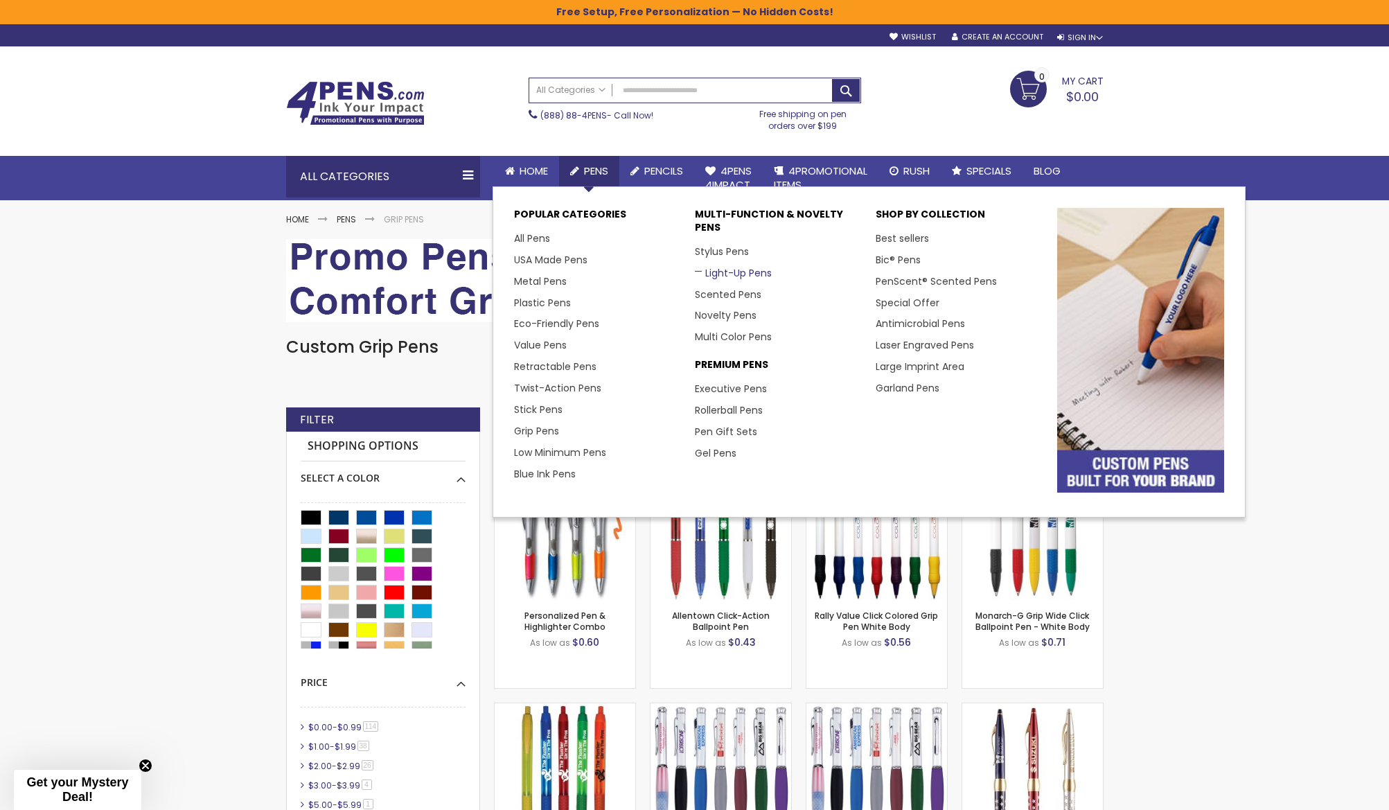
click at [716, 272] on link "Light-Up Pens" at bounding box center [733, 273] width 77 height 14
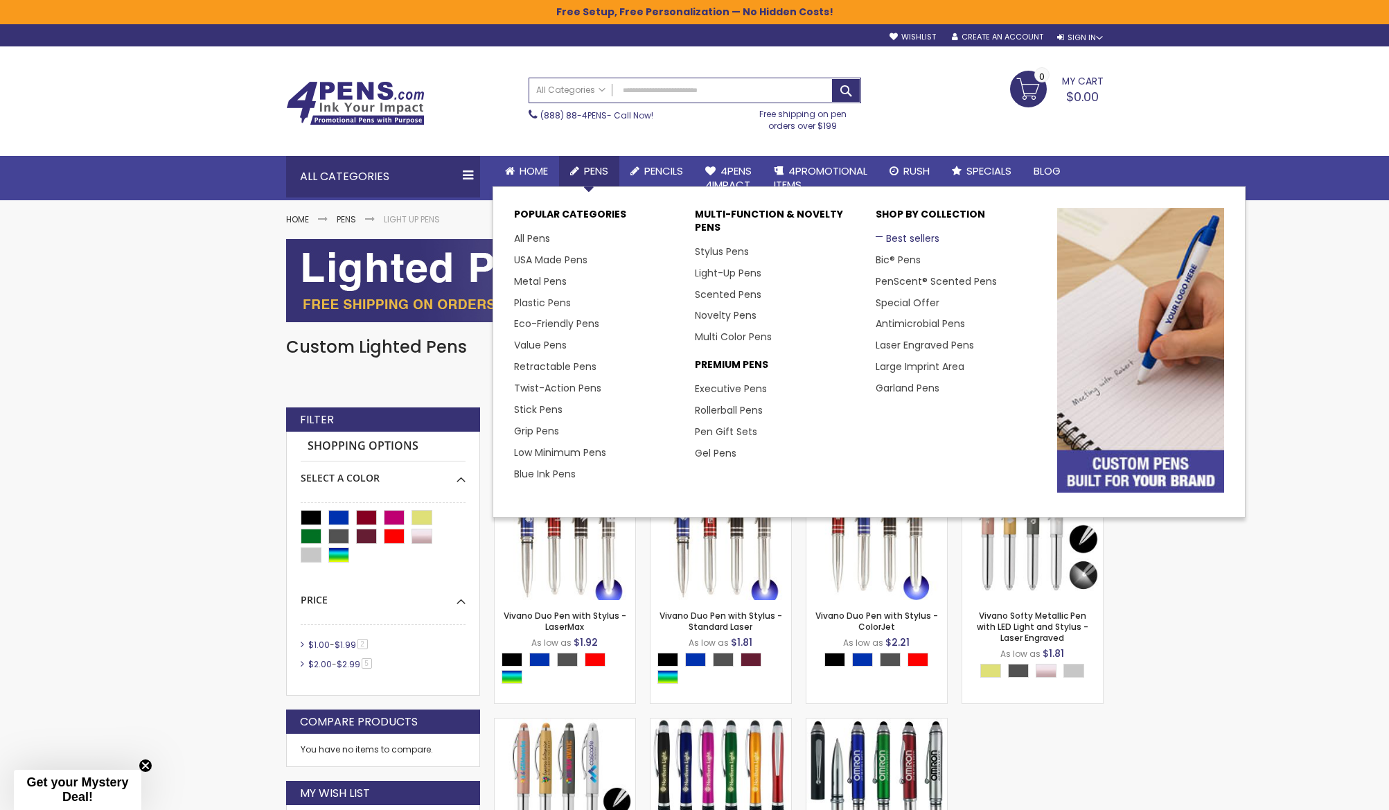
click at [912, 231] on link "Best sellers" at bounding box center [908, 238] width 64 height 14
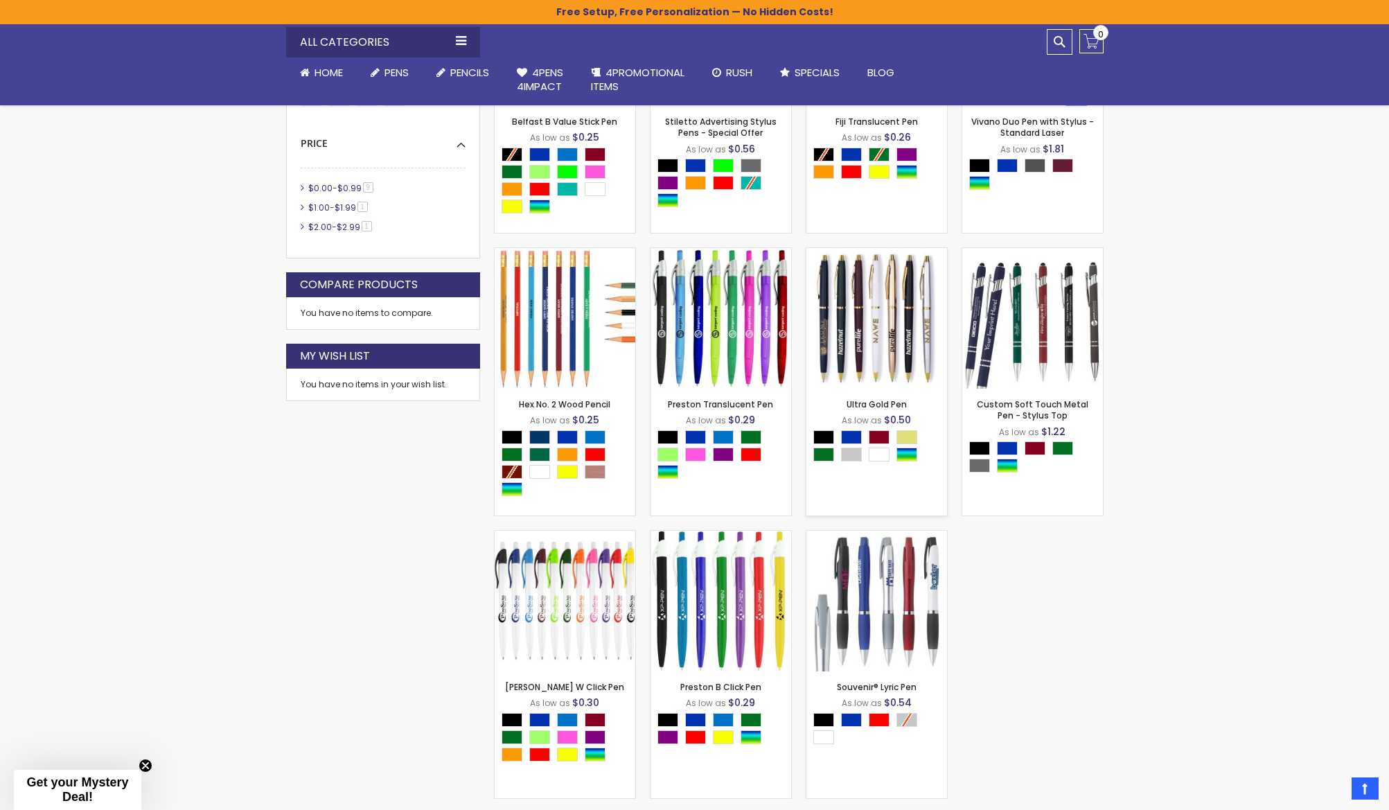
scroll to position [327, 0]
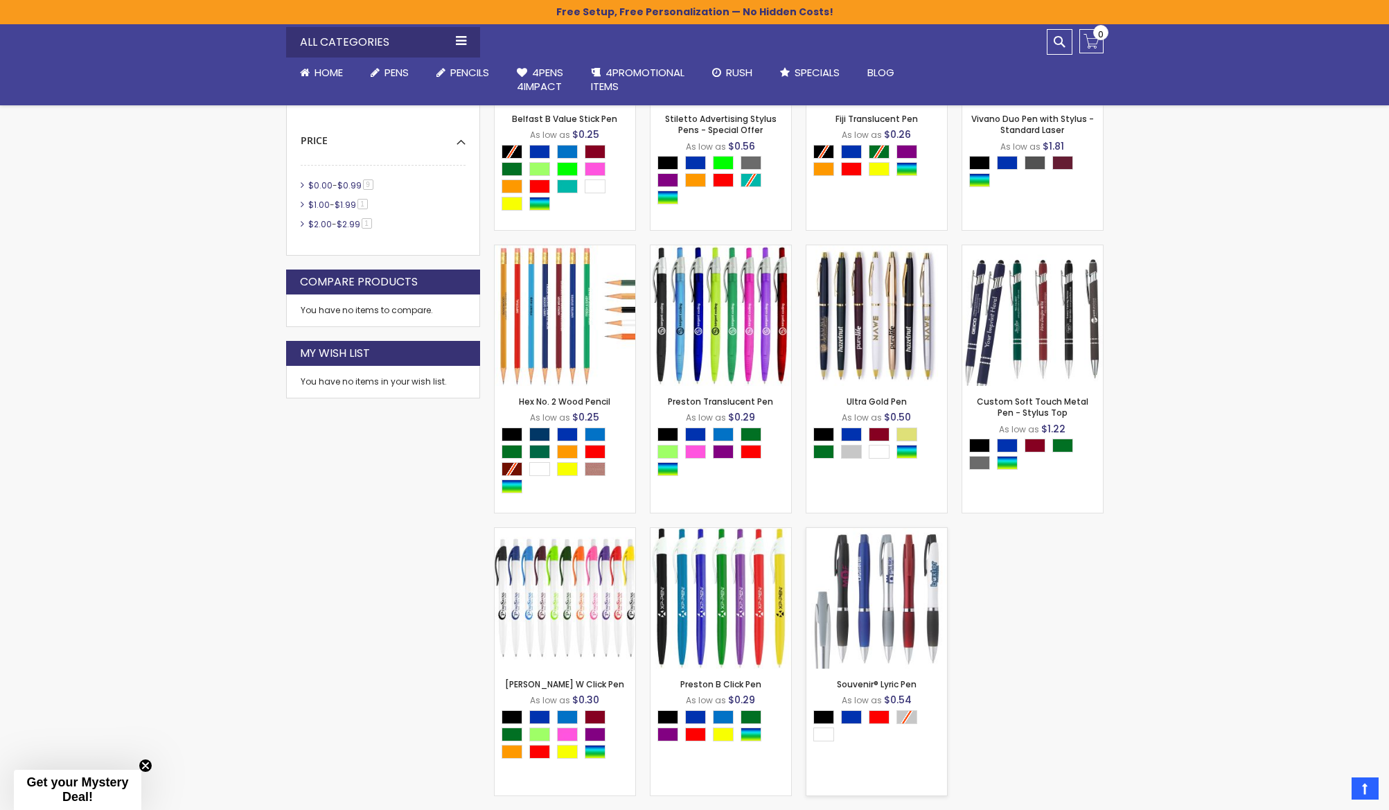
click at [884, 547] on img at bounding box center [876, 598] width 141 height 141
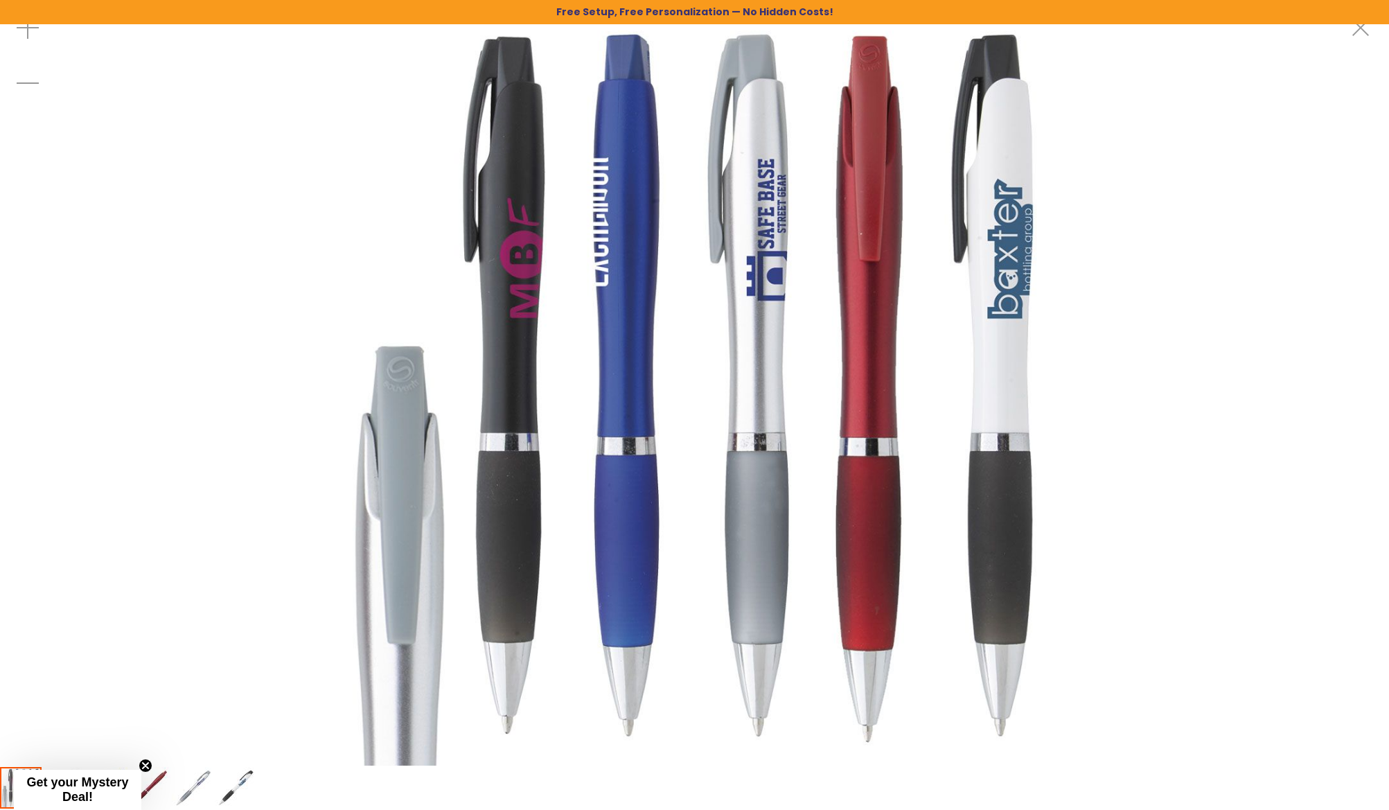
click at [505, 441] on img at bounding box center [694, 382] width 765 height 765
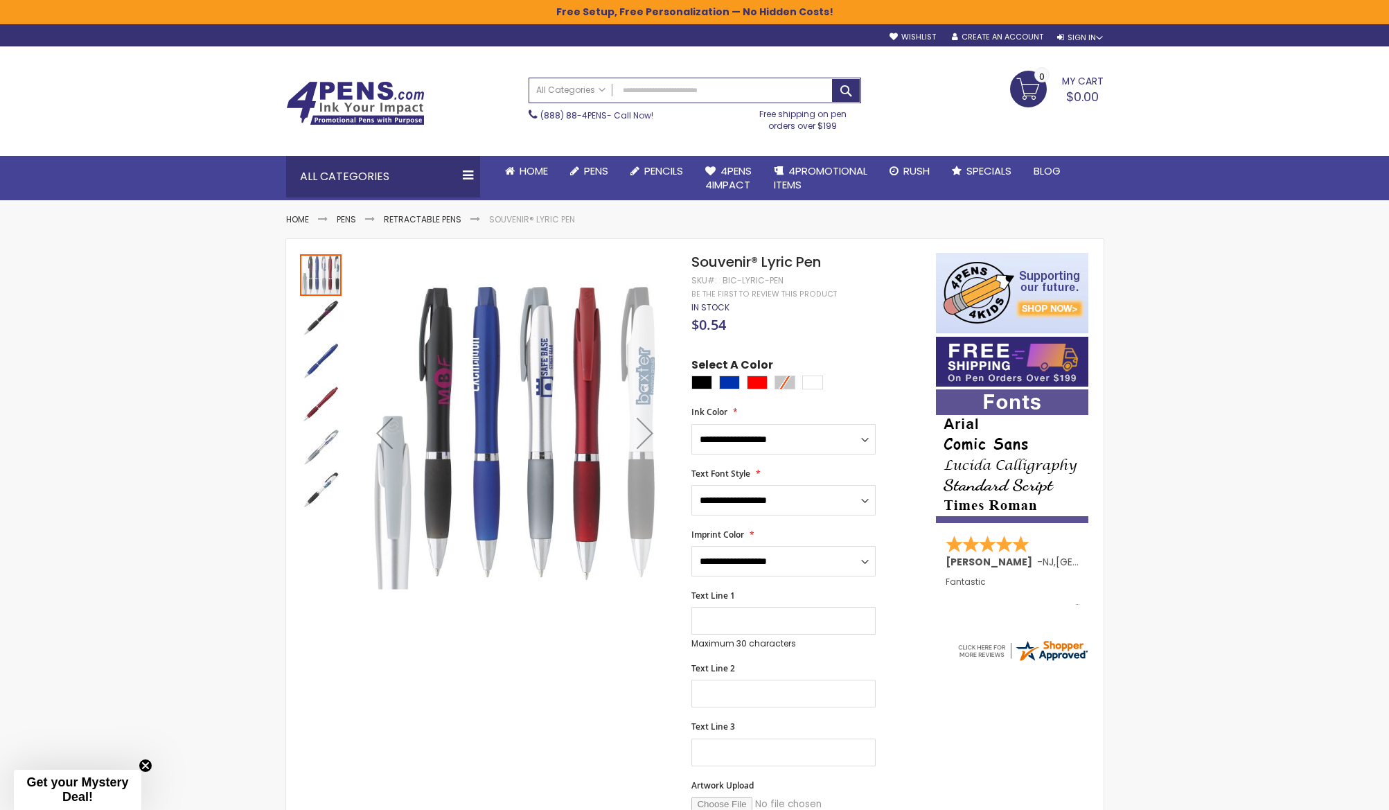
click at [646, 430] on div "Next" at bounding box center [644, 432] width 55 height 55
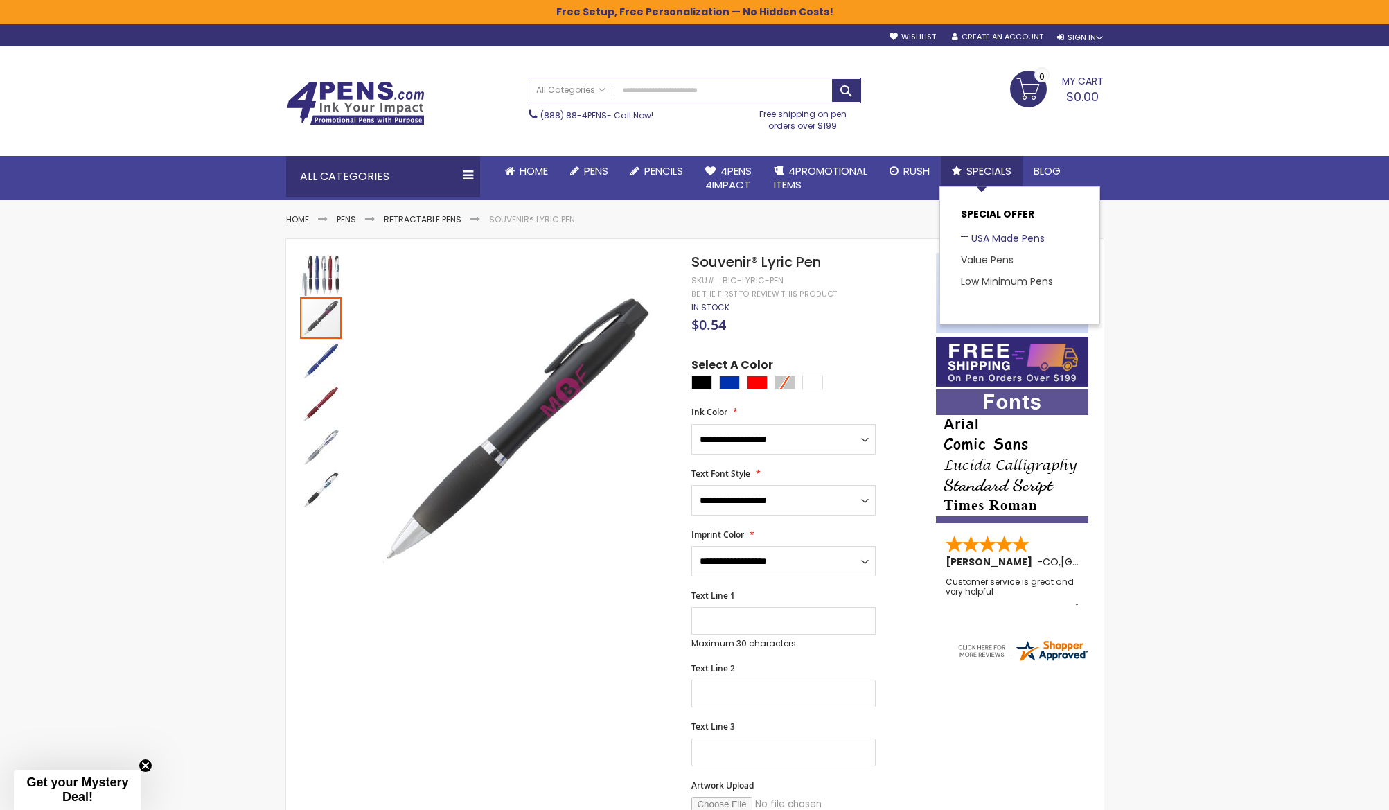
click at [1002, 231] on link "USA Made Pens" at bounding box center [1003, 238] width 84 height 14
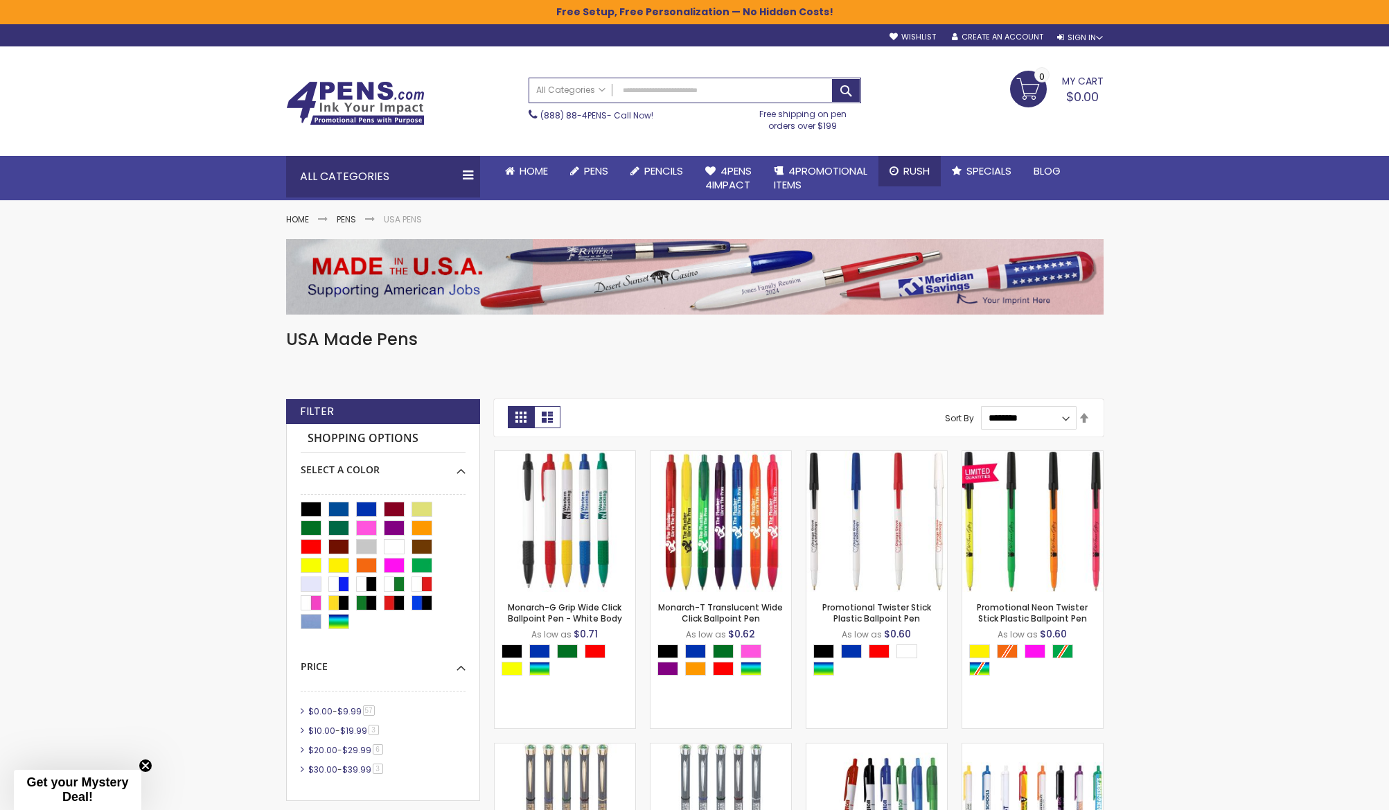
click at [908, 170] on span "Rush" at bounding box center [916, 170] width 26 height 15
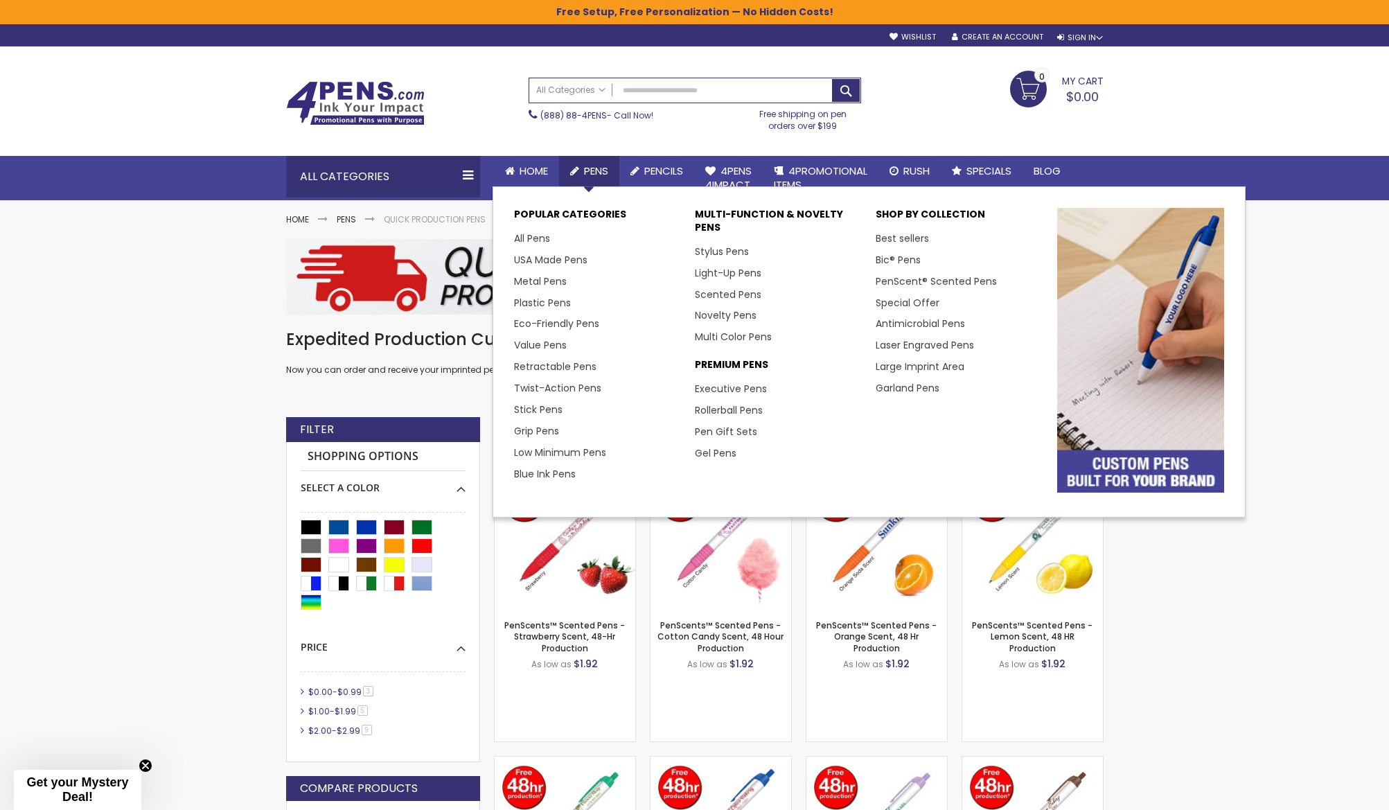
click at [588, 168] on span "Pens" at bounding box center [596, 170] width 24 height 15
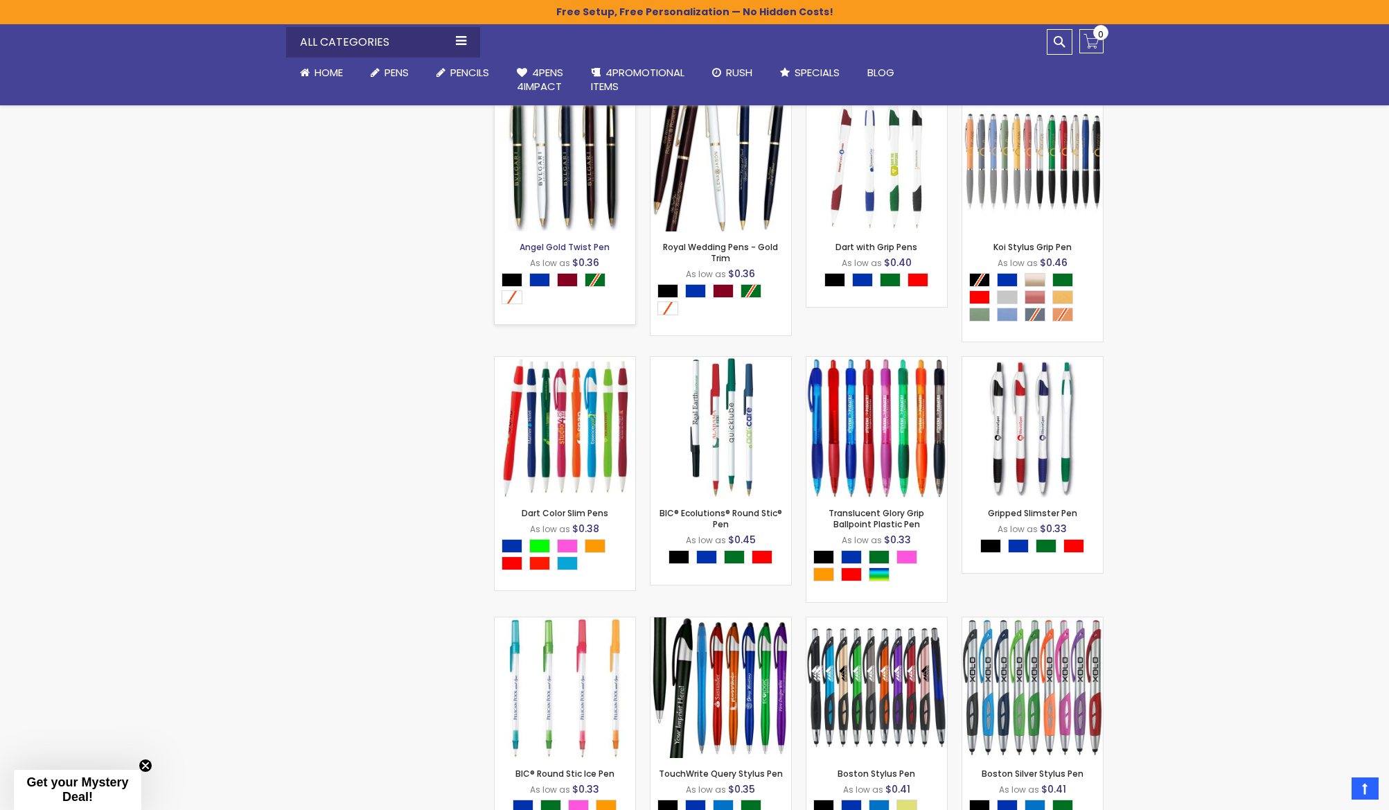
scroll to position [3660, 0]
click at [858, 418] on img at bounding box center [876, 426] width 141 height 141
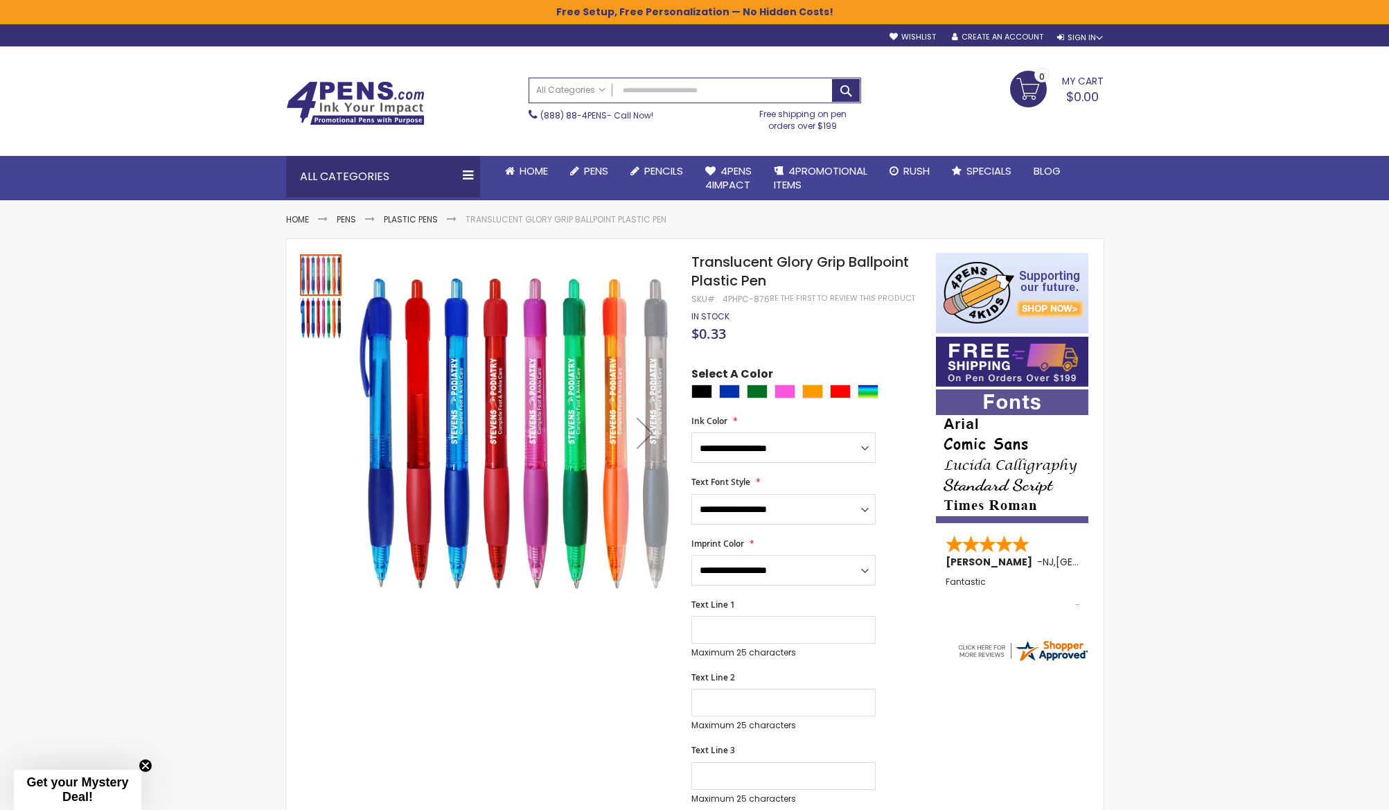
click at [648, 434] on div "Next" at bounding box center [644, 432] width 55 height 55
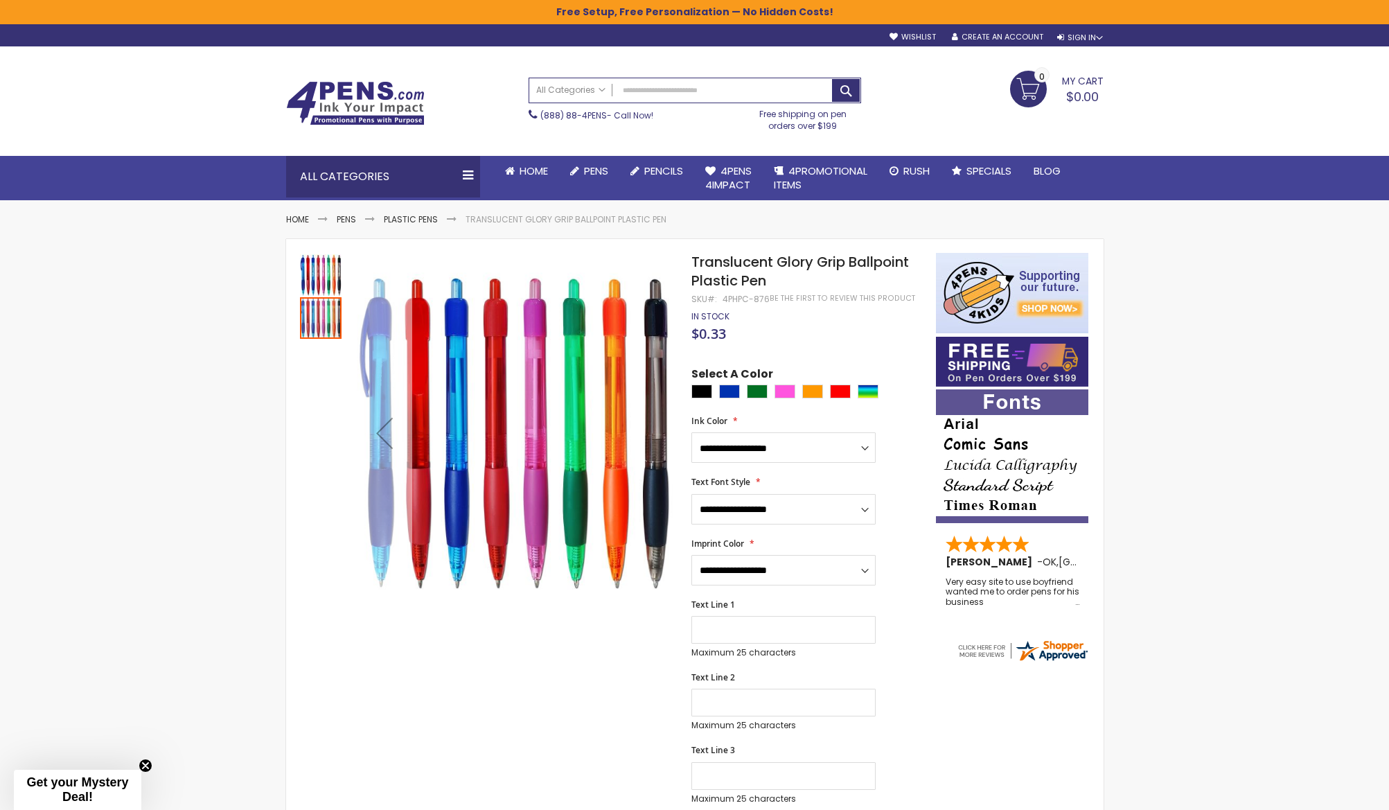
click at [387, 432] on div "Previous" at bounding box center [384, 432] width 55 height 55
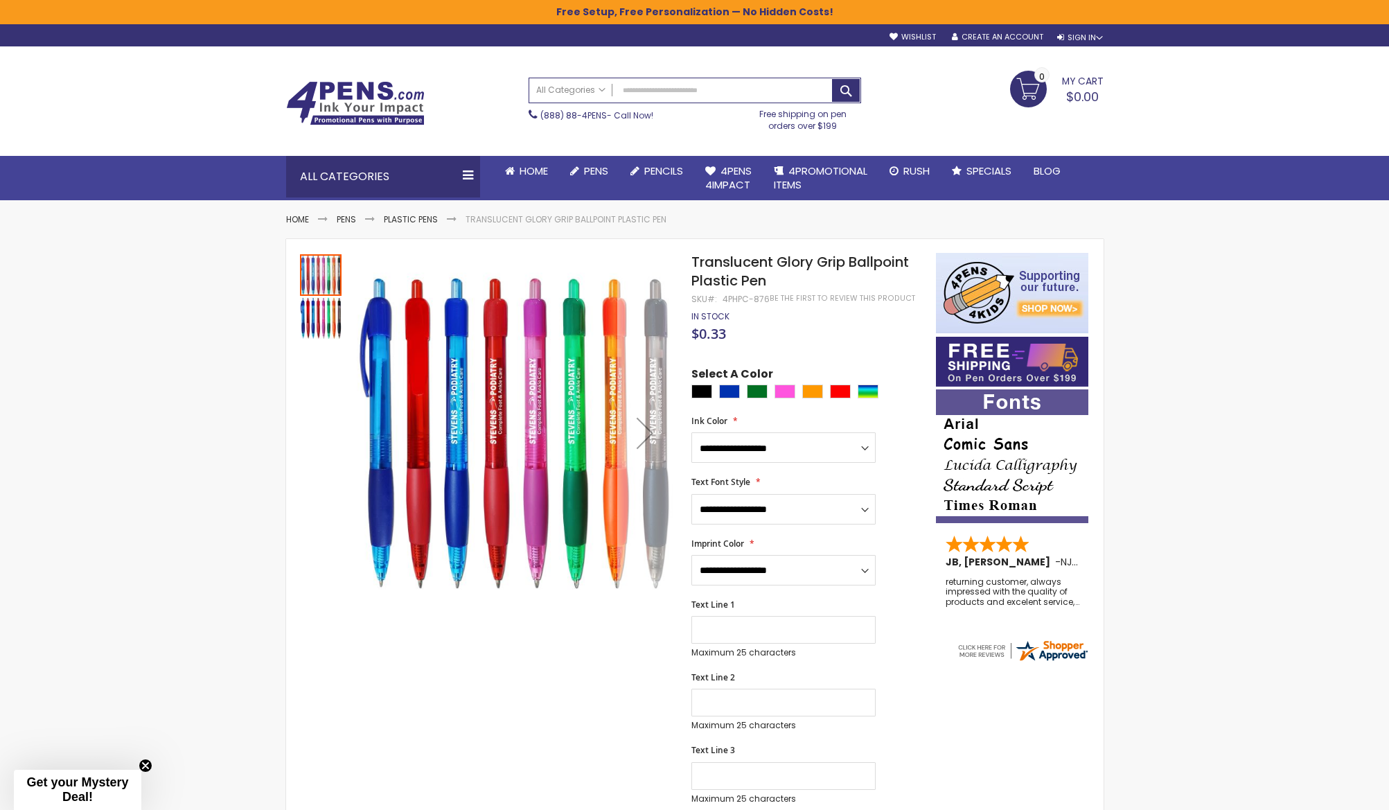
click at [650, 428] on div "Next" at bounding box center [644, 432] width 55 height 55
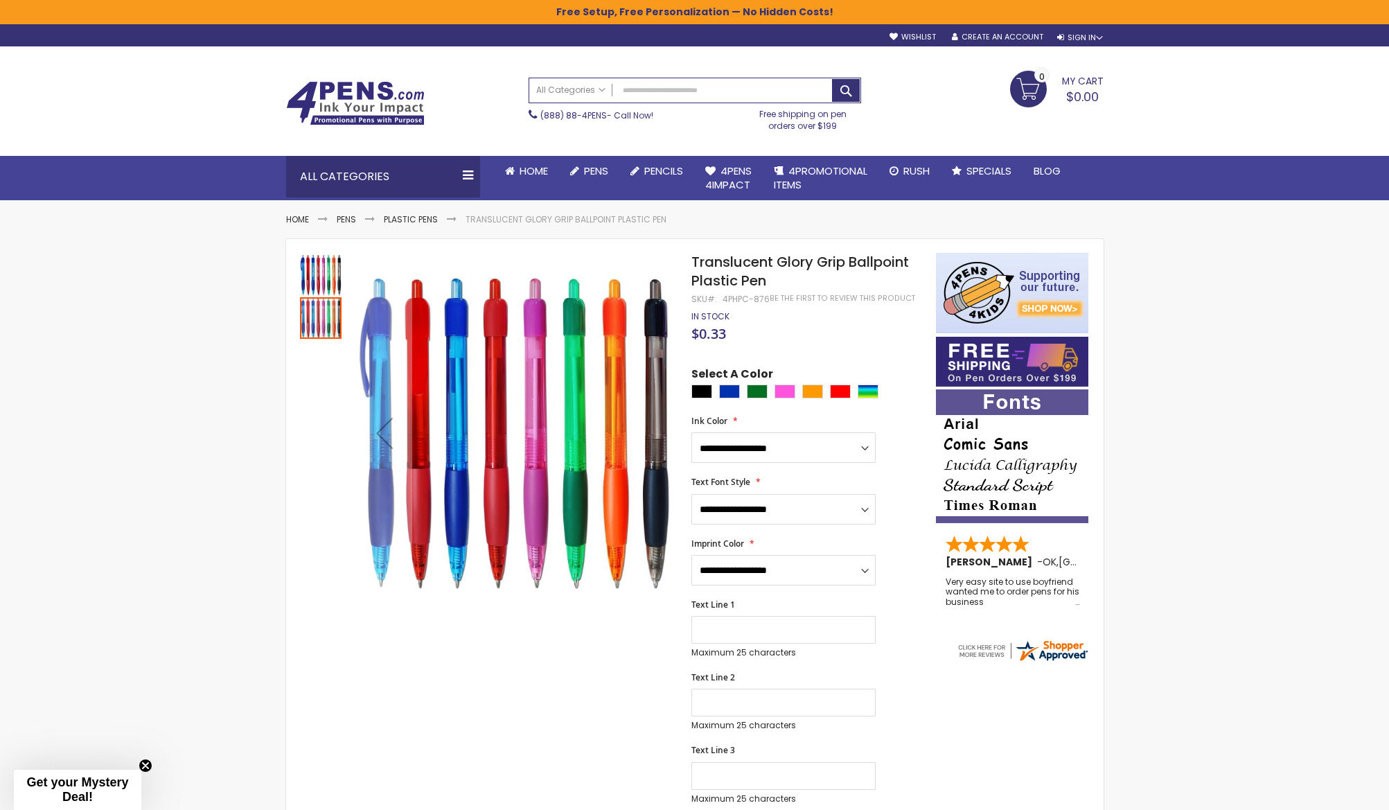
click at [330, 276] on img "Translucent Glory Grip Ballpoint Plastic Pen" at bounding box center [321, 275] width 42 height 42
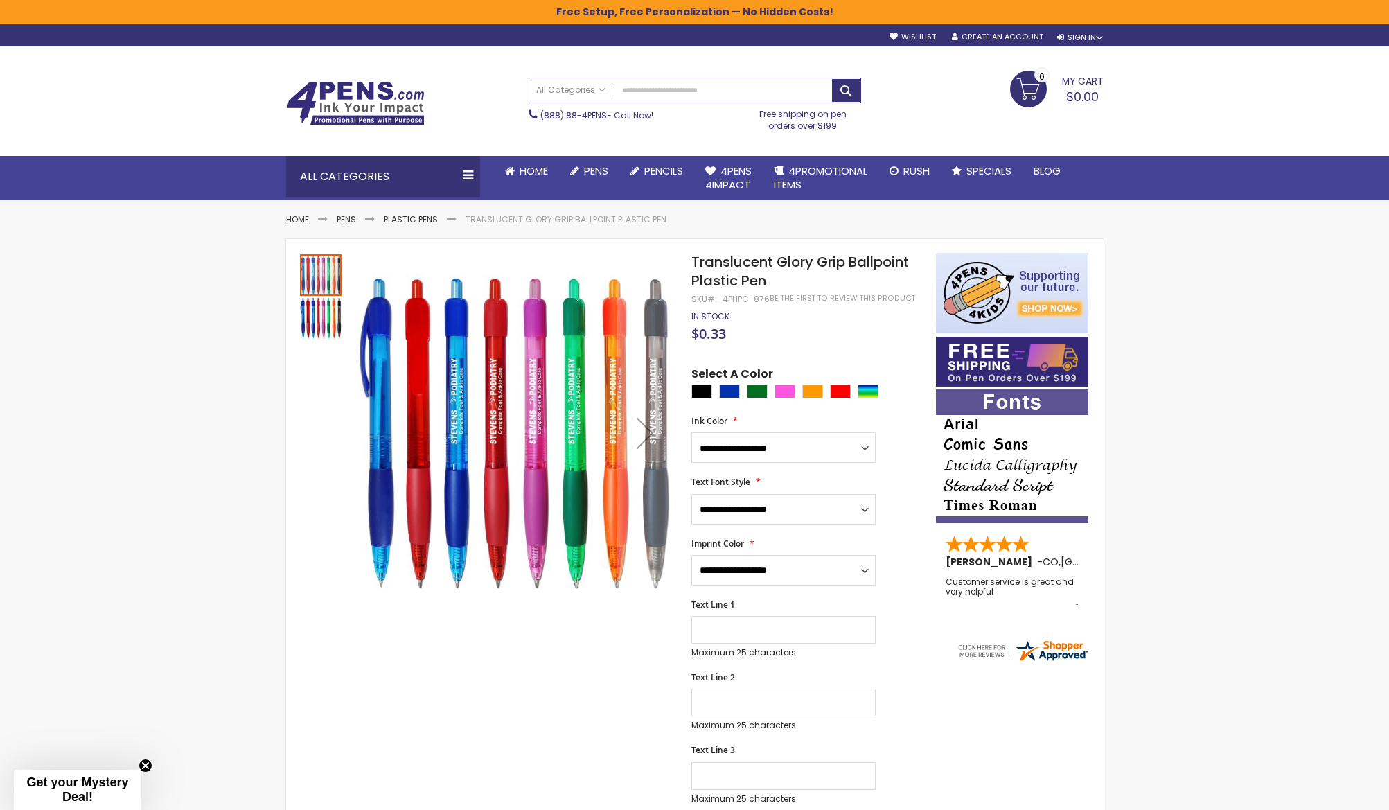
click at [317, 319] on img "Translucent Glory Grip Ballpoint Plastic Pen" at bounding box center [321, 318] width 42 height 42
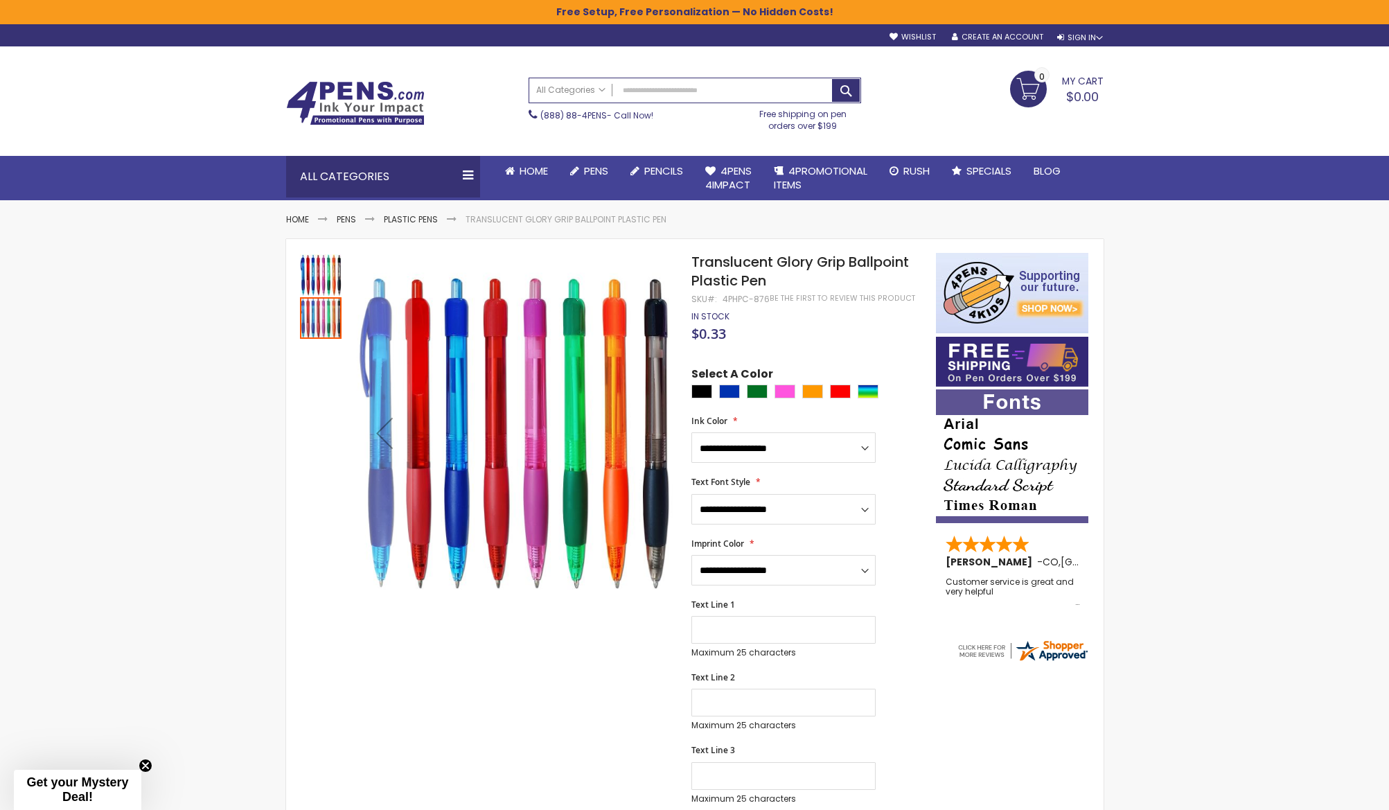
click at [316, 266] on img "Translucent Glory Grip Ballpoint Plastic Pen" at bounding box center [321, 275] width 42 height 42
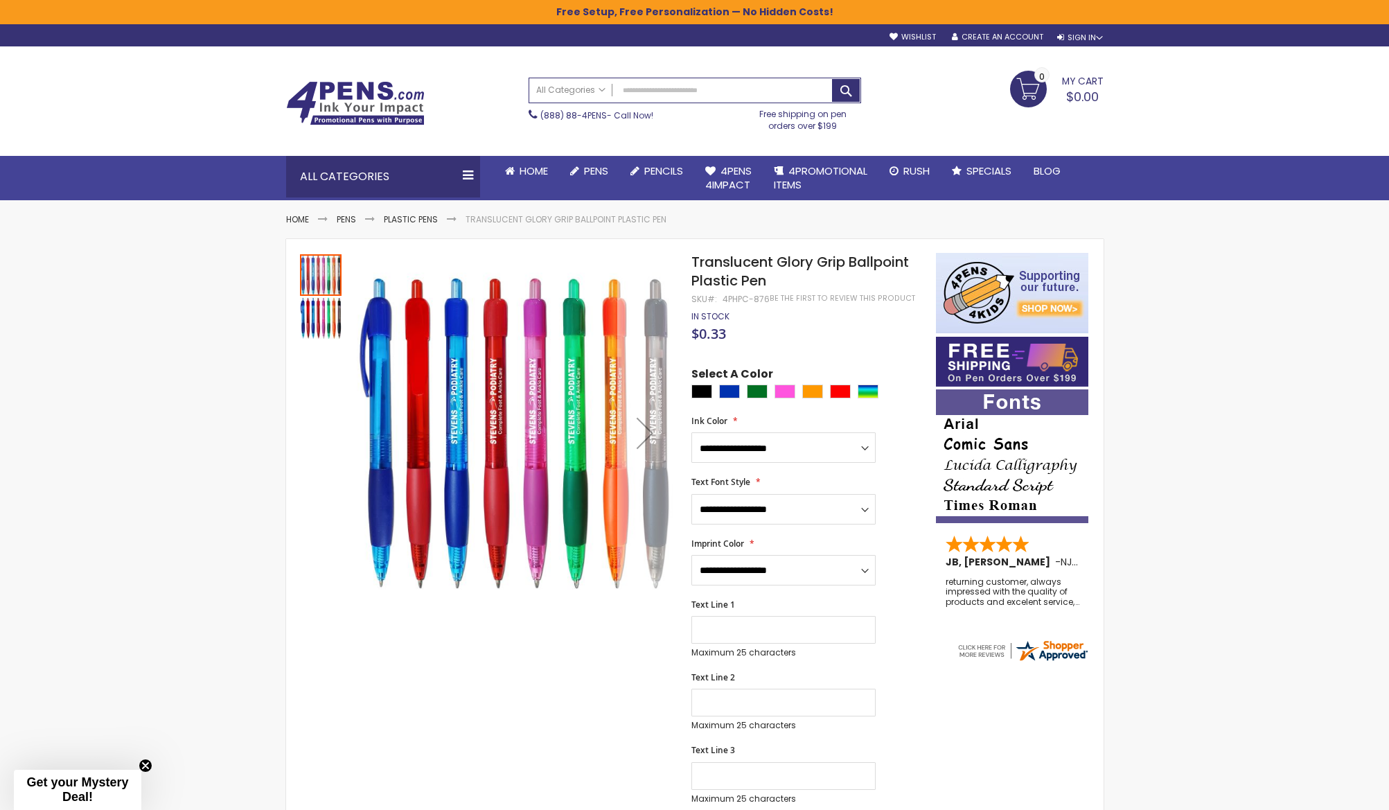
click at [659, 401] on div "Next" at bounding box center [644, 433] width 55 height 360
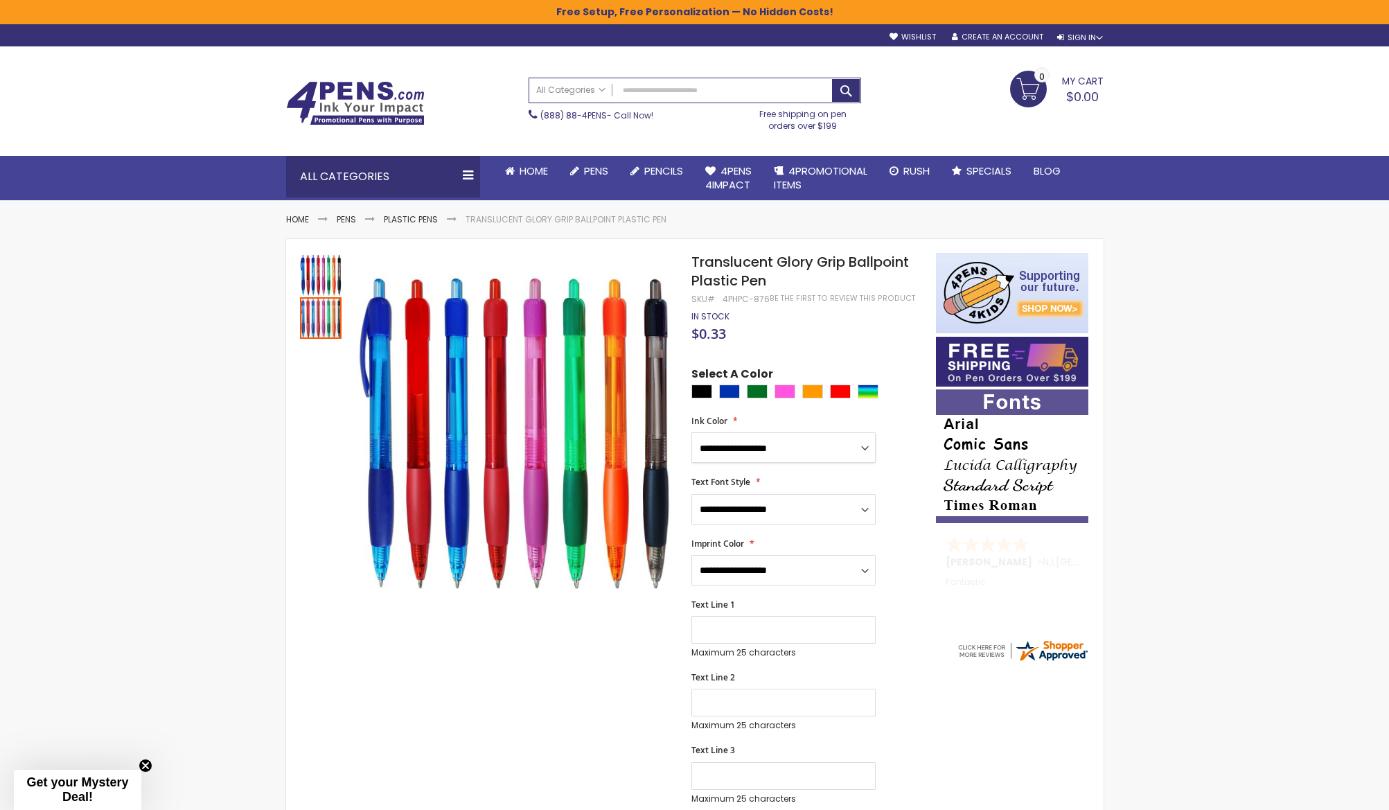
select select "*****"
click at [780, 628] on input "Text Line 1" at bounding box center [783, 630] width 184 height 28
type input "**********"
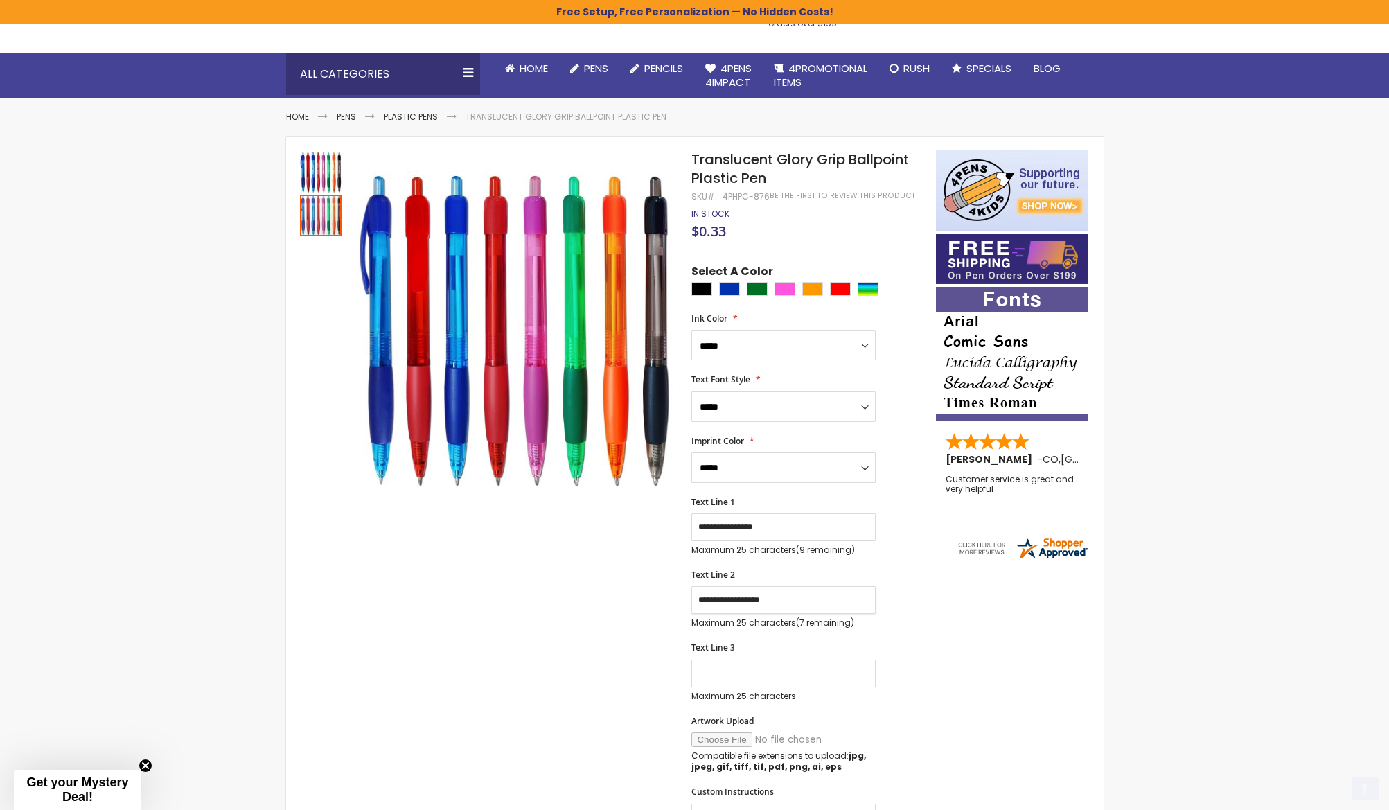
scroll to position [105, 0]
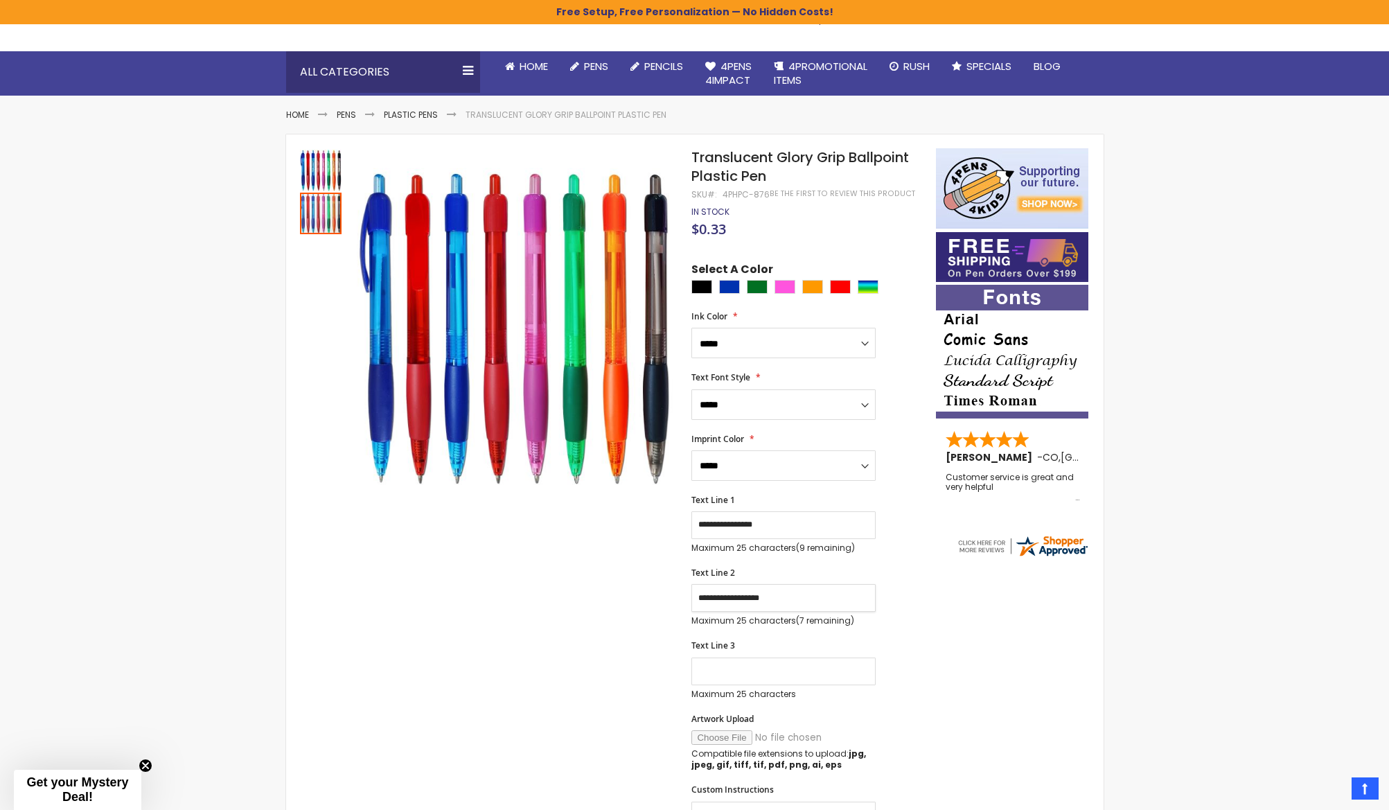
type input "**********"
click at [787, 672] on input "Text Line 3" at bounding box center [783, 671] width 184 height 28
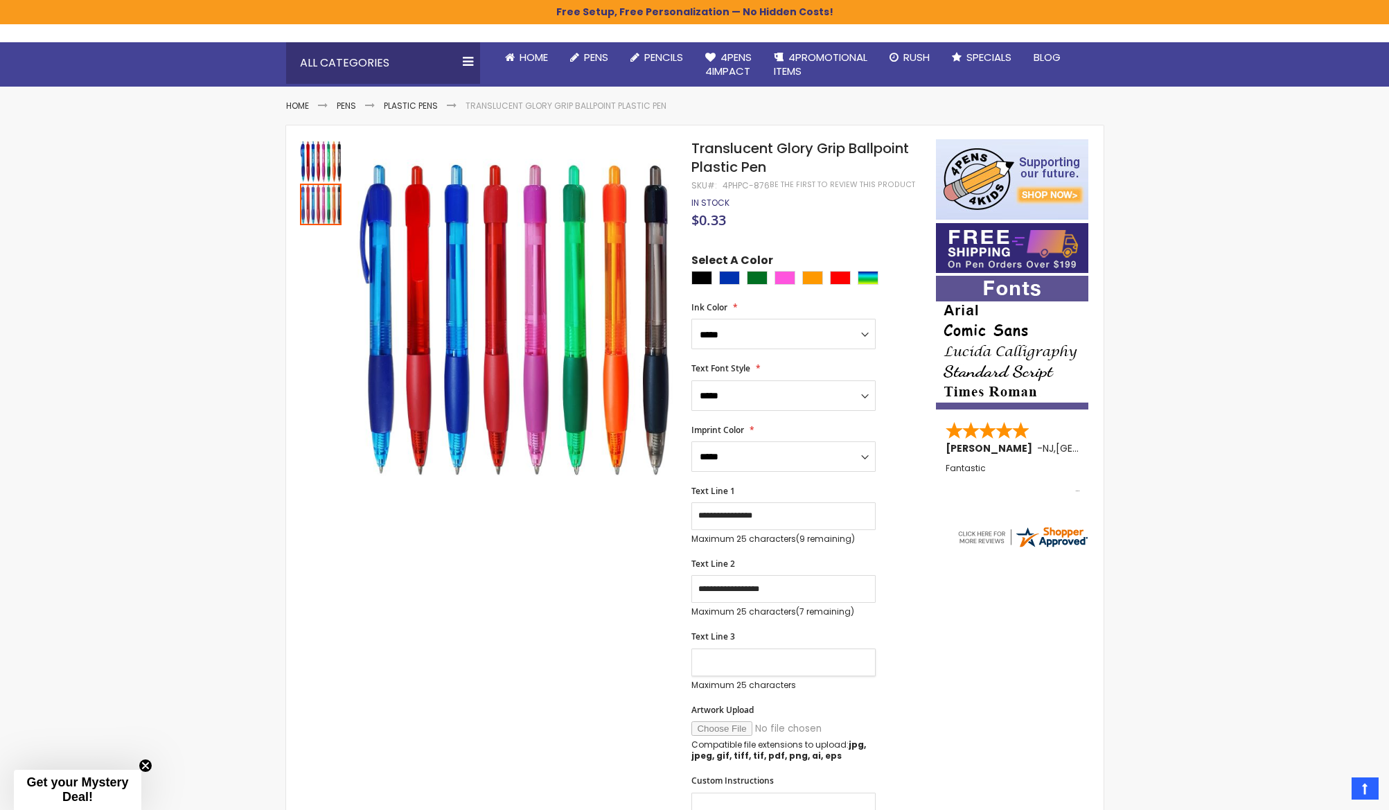
scroll to position [114, 1]
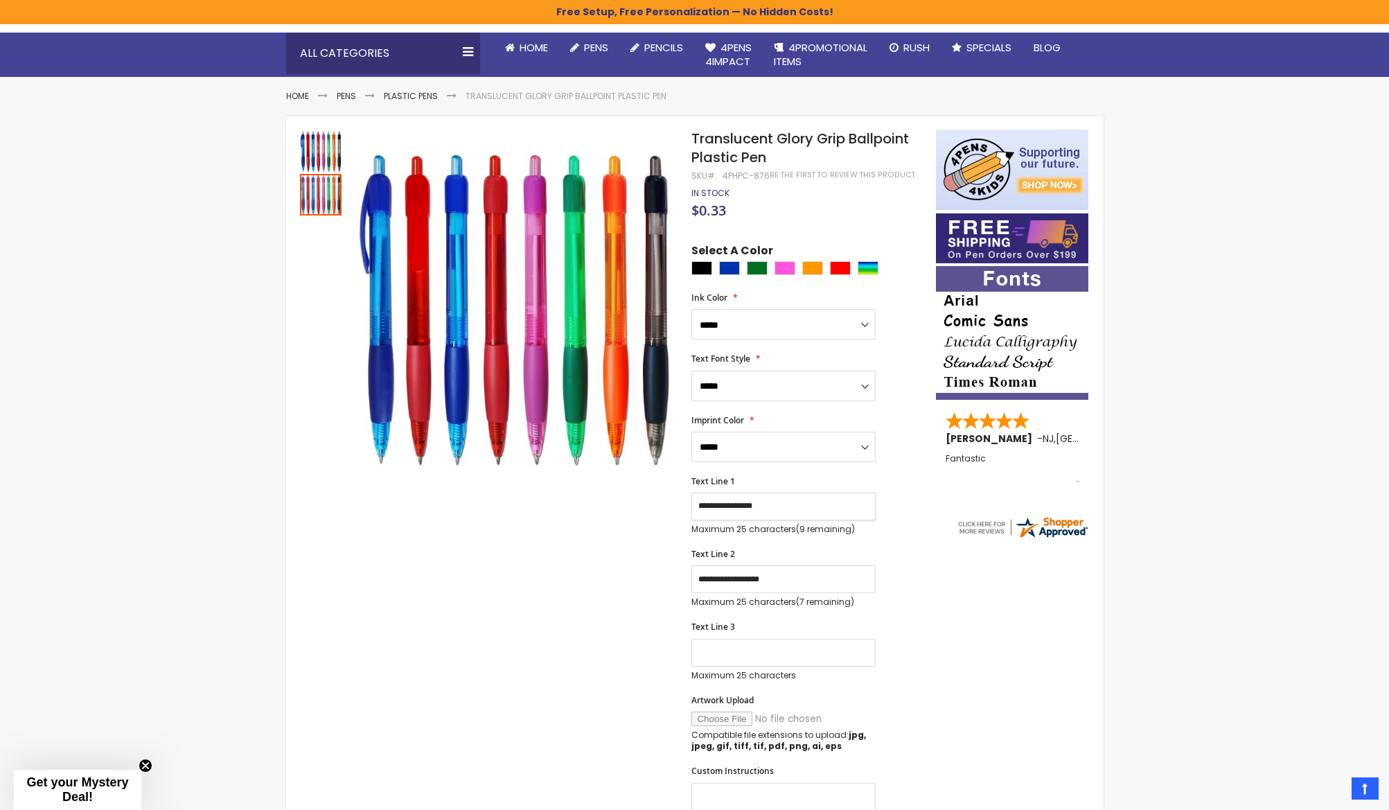
click at [788, 513] on input "**********" at bounding box center [783, 507] width 184 height 28
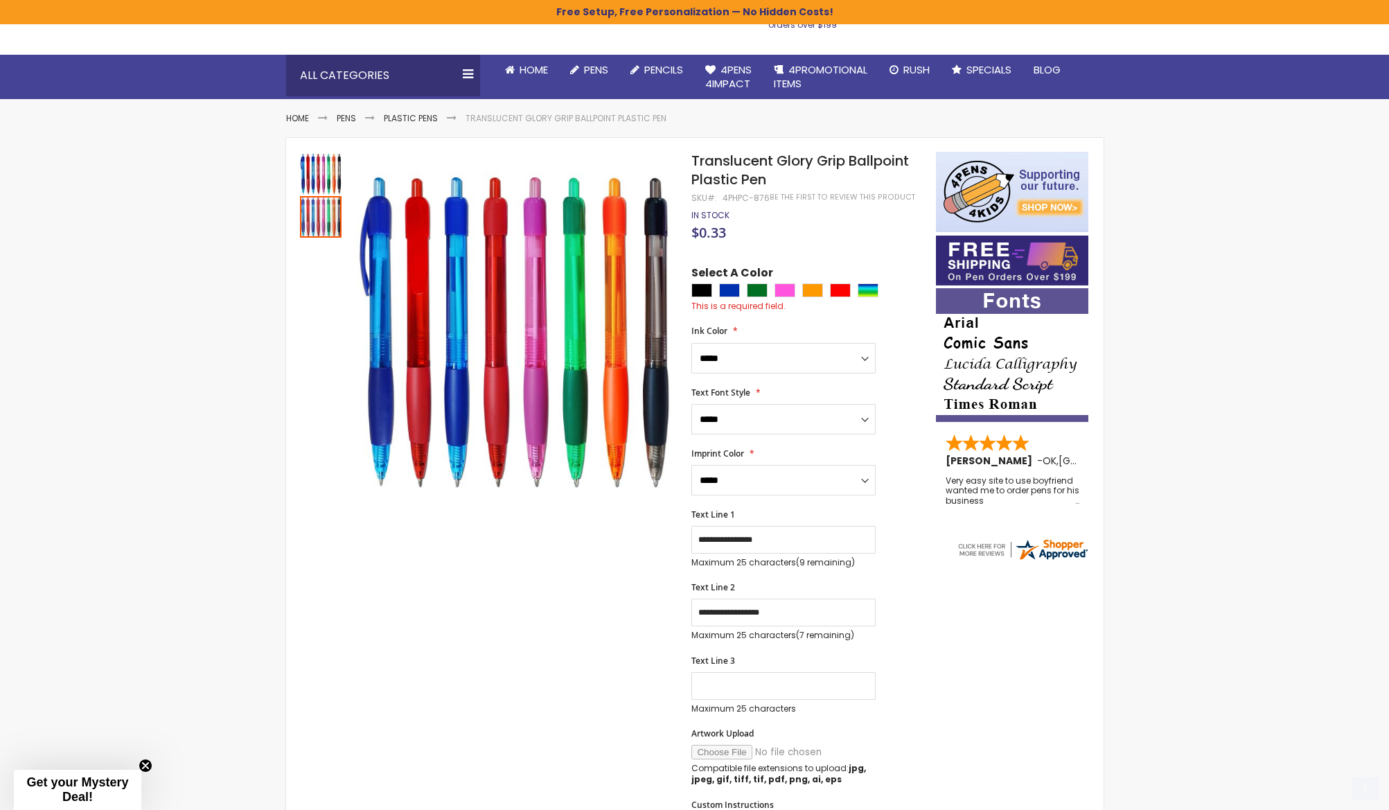
scroll to position [112, 0]
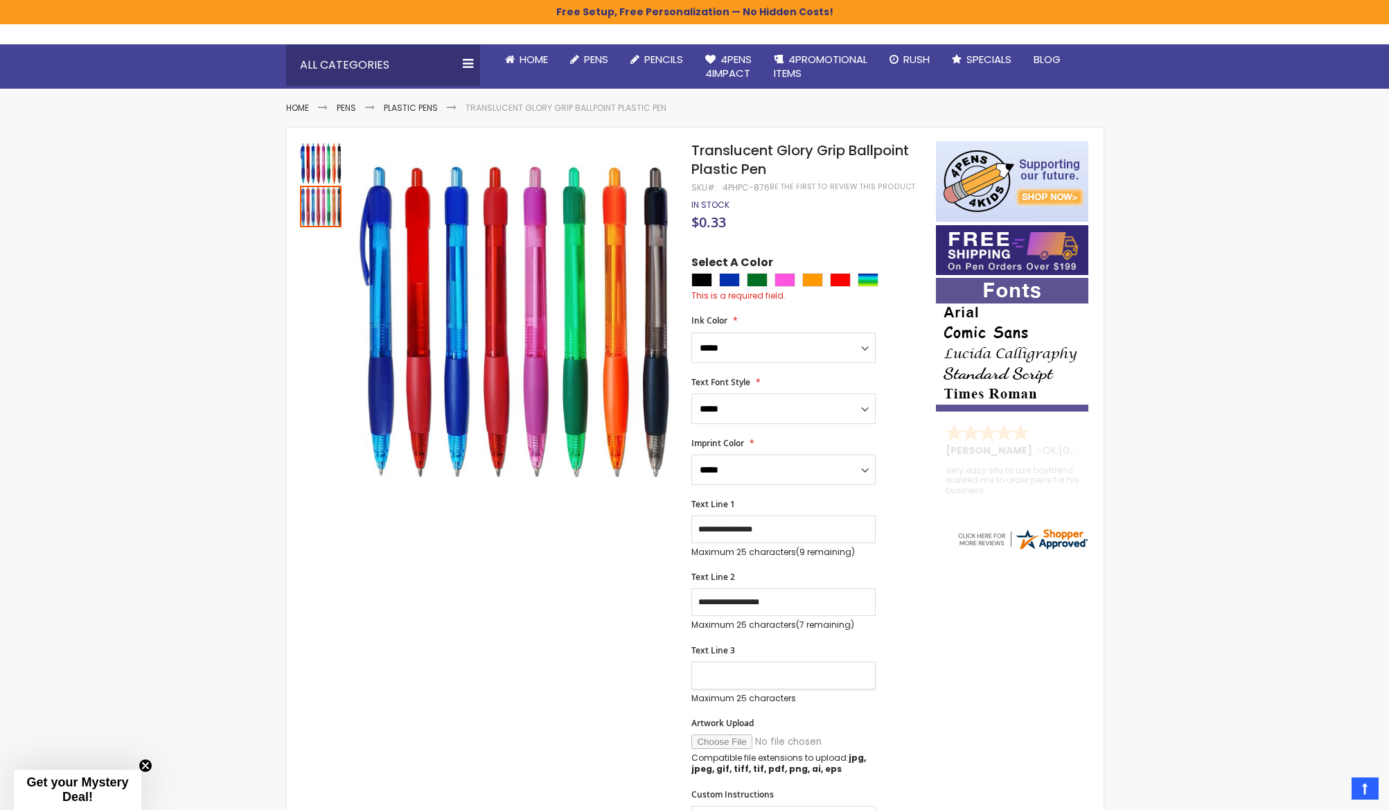
click at [777, 665] on input "Text Line 3" at bounding box center [783, 676] width 184 height 28
type input "**********"
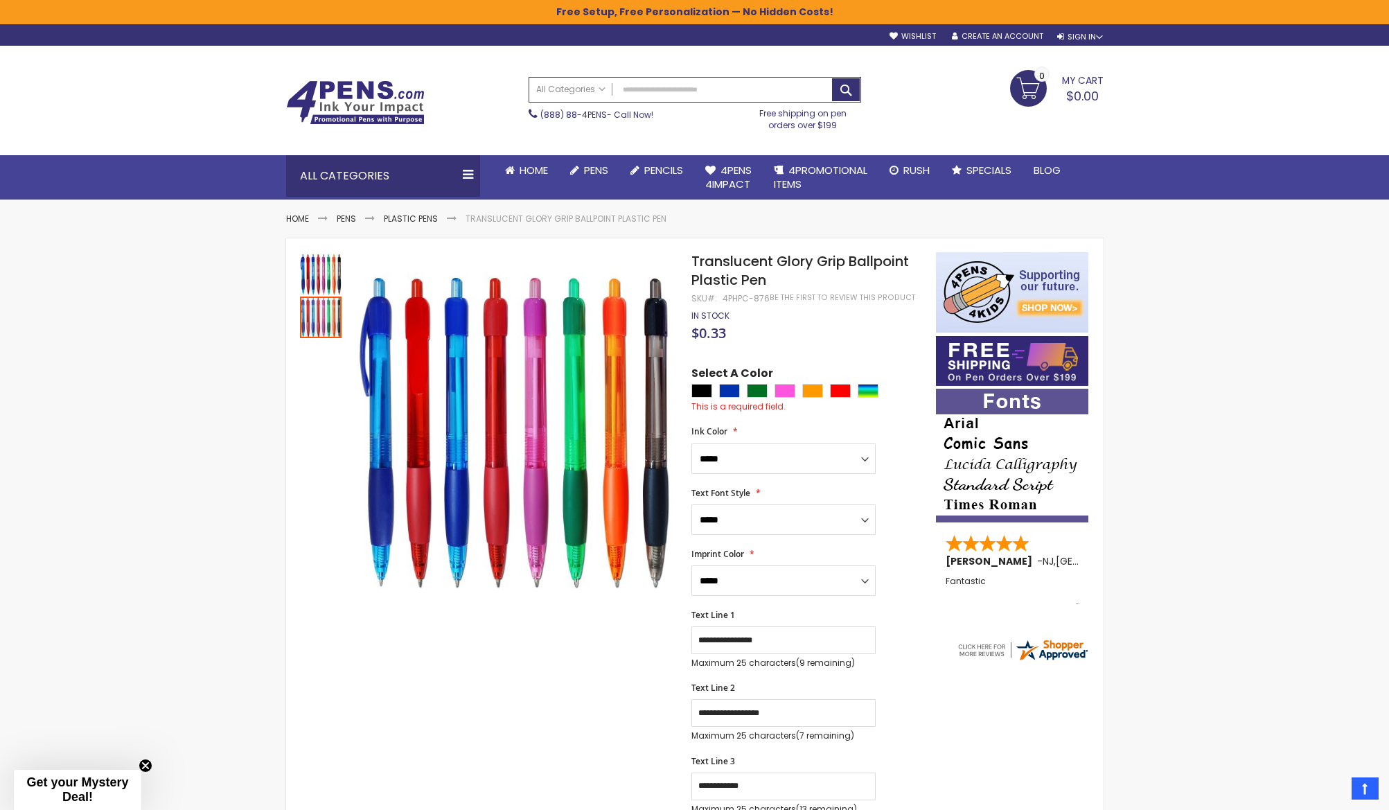
scroll to position [0, 0]
drag, startPoint x: 795, startPoint y: 711, endPoint x: 582, endPoint y: 702, distance: 213.6
click at [551, 701] on div "Skip to the end of the images gallery Skip to the beginning of the images galle…" at bounding box center [611, 814] width 636 height 1122
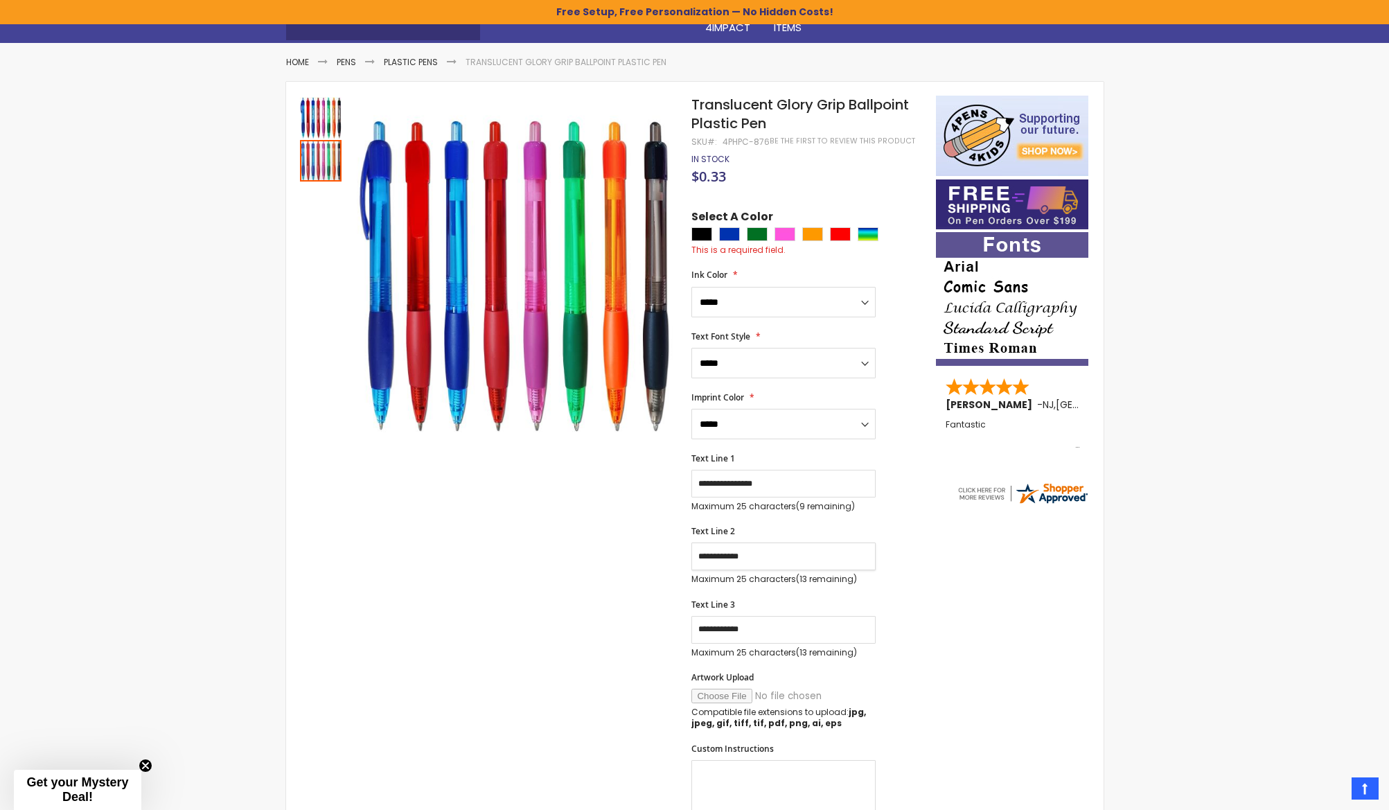
scroll to position [166, 0]
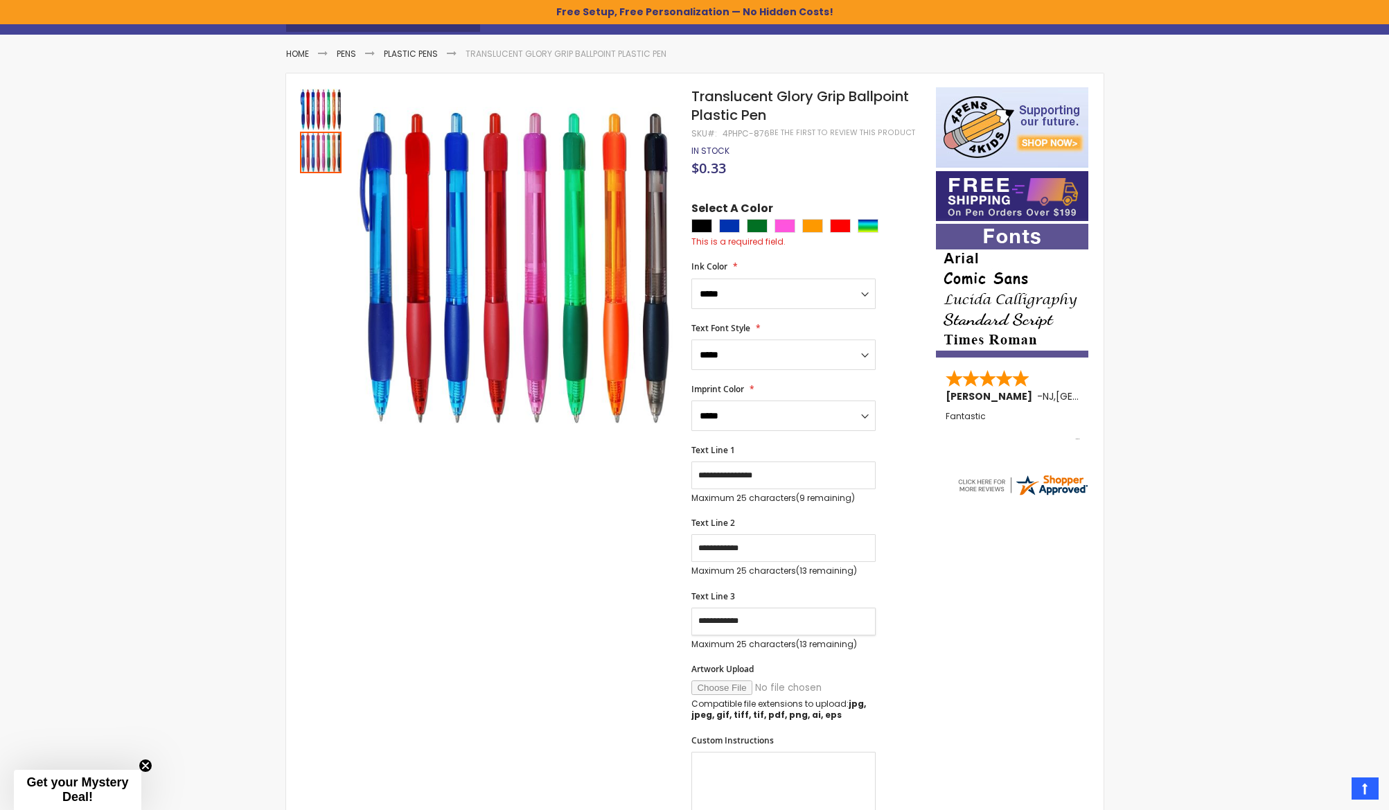
drag, startPoint x: 773, startPoint y: 621, endPoint x: 632, endPoint y: 617, distance: 140.7
click at [610, 614] on div "Skip to the end of the images gallery Skip to the beginning of the images galle…" at bounding box center [611, 648] width 636 height 1122
drag, startPoint x: 773, startPoint y: 545, endPoint x: 553, endPoint y: 536, distance: 220.5
click at [548, 535] on div "Skip to the end of the images gallery Skip to the beginning of the images galle…" at bounding box center [611, 648] width 636 height 1122
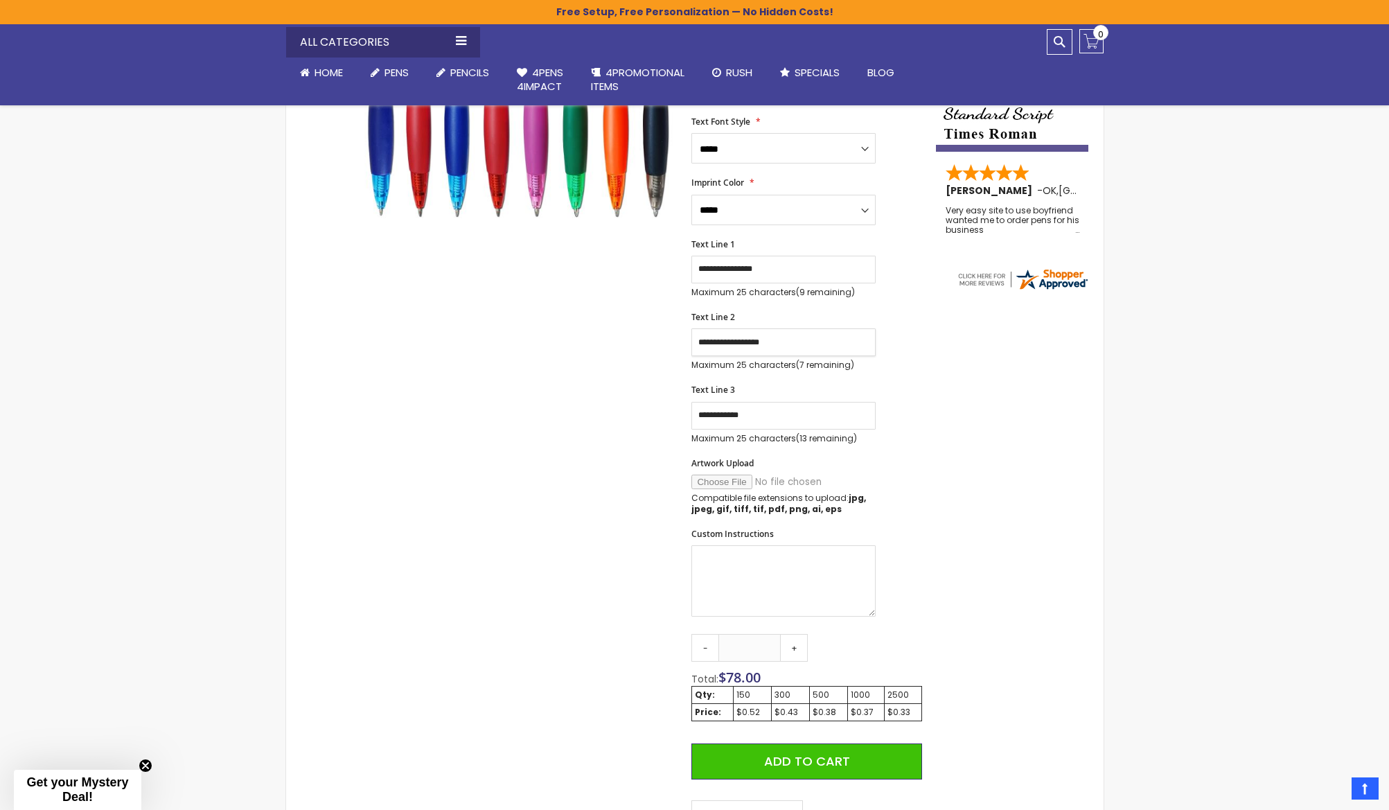
scroll to position [377, 0]
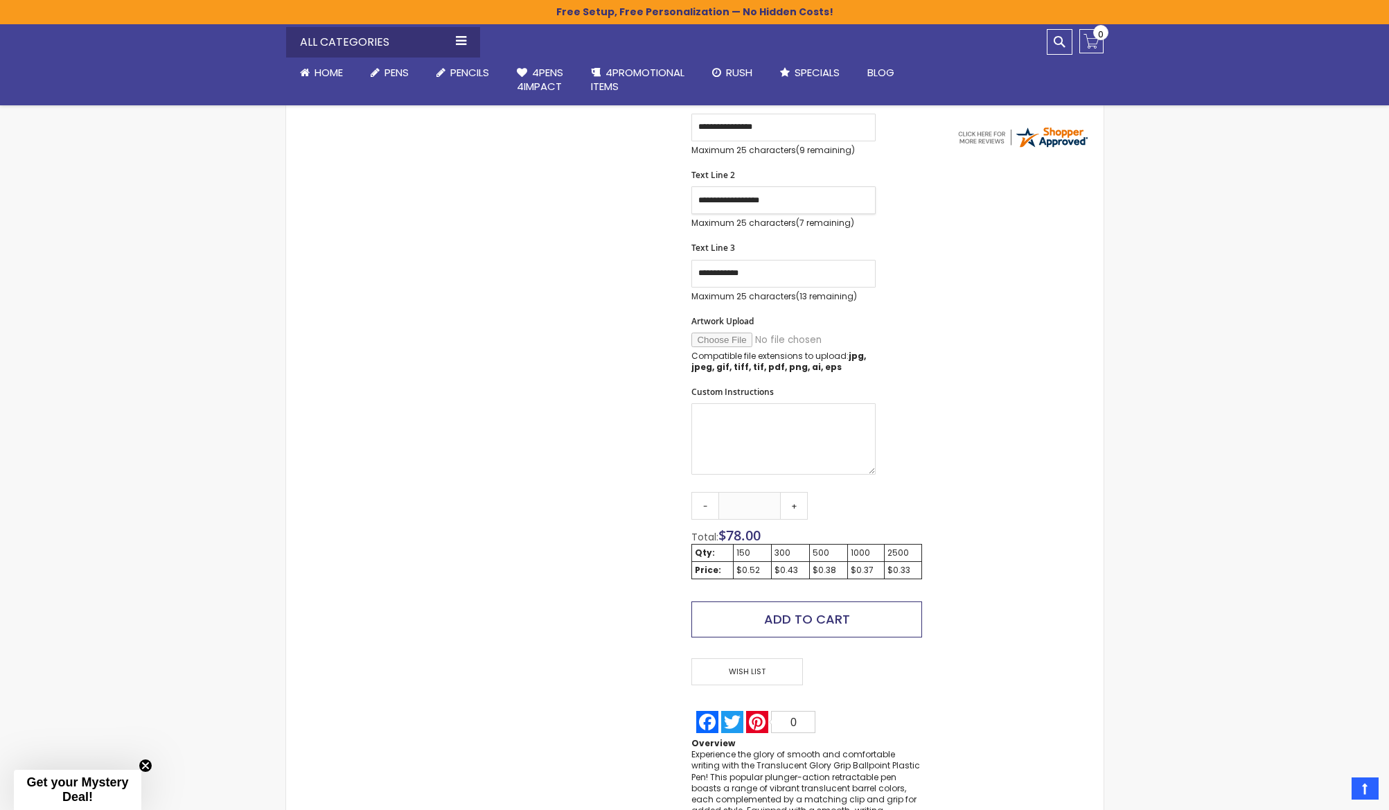
type input "**********"
click at [813, 614] on span "Add to Cart" at bounding box center [807, 618] width 86 height 17
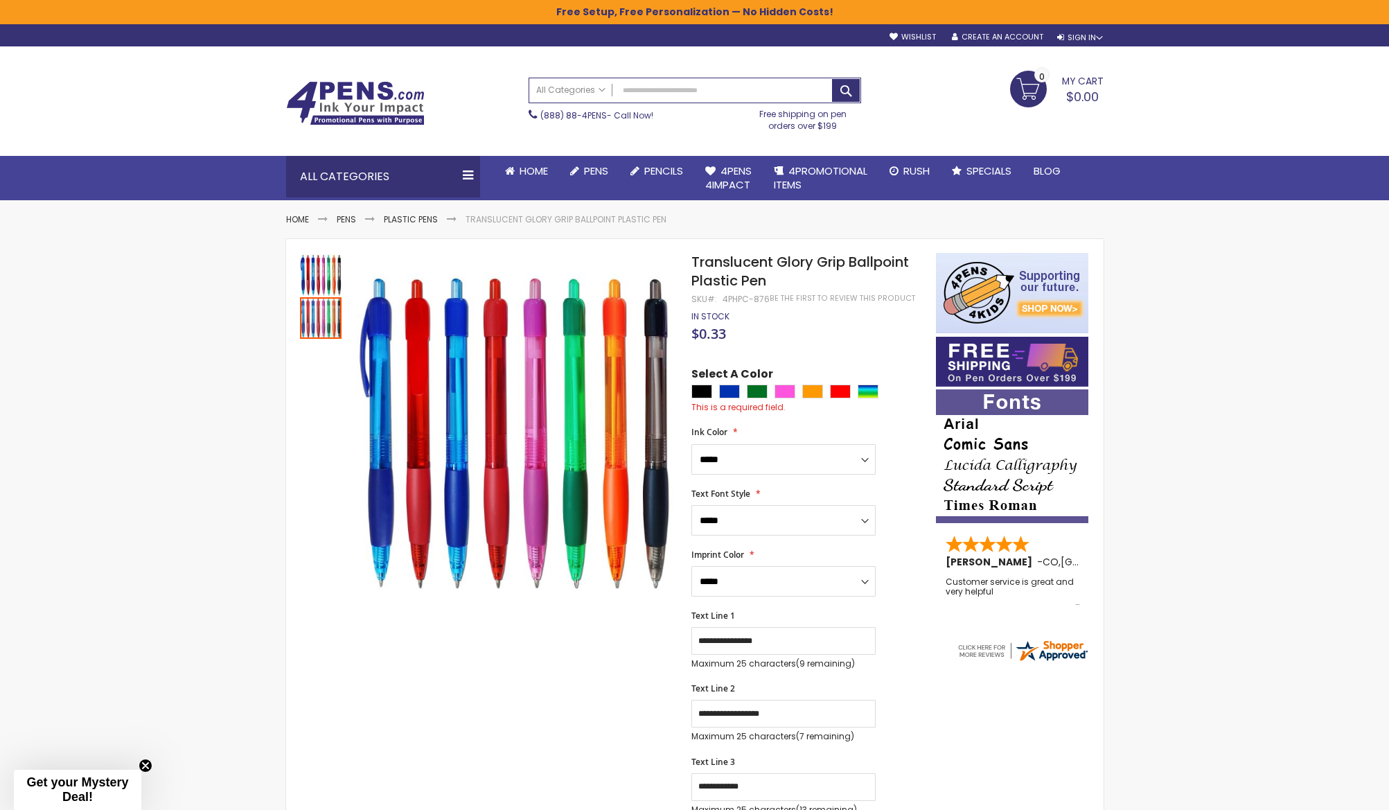
scroll to position [0, 1]
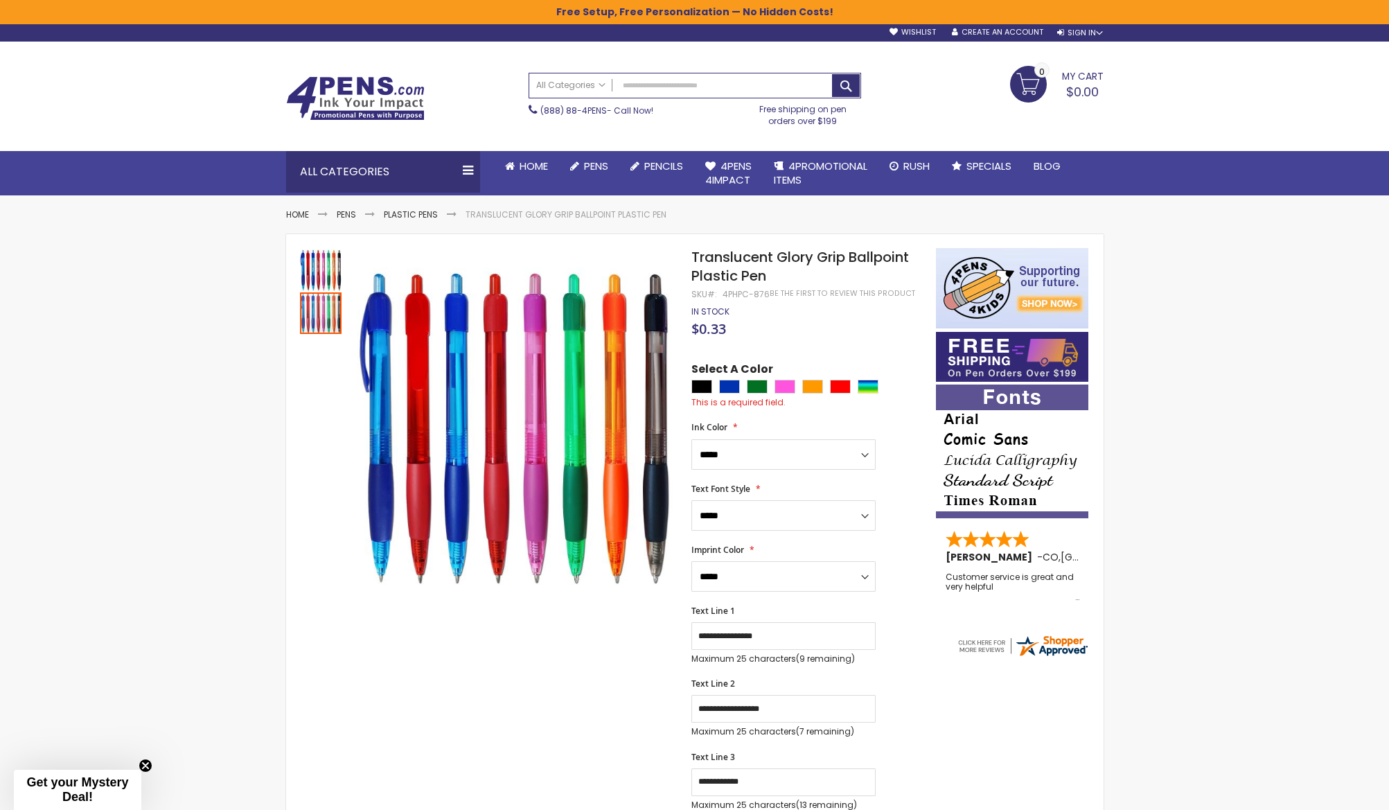
click at [701, 394] on div "Select A Color This is a required field." at bounding box center [806, 385] width 230 height 47
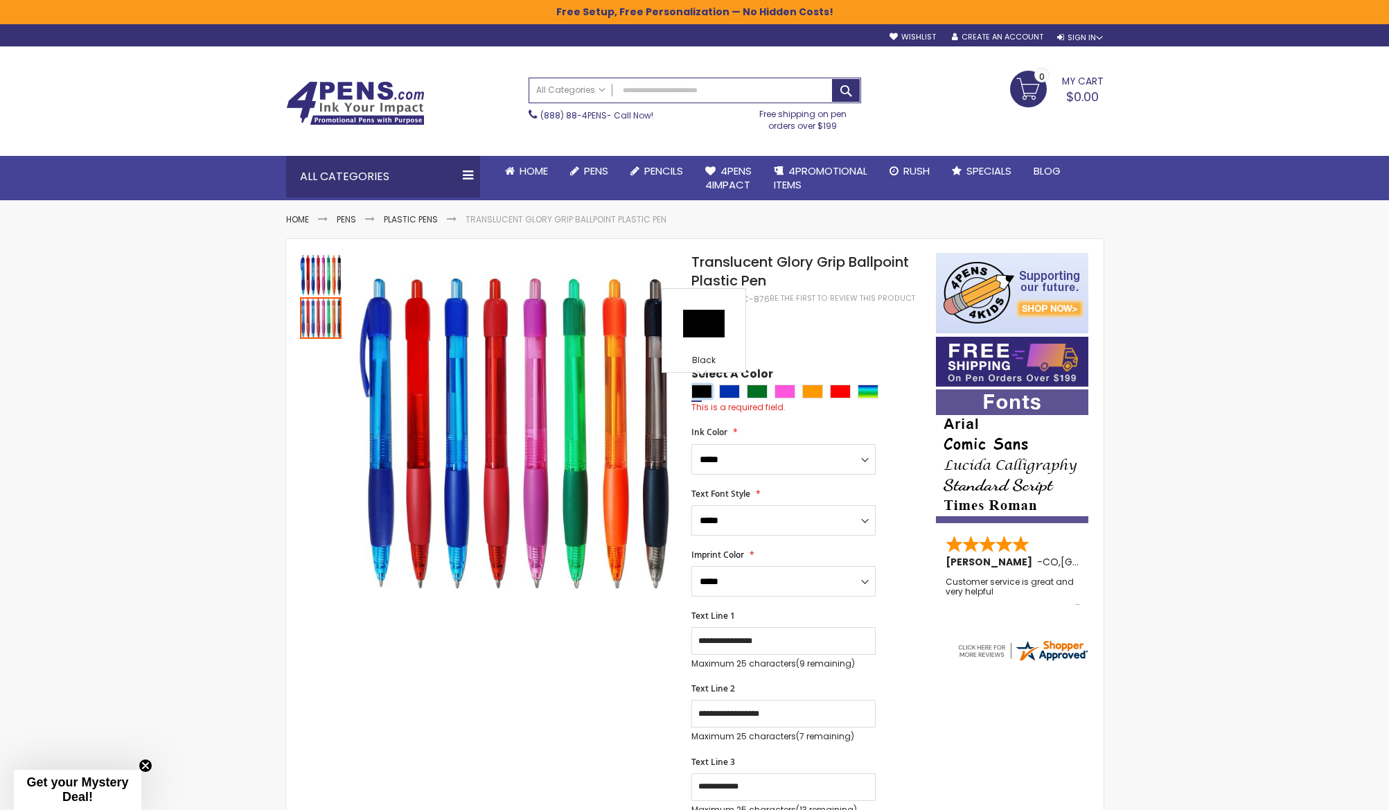
scroll to position [-1, 0]
click at [702, 388] on div "Black" at bounding box center [701, 391] width 21 height 14
type input "****"
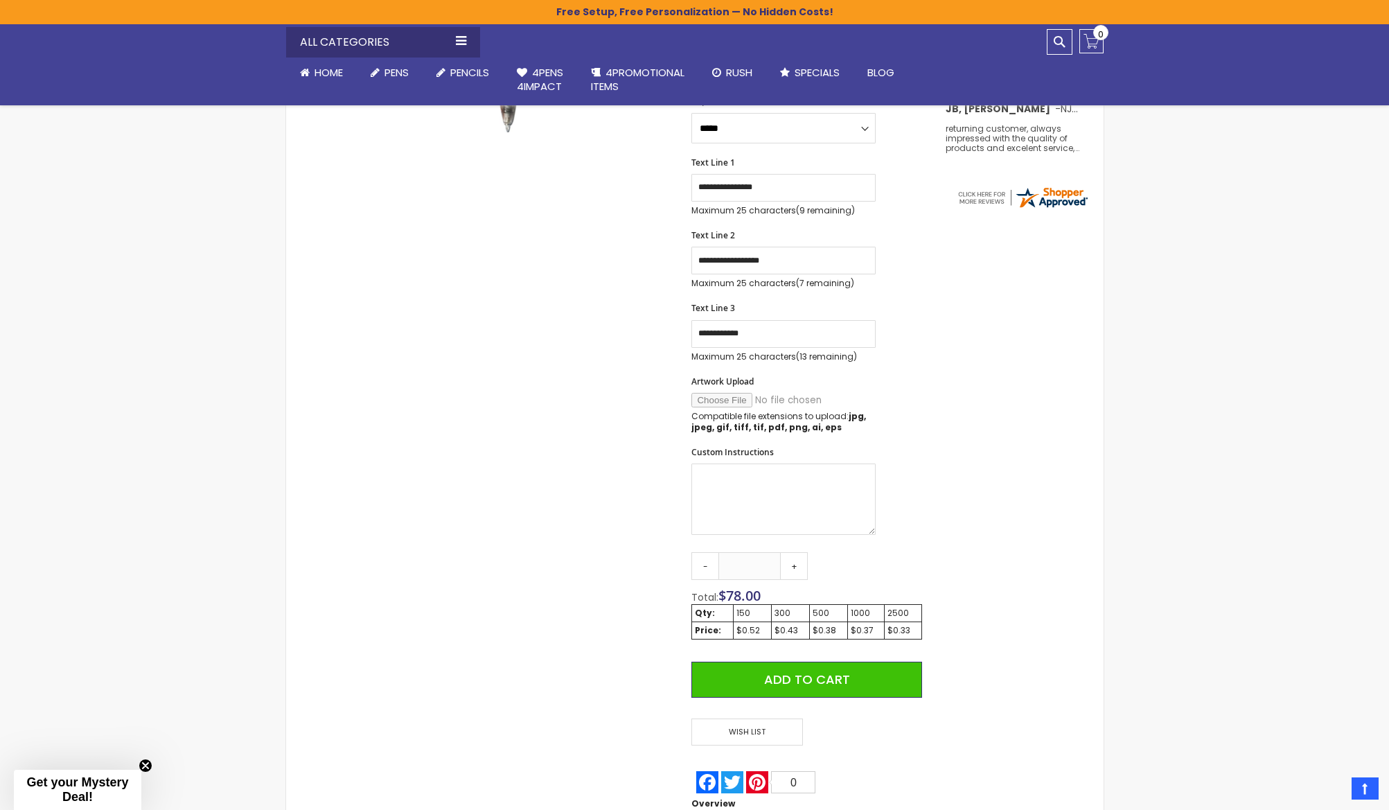
scroll to position [461, 0]
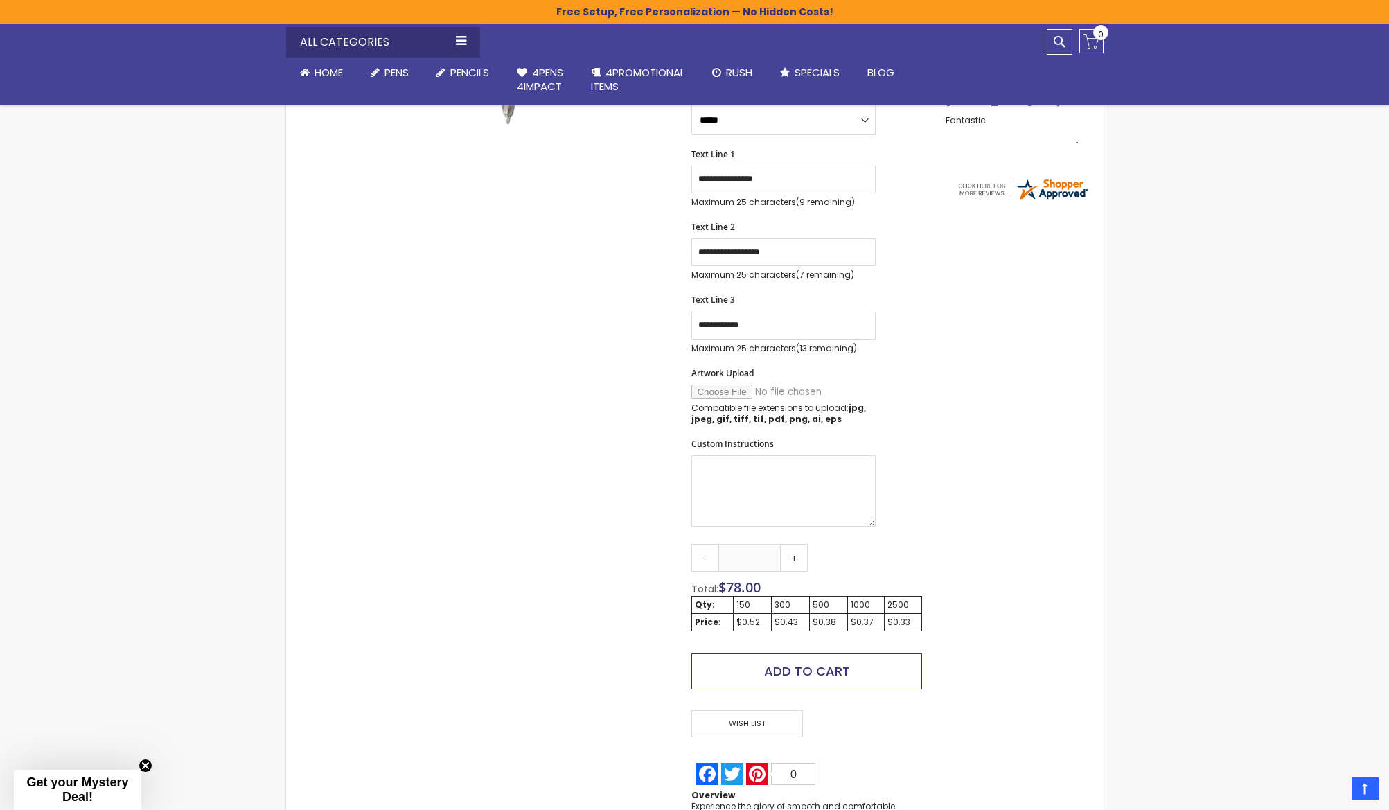
click at [842, 663] on span "Add to Cart" at bounding box center [807, 670] width 86 height 17
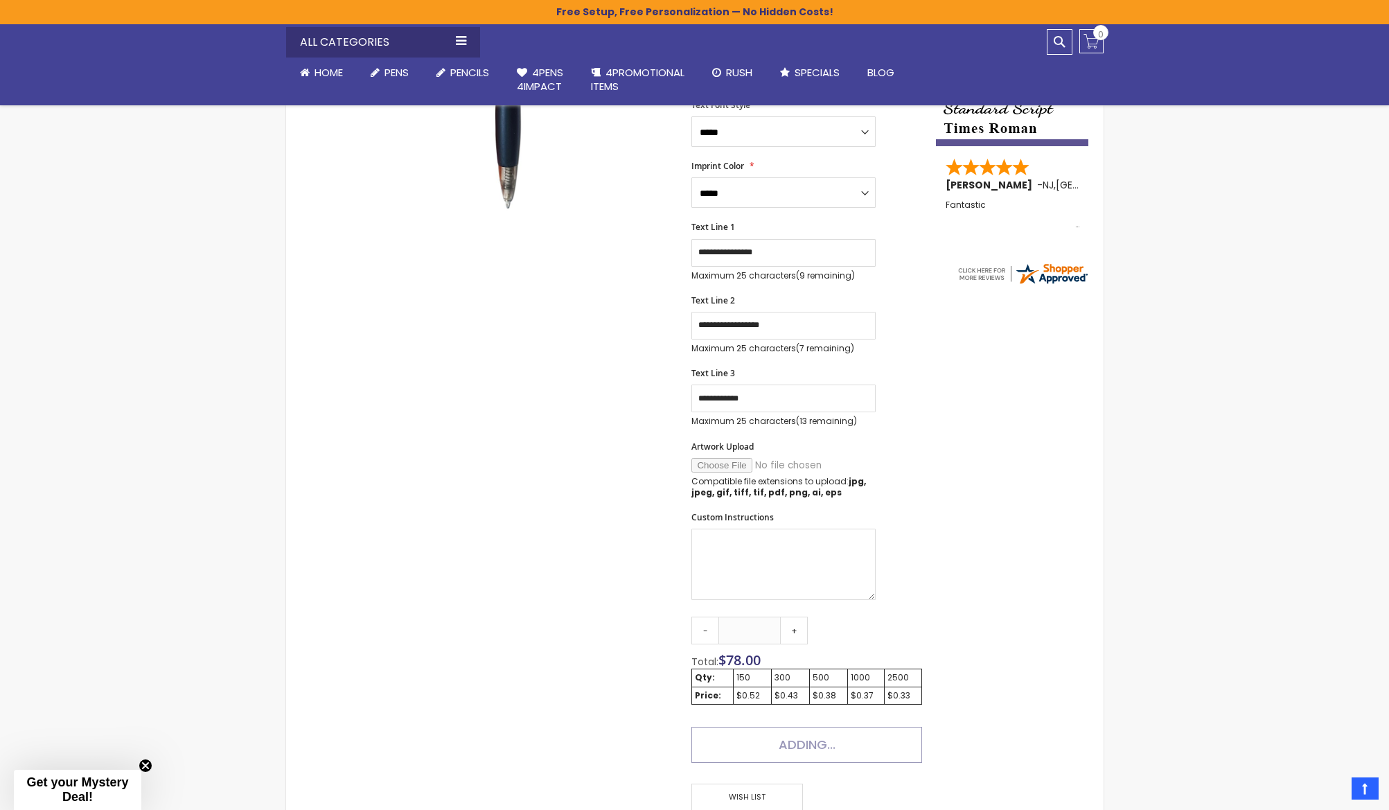
scroll to position [354, 0]
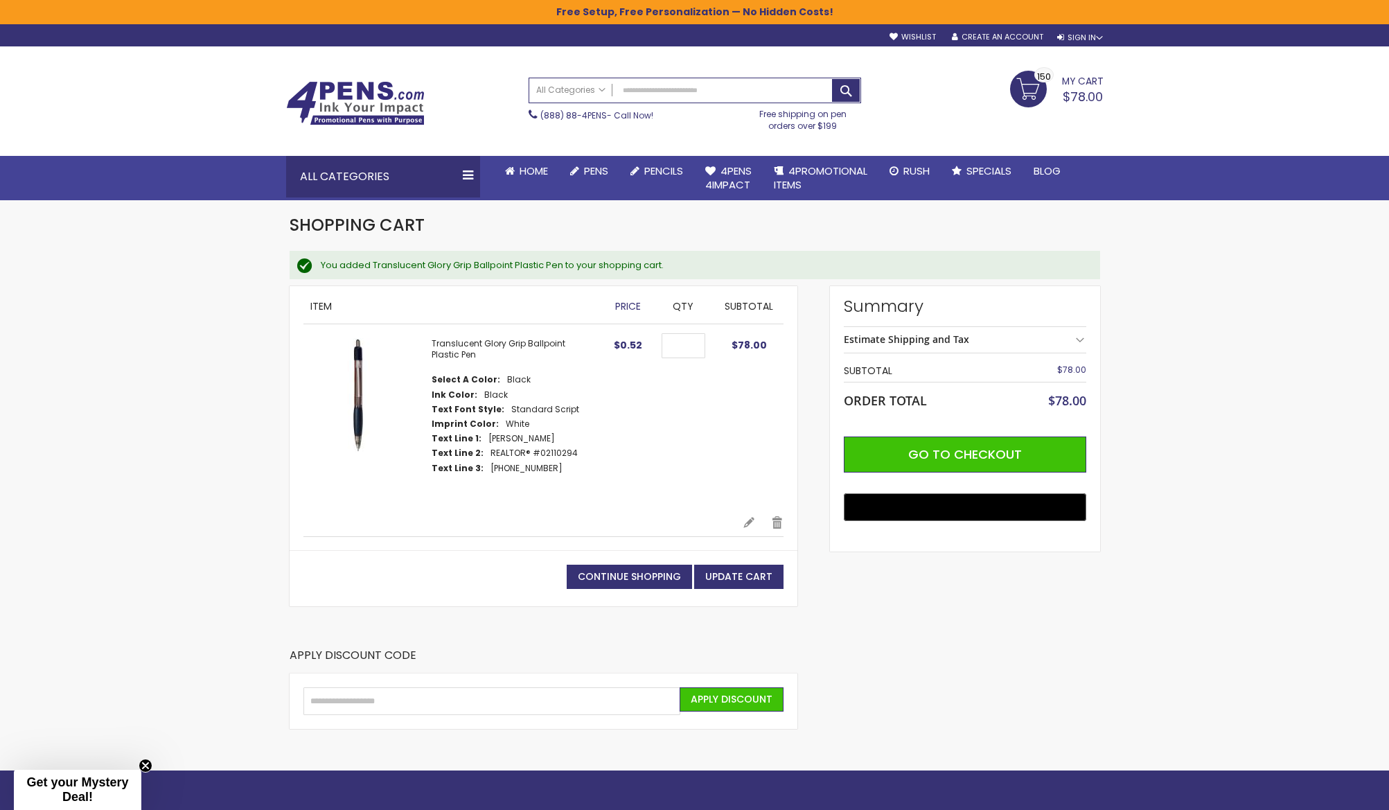
click at [366, 387] on img at bounding box center [360, 395] width 114 height 114
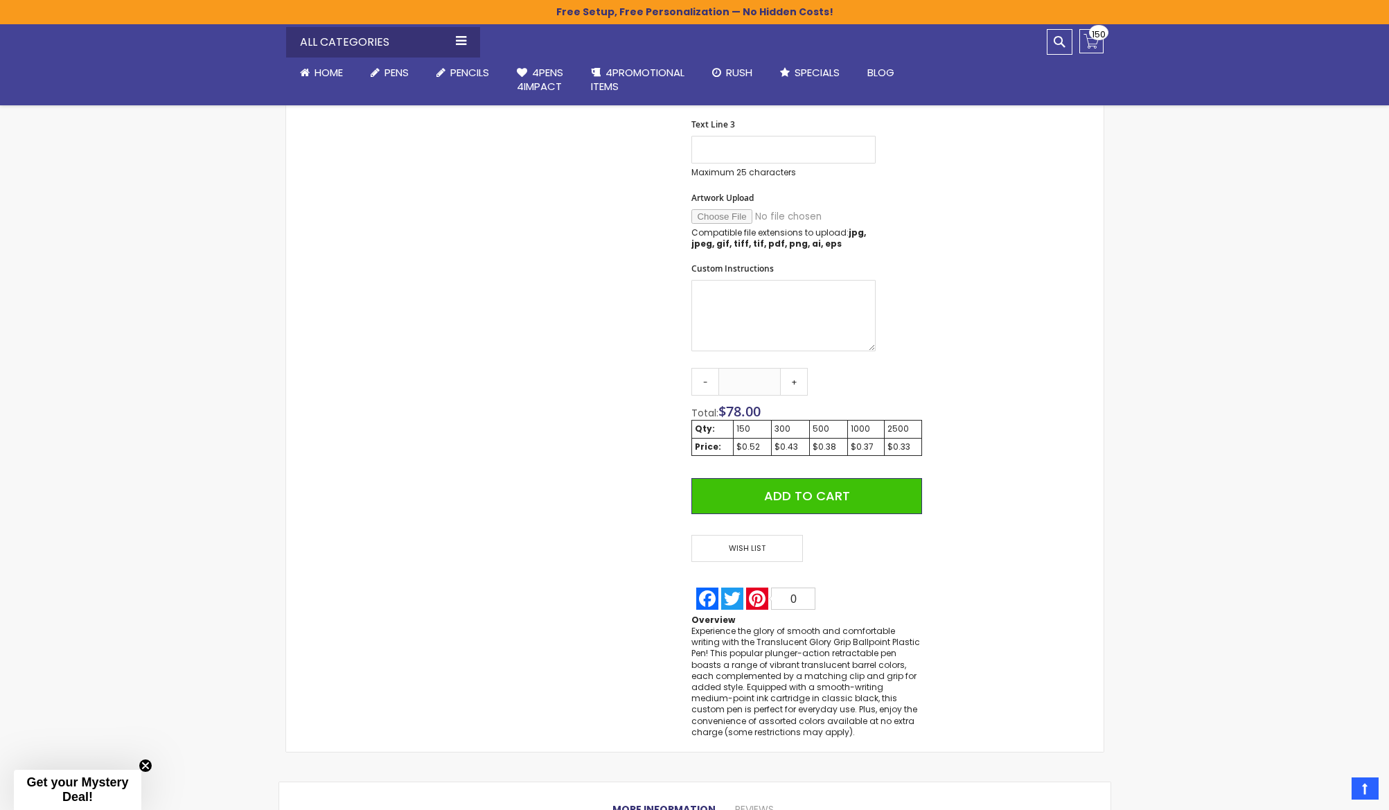
scroll to position [626, 0]
click at [753, 537] on span "Wish List" at bounding box center [746, 547] width 111 height 27
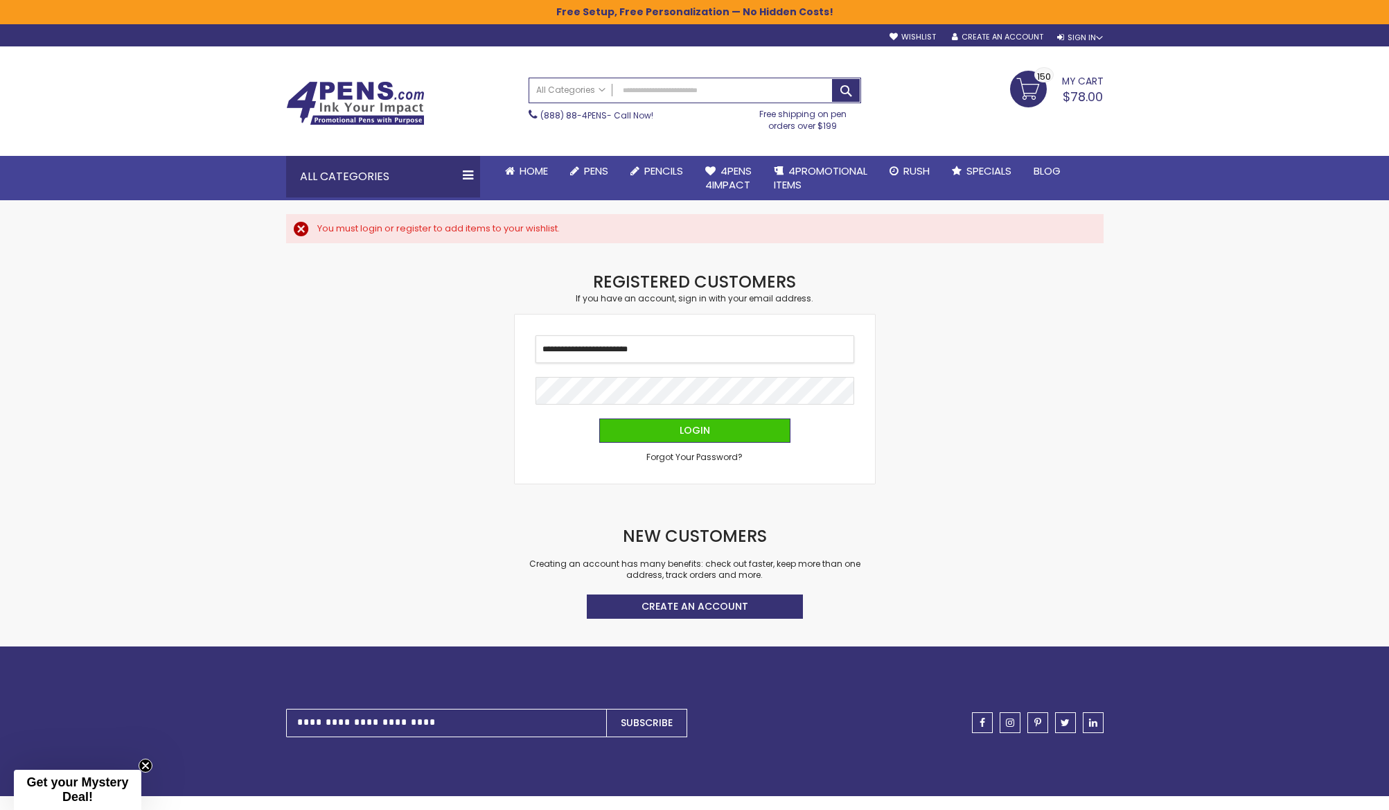
type input "**********"
click at [714, 435] on button "Login" at bounding box center [694, 430] width 191 height 24
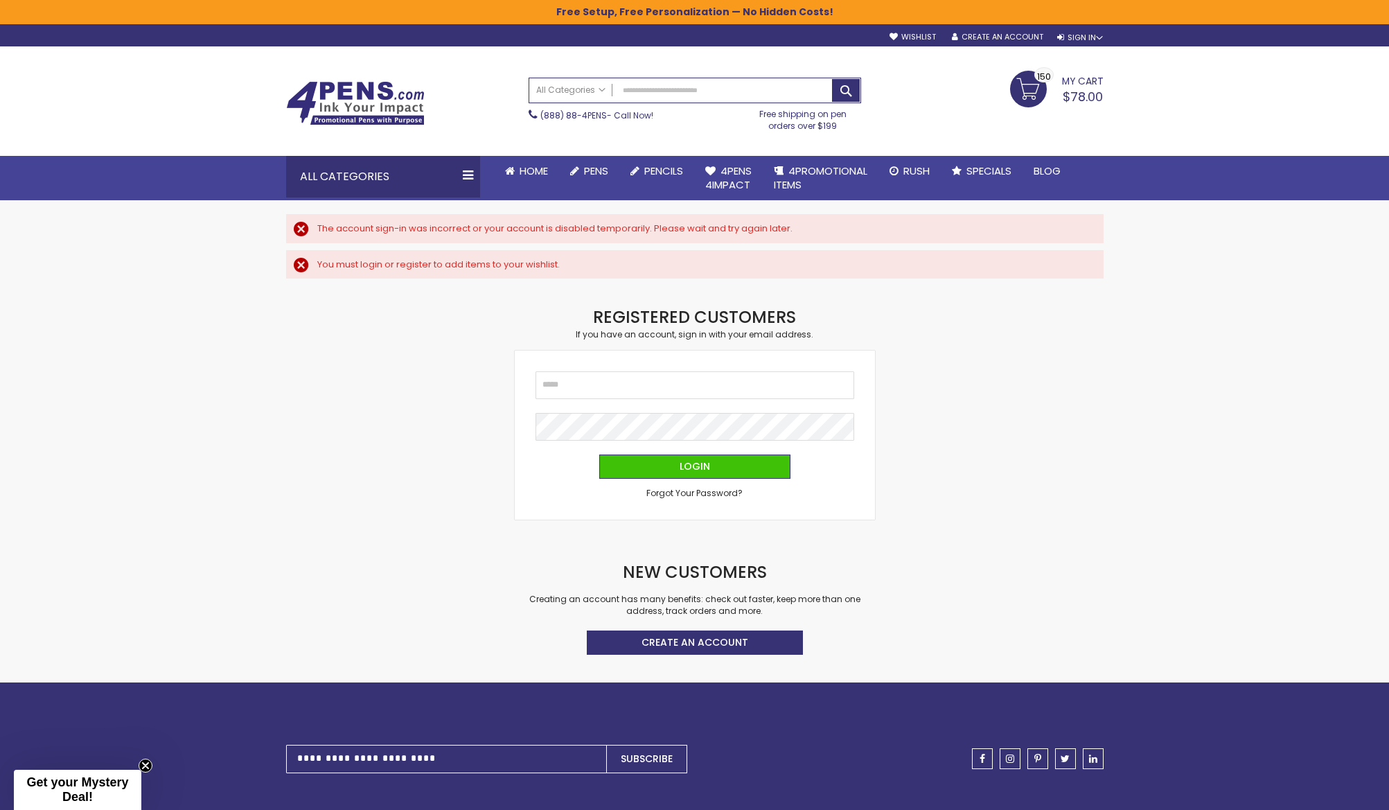
click at [1029, 90] on link "My Cart $78.00 150 150 items" at bounding box center [1057, 88] width 94 height 35
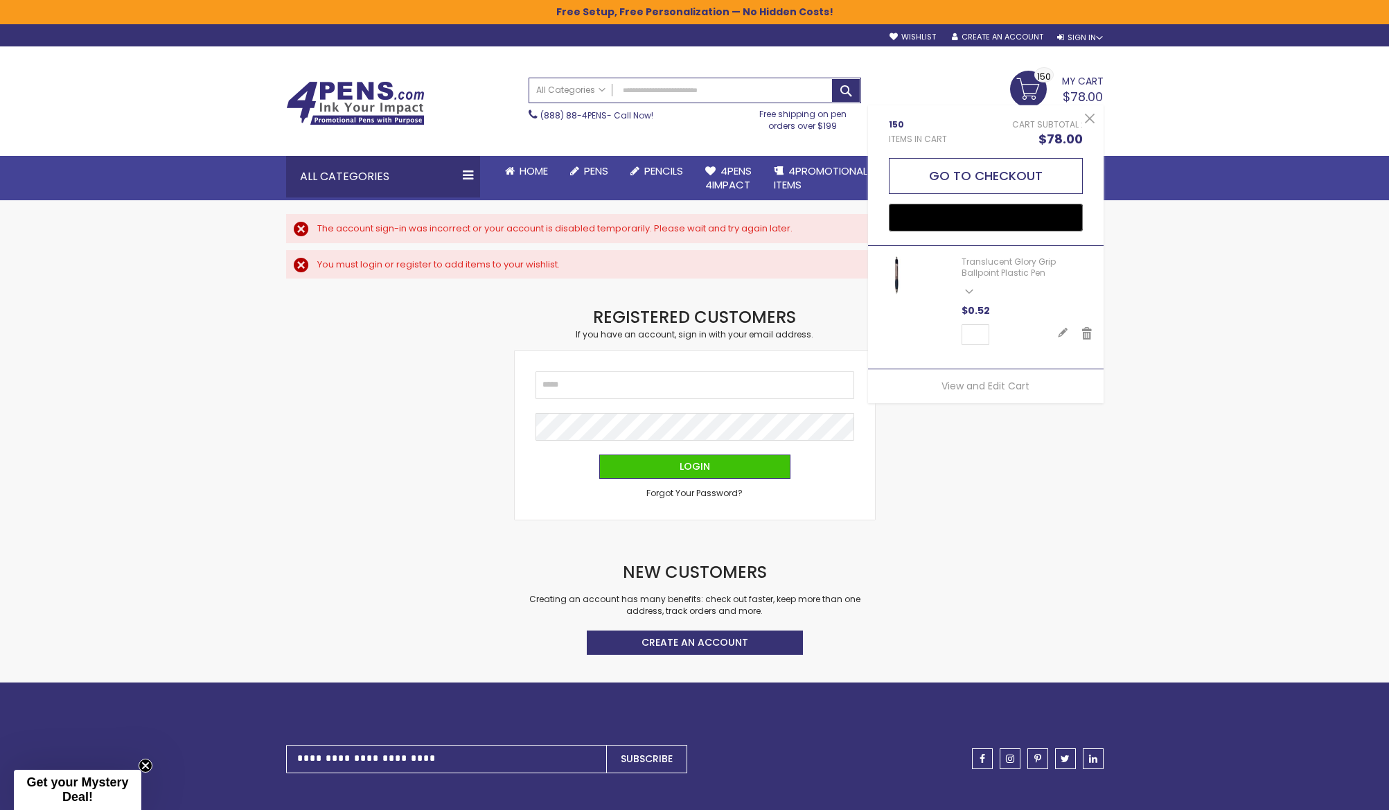
click at [1010, 166] on button "Go to Checkout" at bounding box center [986, 176] width 194 height 36
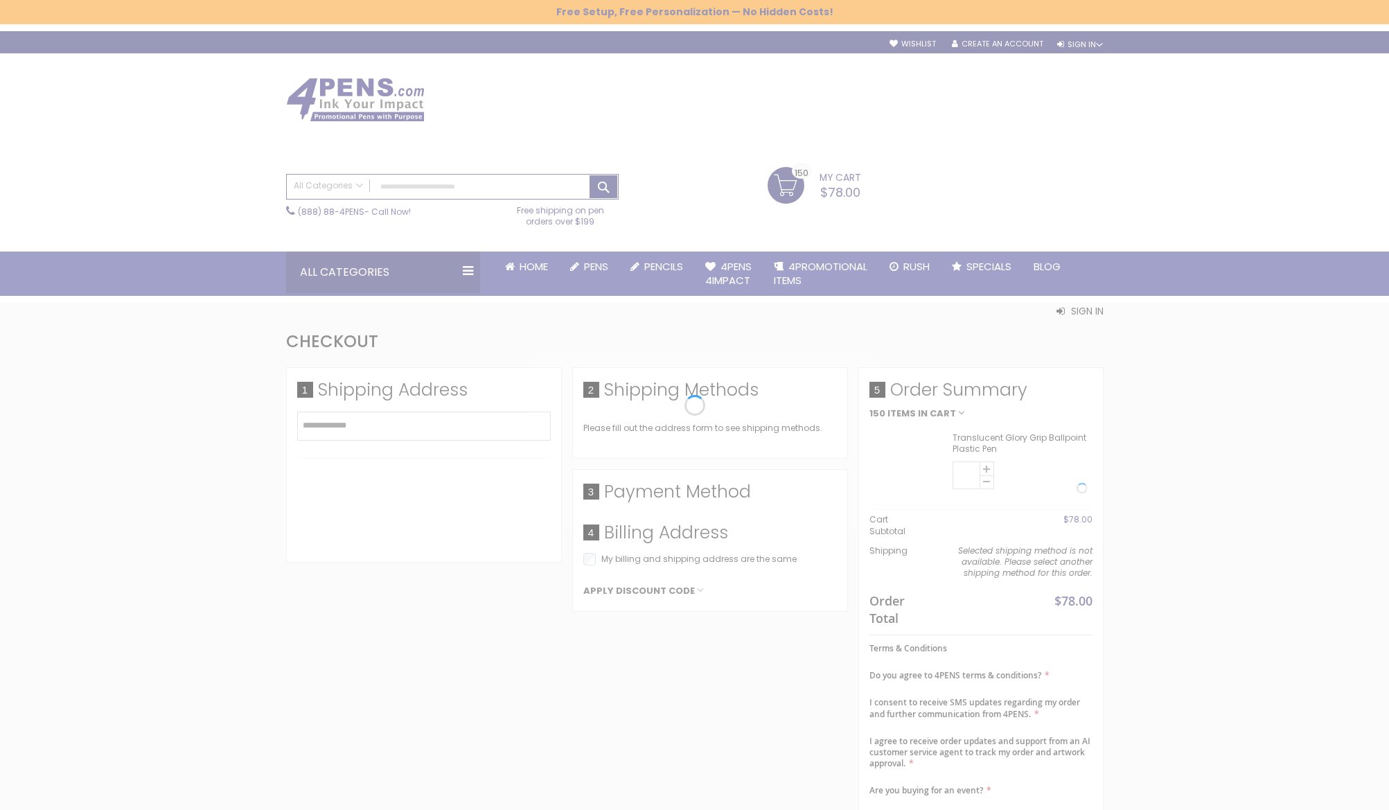
select select "*"
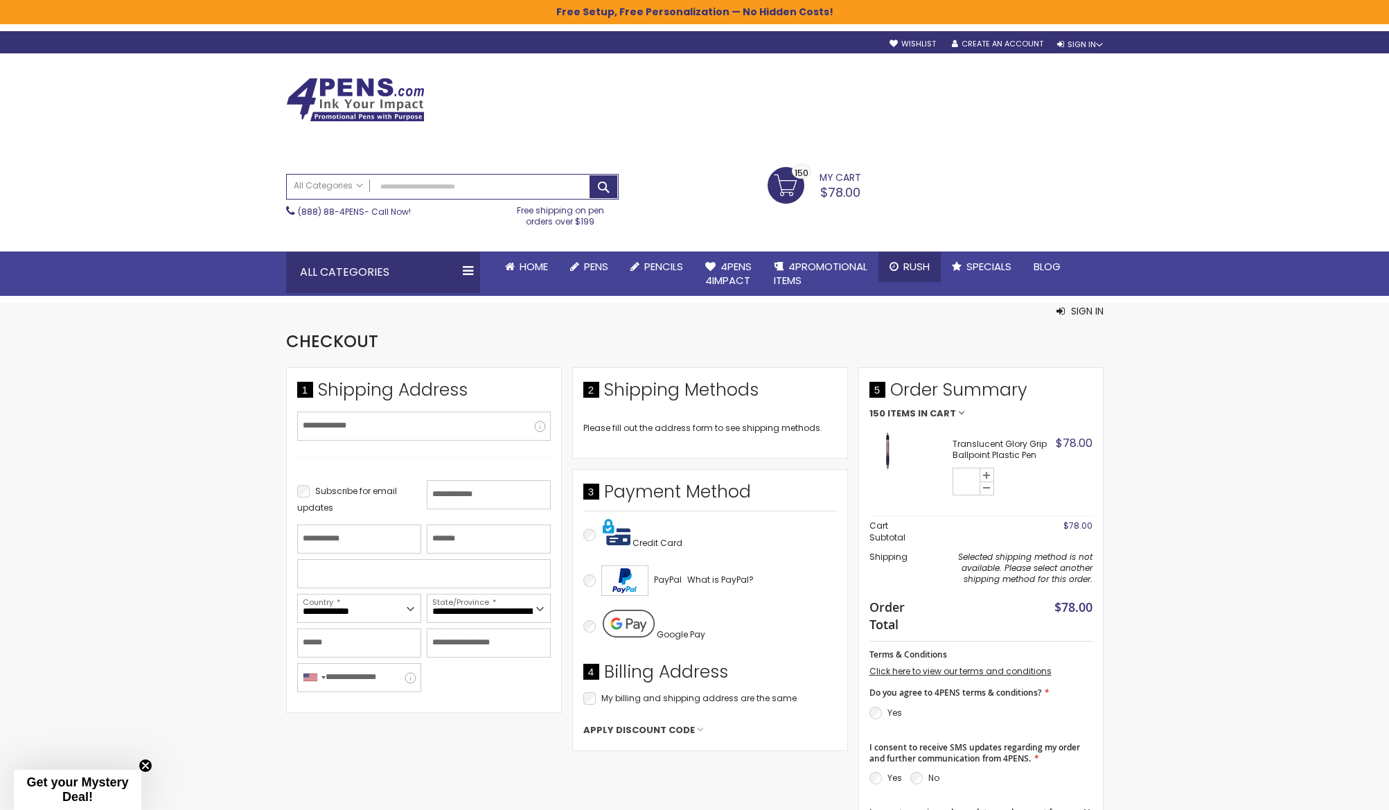
click at [907, 263] on span "Rush" at bounding box center [916, 266] width 26 height 15
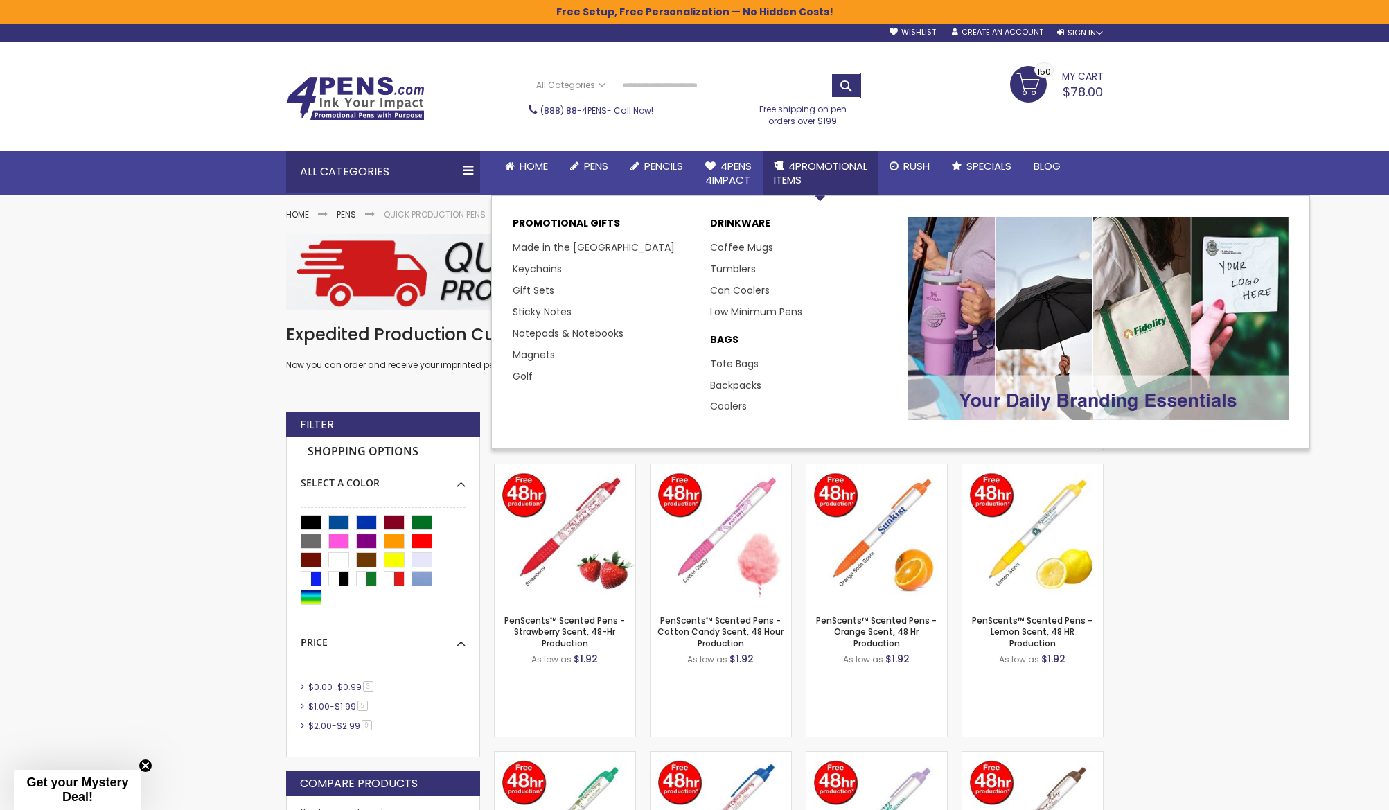
scroll to position [1, 0]
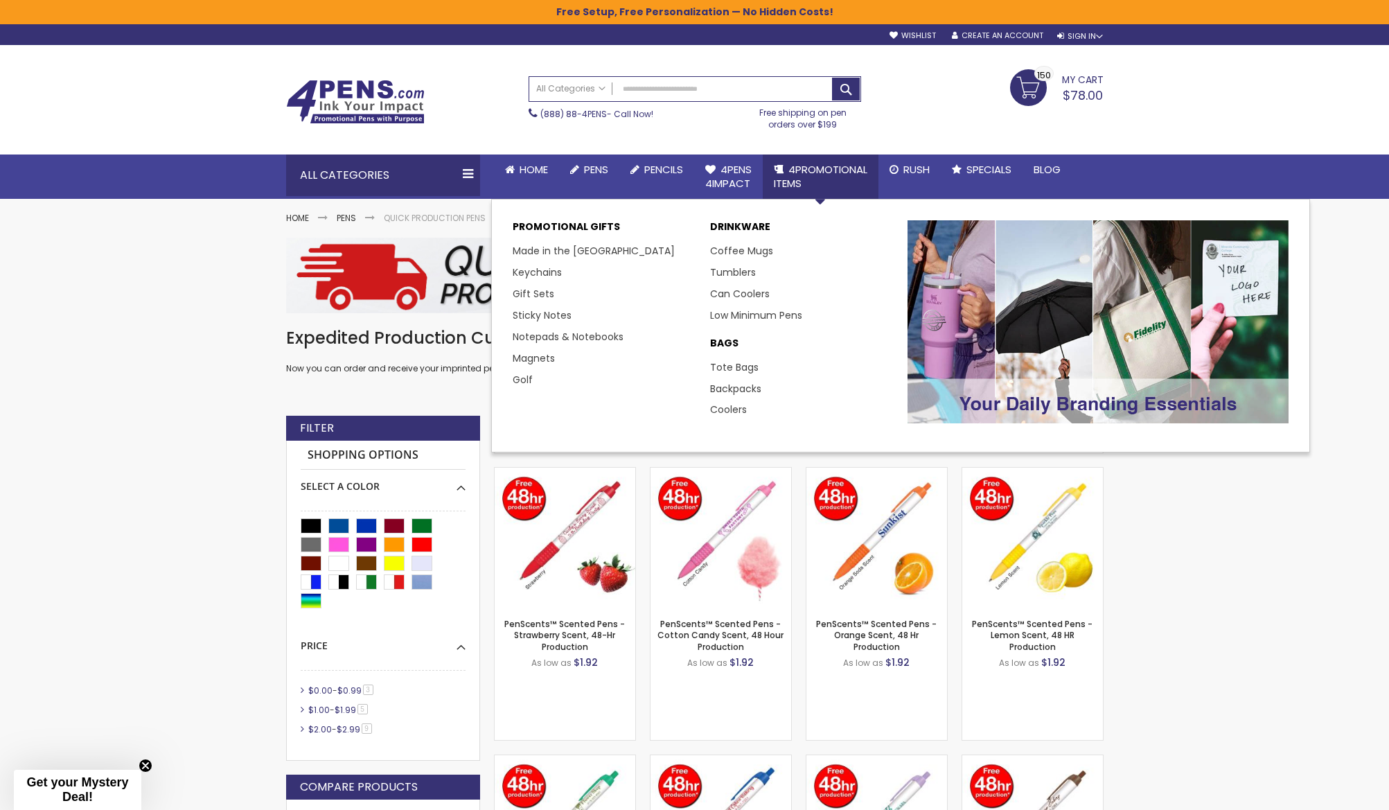
click at [815, 177] on link "4PROMOTIONAL ITEMS" at bounding box center [821, 176] width 116 height 45
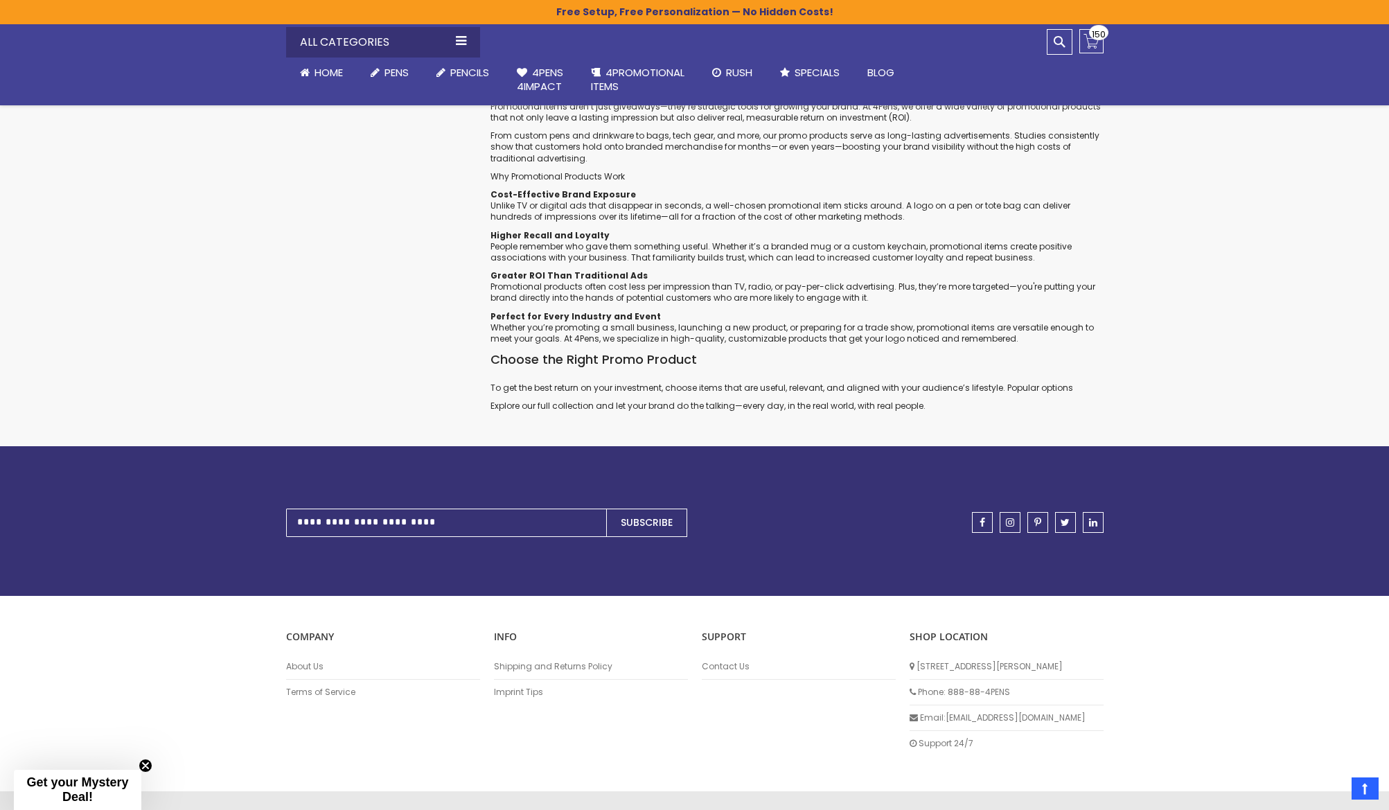
scroll to position [5079, 0]
